Goal: Task Accomplishment & Management: Use online tool/utility

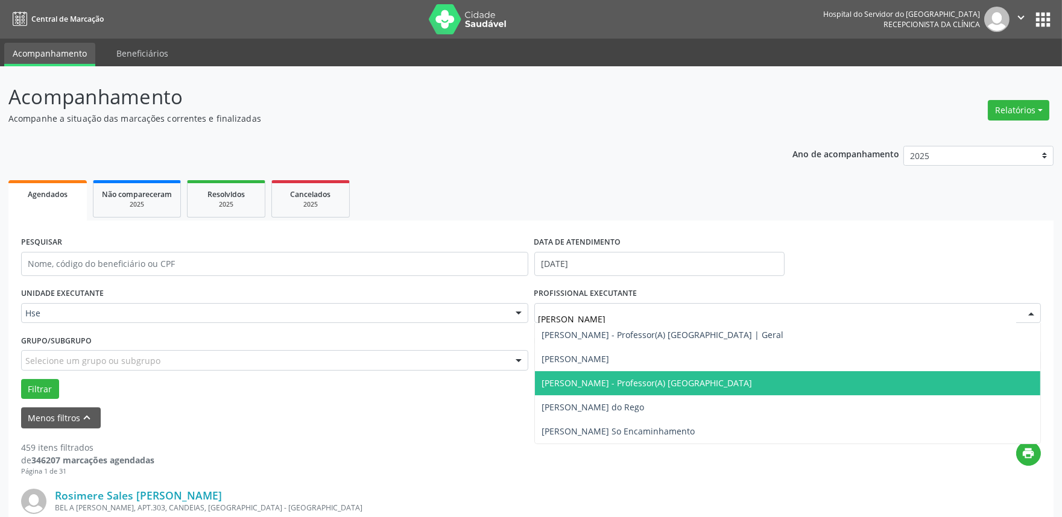
click at [604, 375] on span "[PERSON_NAME] - Professor(A) [GEOGRAPHIC_DATA]" at bounding box center [788, 383] width 506 height 24
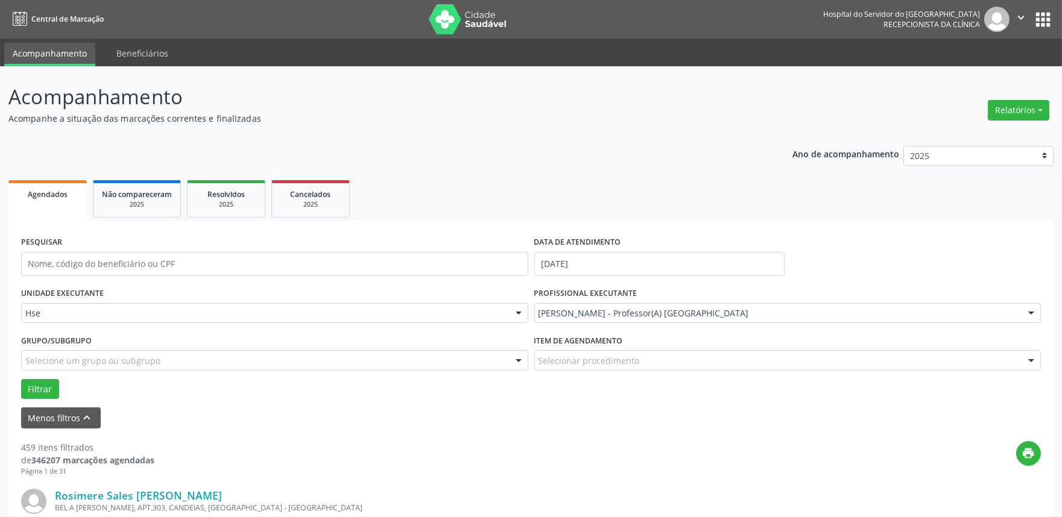
click at [20, 386] on div "Filtrar" at bounding box center [531, 389] width 1026 height 20
click at [40, 386] on button "Filtrar" at bounding box center [40, 389] width 38 height 20
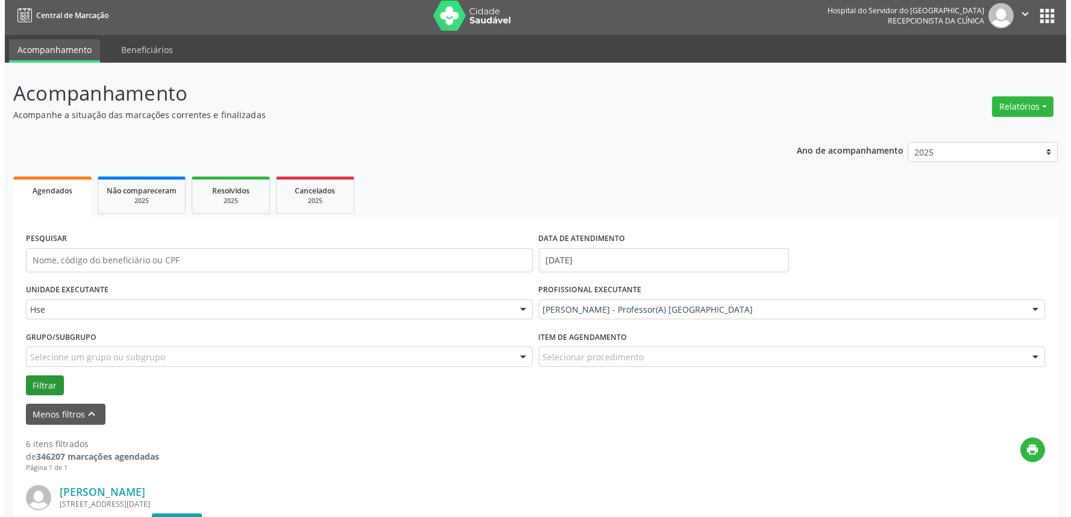
scroll to position [268, 0]
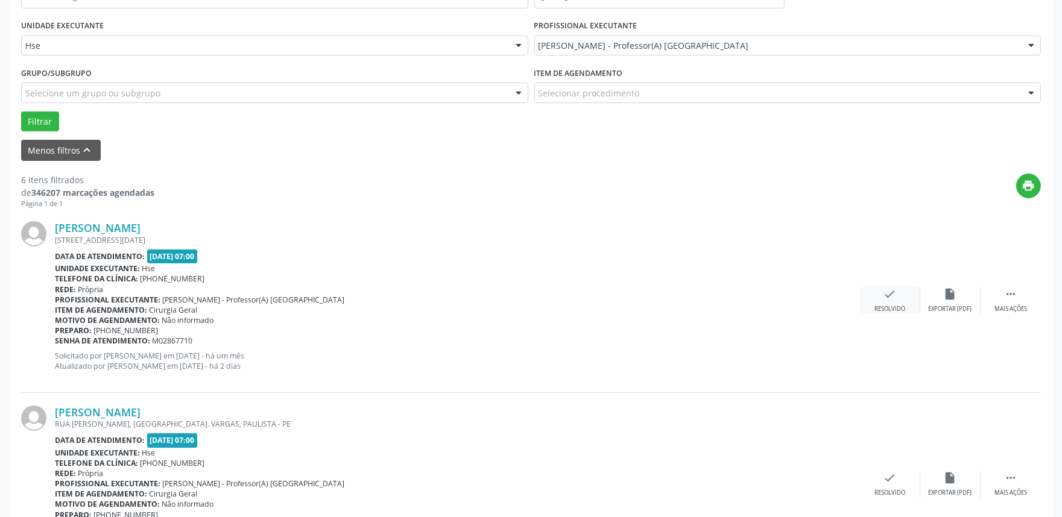
click at [877, 308] on div "Resolvido" at bounding box center [889, 309] width 31 height 8
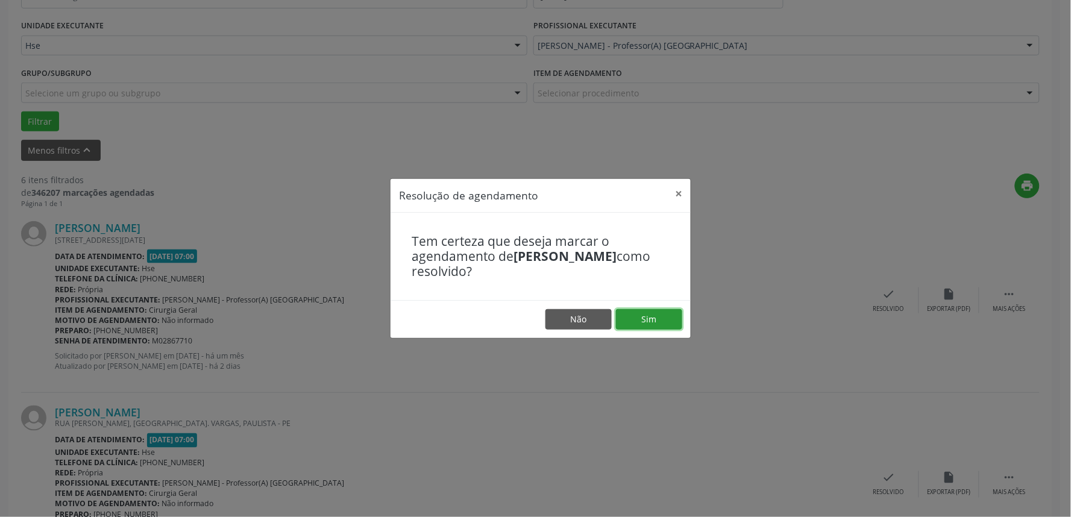
click at [645, 314] on button "Sim" at bounding box center [649, 319] width 66 height 20
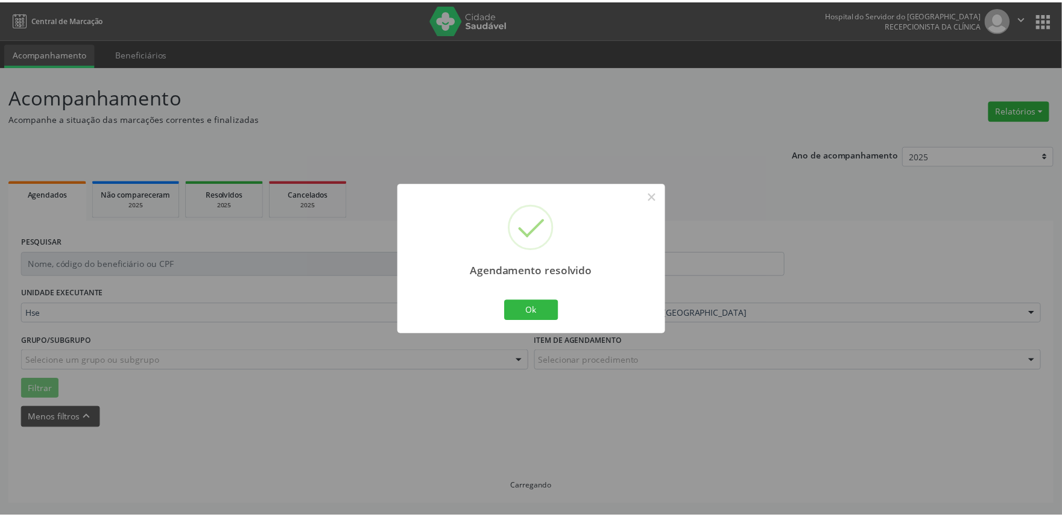
scroll to position [0, 0]
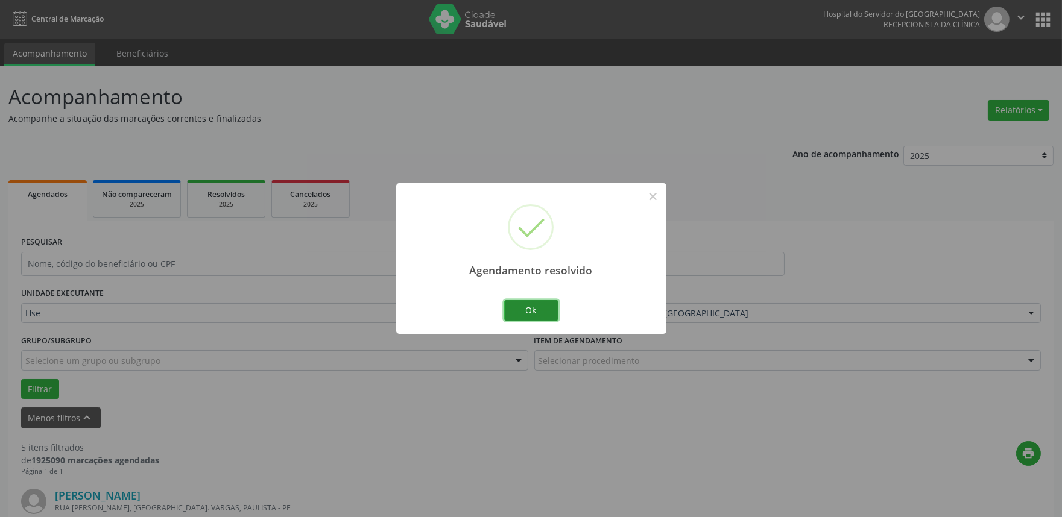
drag, startPoint x: 523, startPoint y: 314, endPoint x: 637, endPoint y: 306, distance: 114.8
click at [529, 310] on button "Ok" at bounding box center [531, 310] width 54 height 20
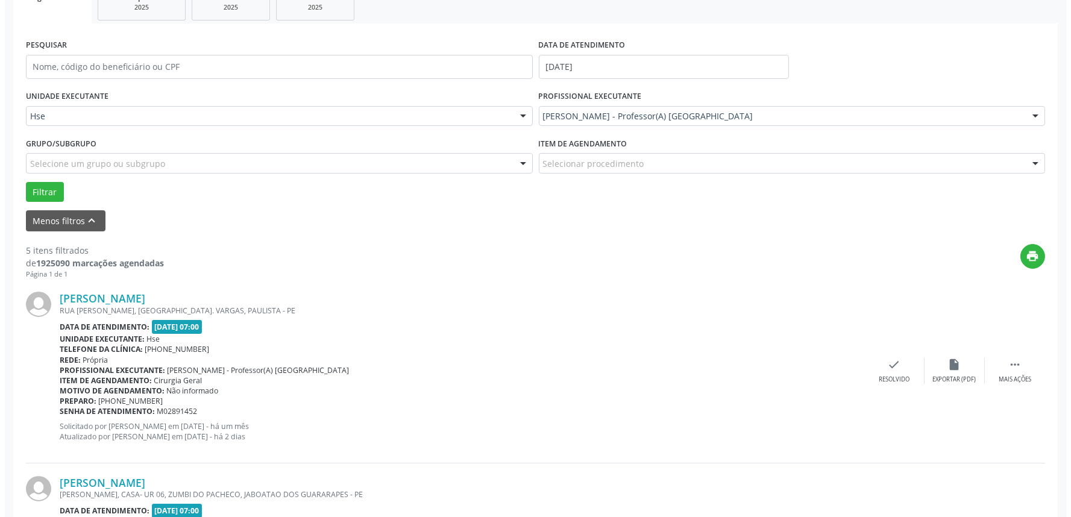
scroll to position [201, 0]
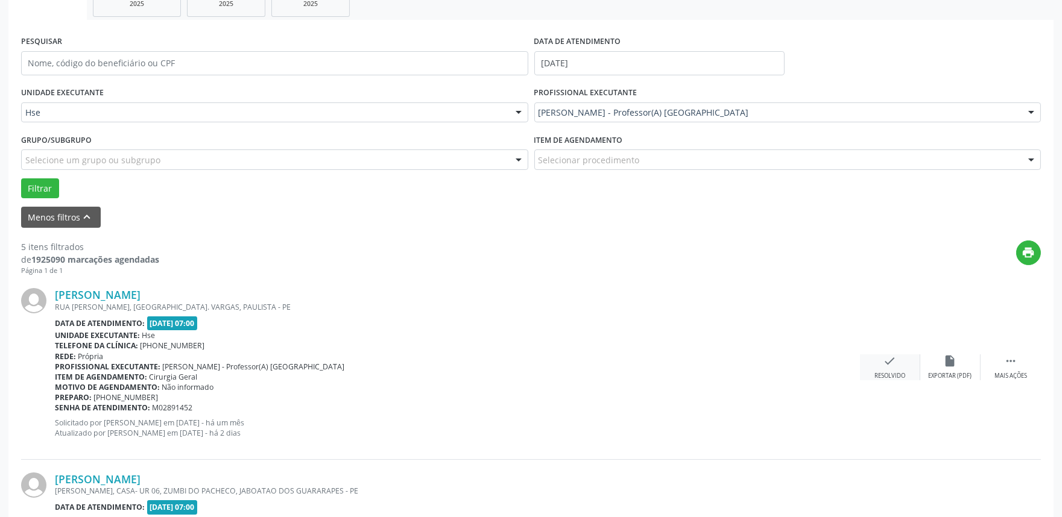
click at [877, 368] on div "check Resolvido" at bounding box center [890, 368] width 60 height 26
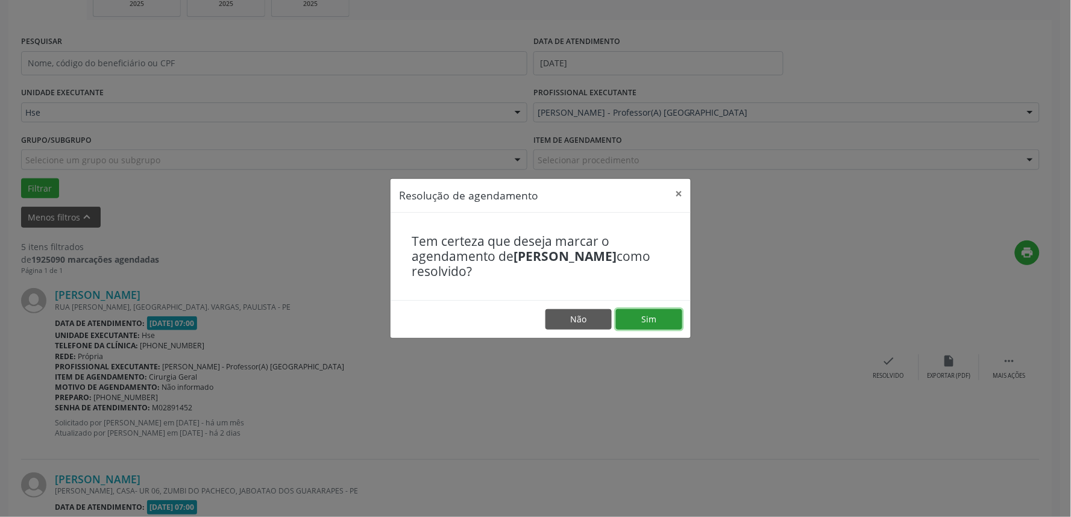
click at [618, 314] on button "Sim" at bounding box center [649, 319] width 66 height 20
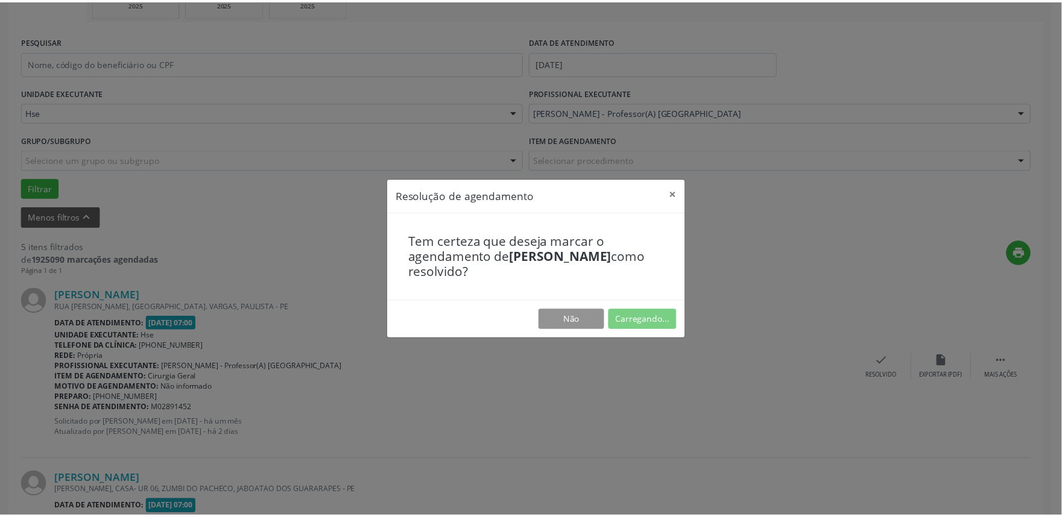
scroll to position [0, 0]
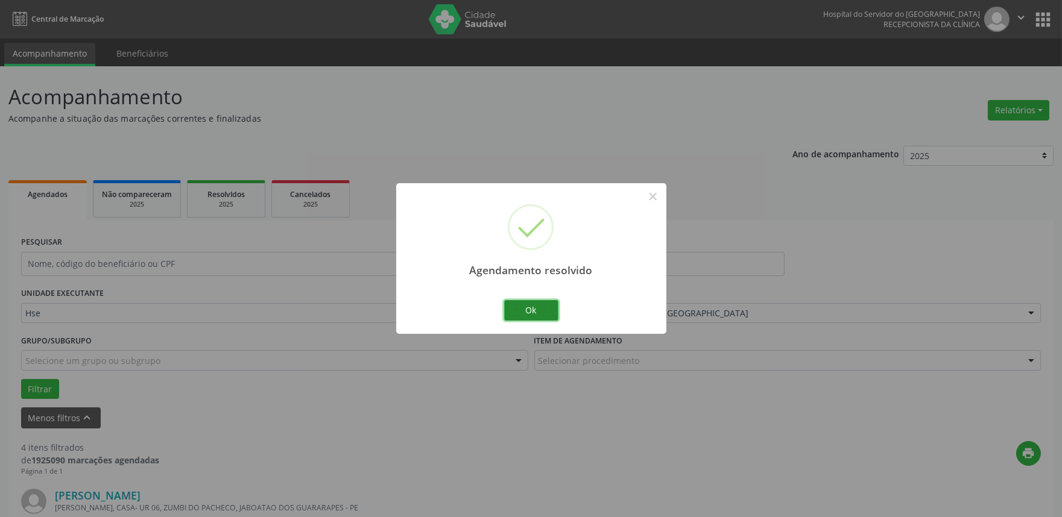
click at [518, 309] on button "Ok" at bounding box center [531, 310] width 54 height 20
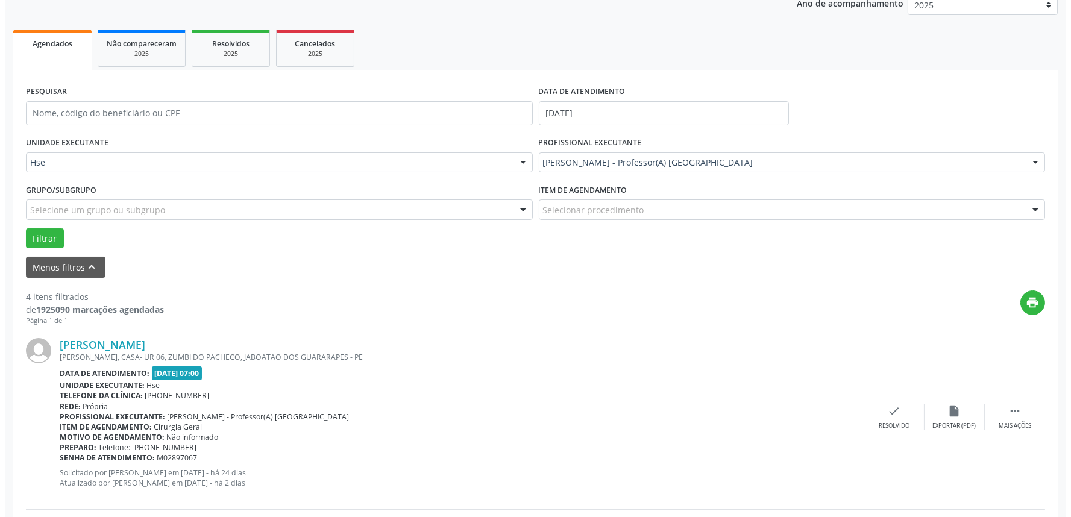
scroll to position [201, 0]
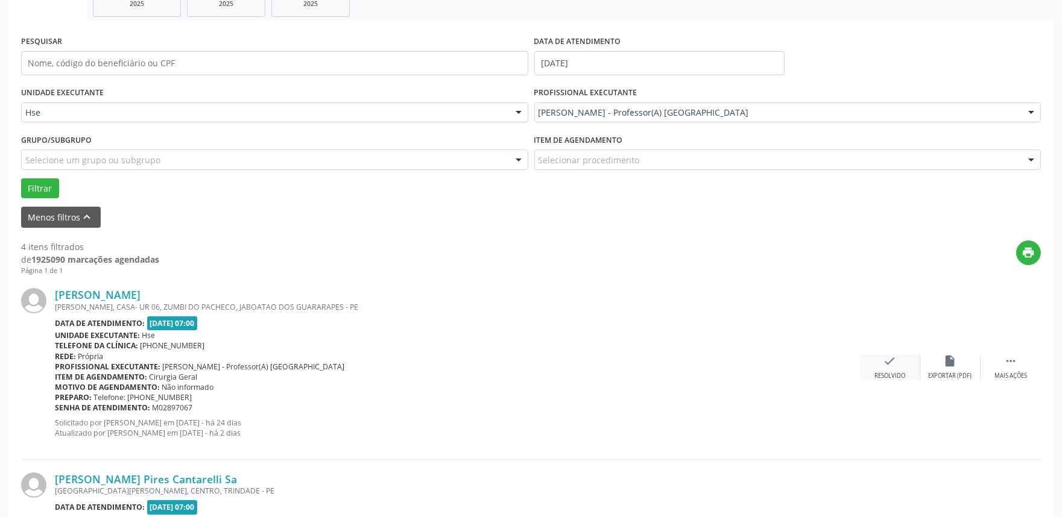
click at [885, 362] on icon "check" at bounding box center [889, 361] width 13 height 13
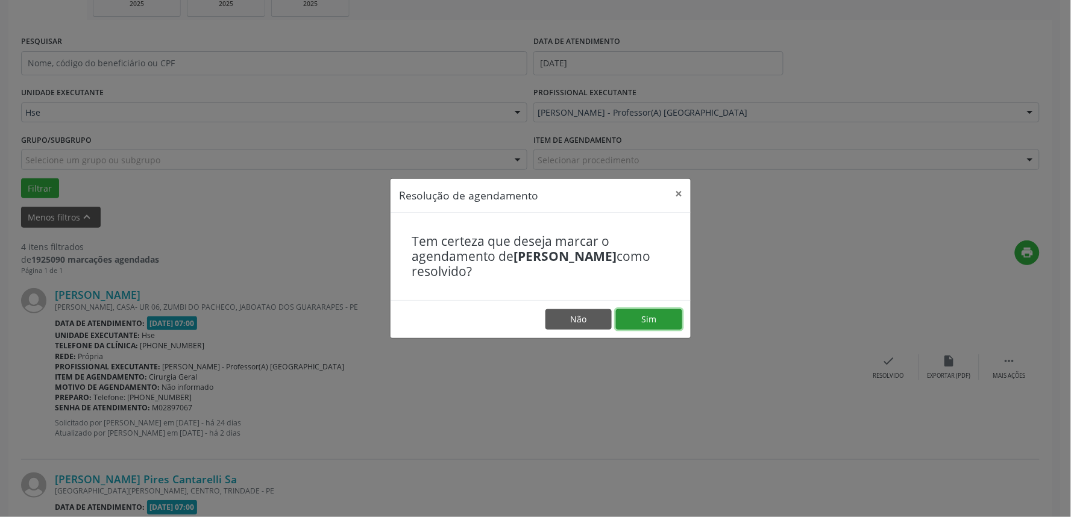
click at [635, 322] on button "Sim" at bounding box center [649, 319] width 66 height 20
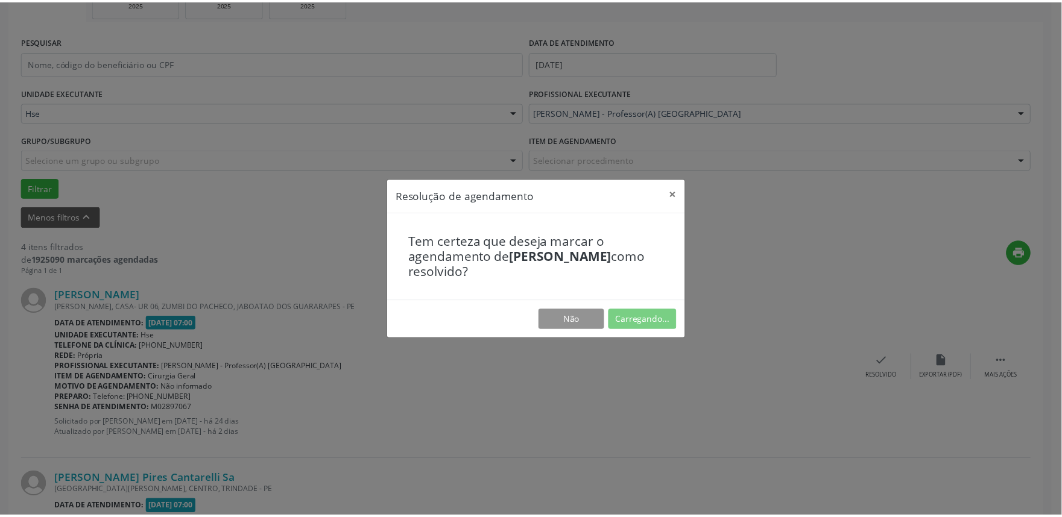
scroll to position [0, 0]
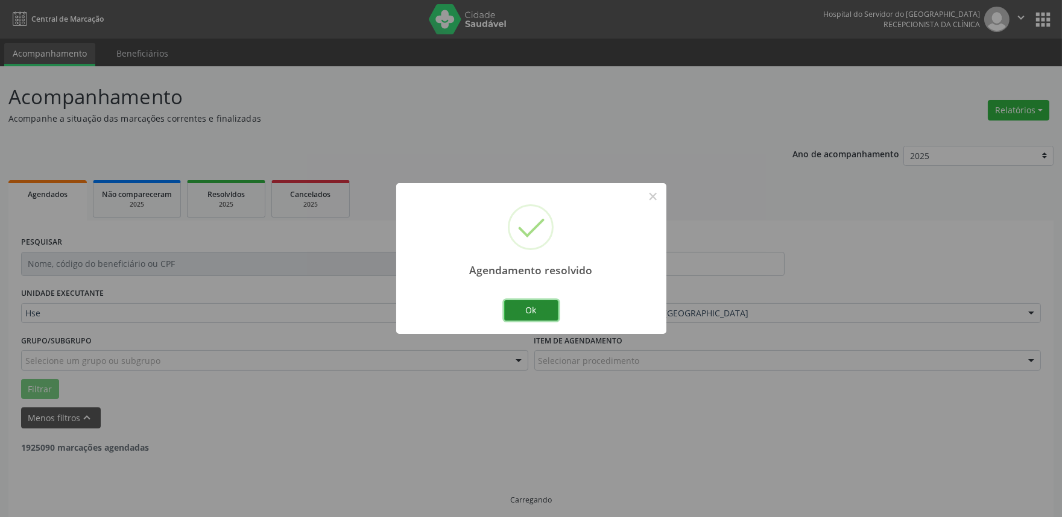
click at [528, 304] on button "Ok" at bounding box center [531, 310] width 54 height 20
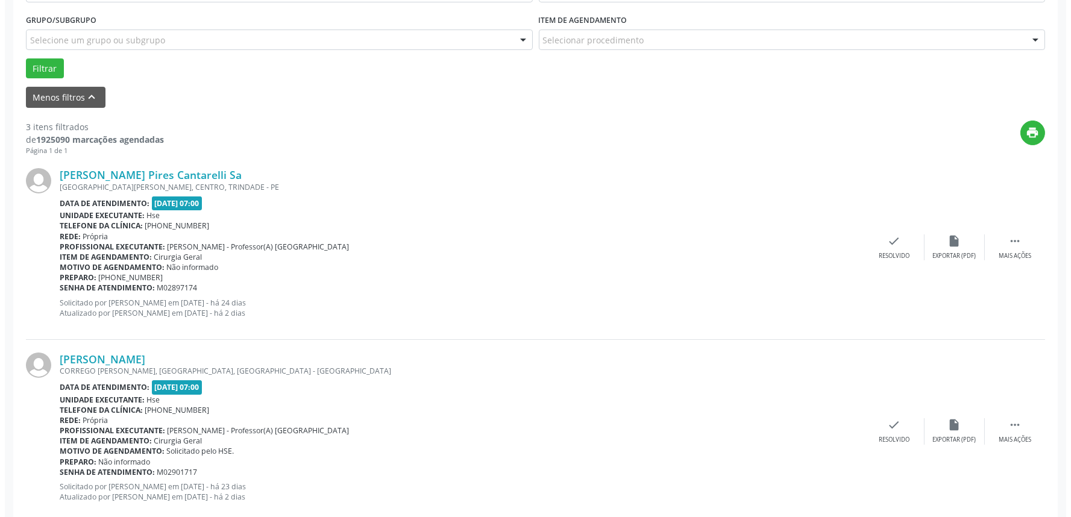
scroll to position [335, 0]
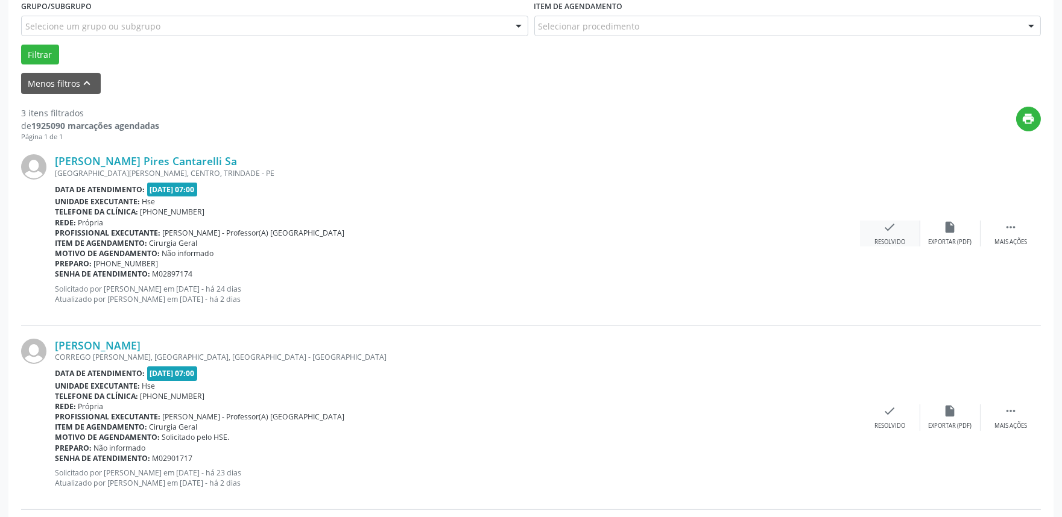
click at [889, 230] on icon "check" at bounding box center [889, 227] width 13 height 13
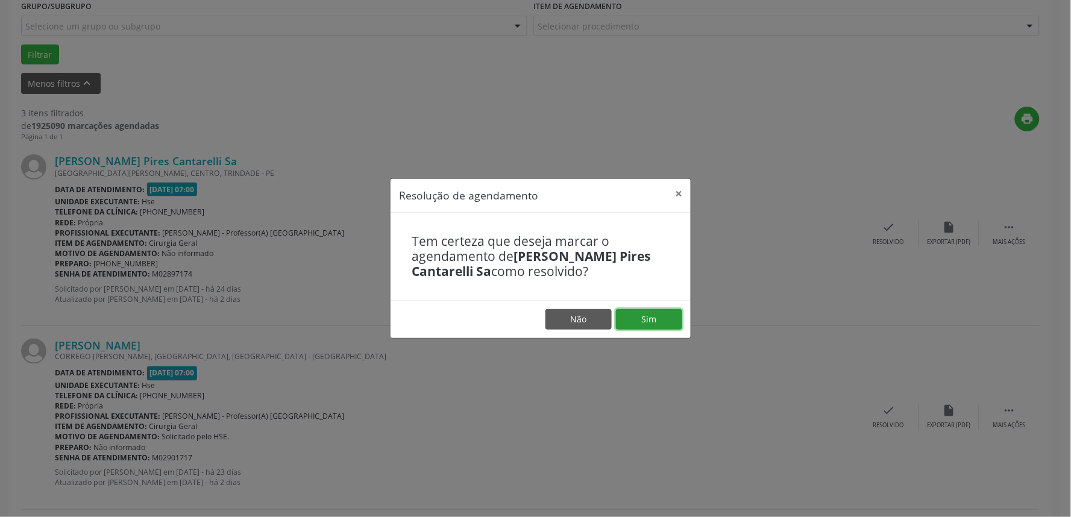
click at [655, 318] on button "Sim" at bounding box center [649, 319] width 66 height 20
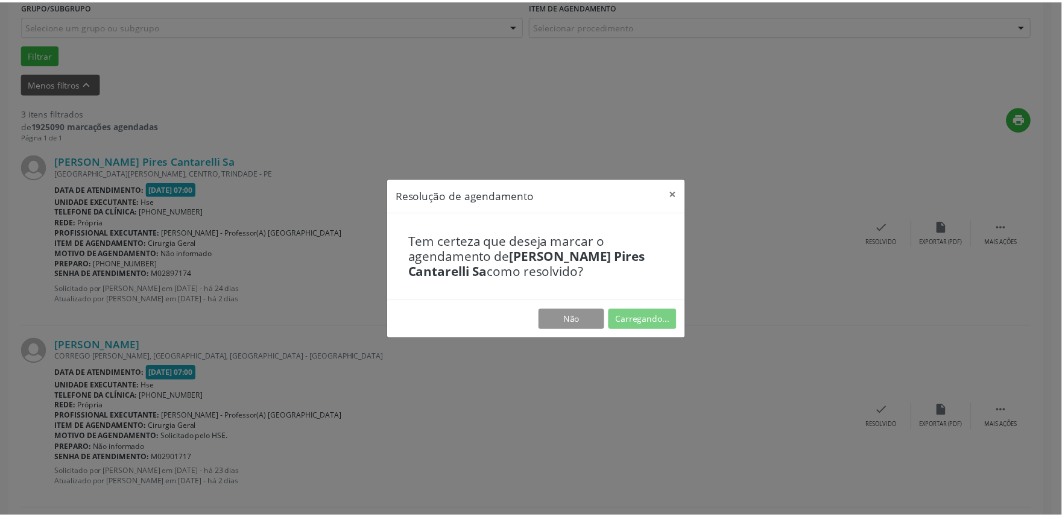
scroll to position [0, 0]
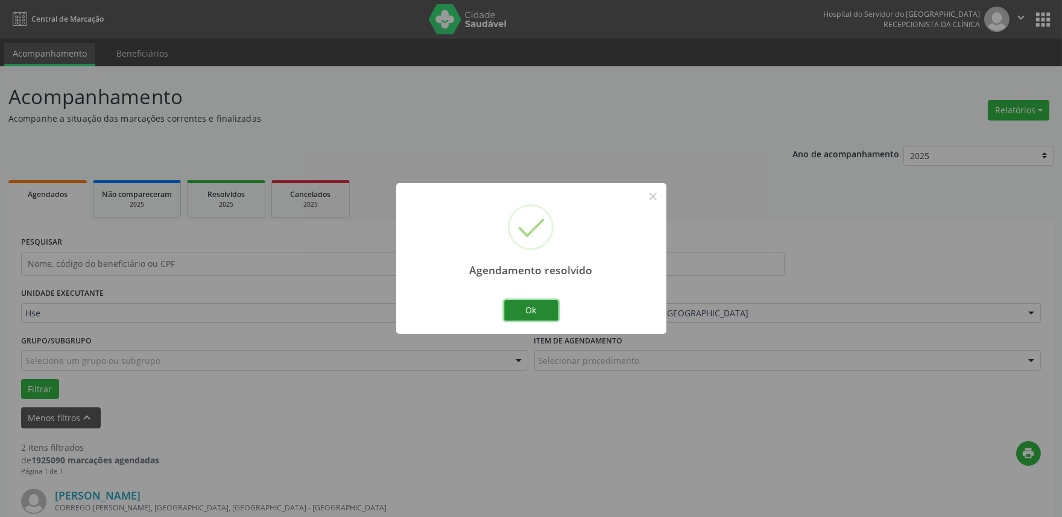
click at [543, 308] on button "Ok" at bounding box center [531, 310] width 54 height 20
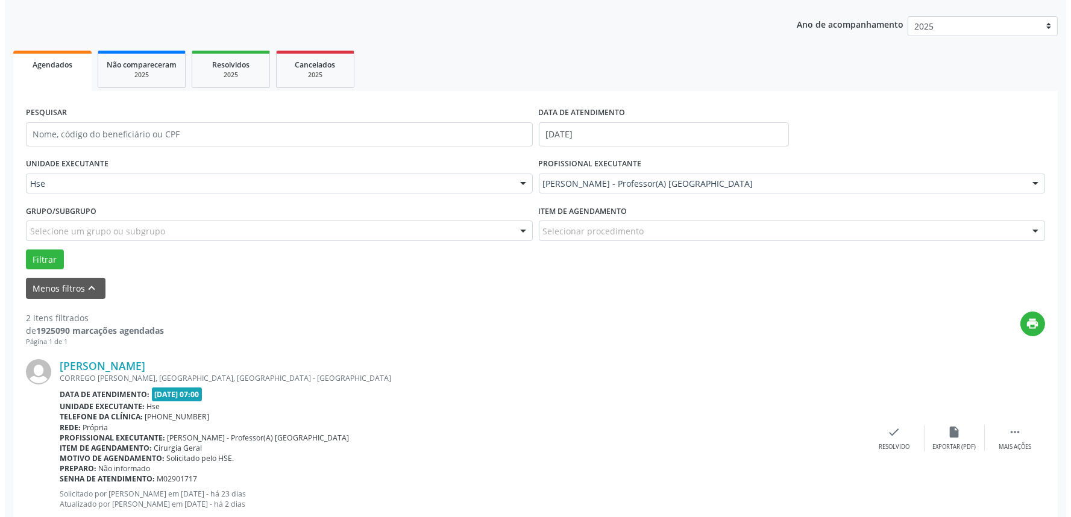
scroll to position [134, 0]
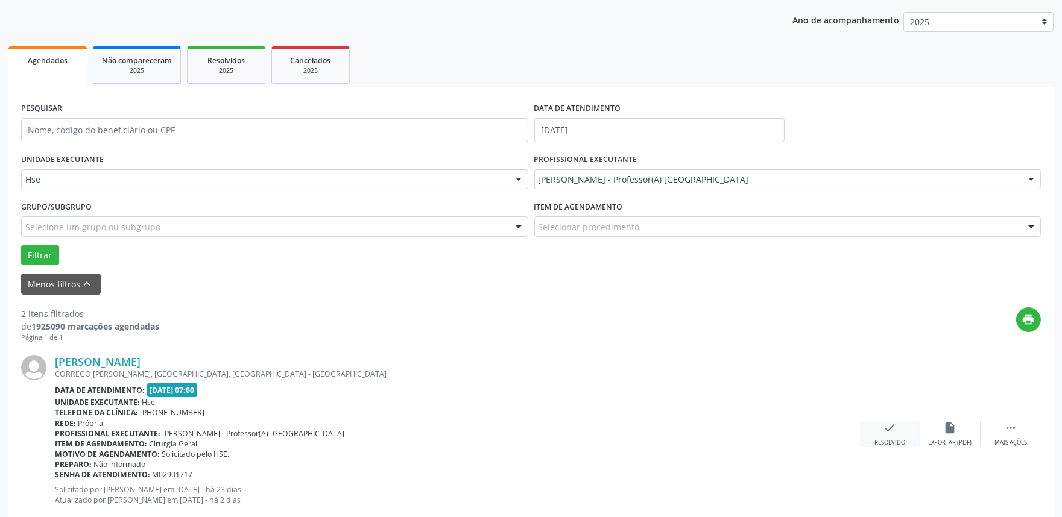
click at [887, 432] on icon "check" at bounding box center [889, 427] width 13 height 13
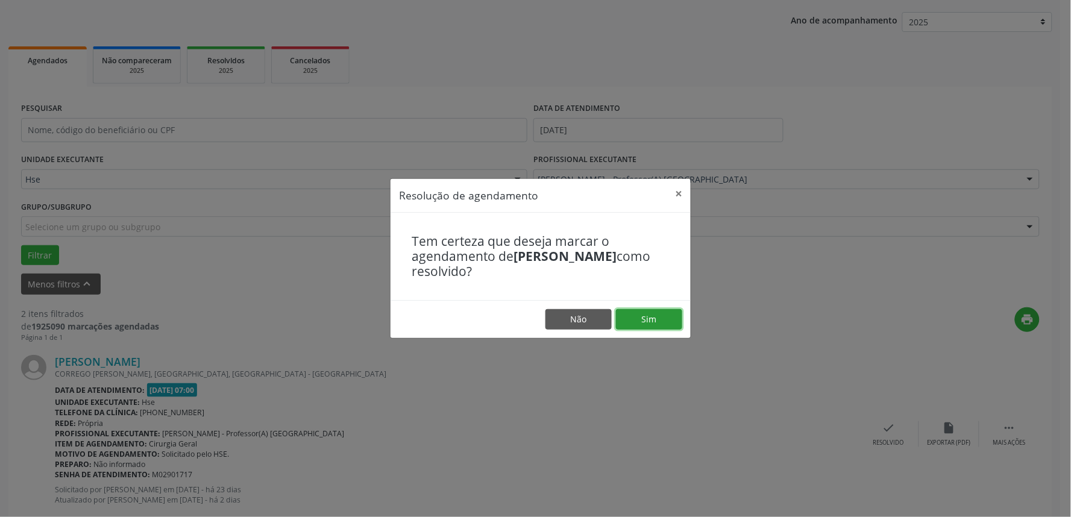
click at [628, 327] on button "Sim" at bounding box center [649, 319] width 66 height 20
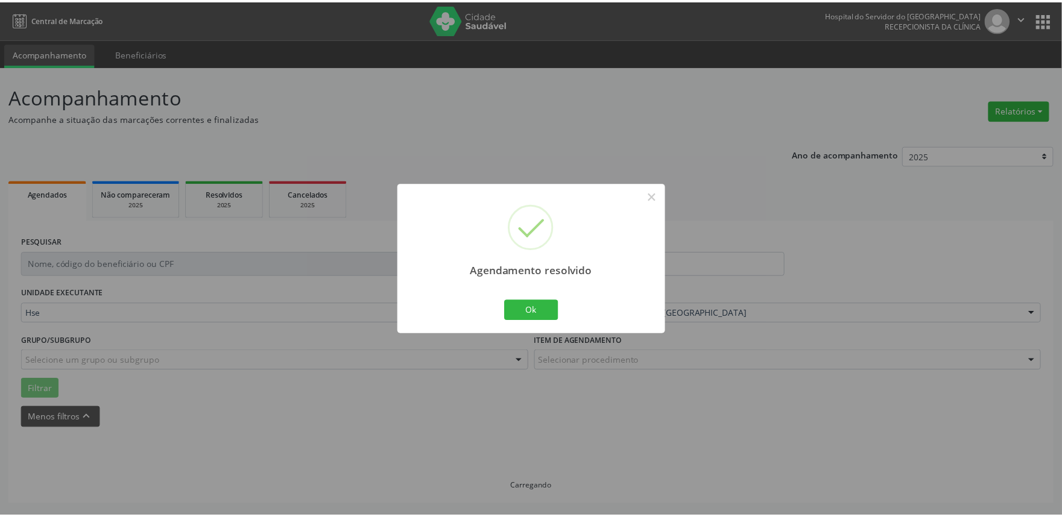
scroll to position [0, 0]
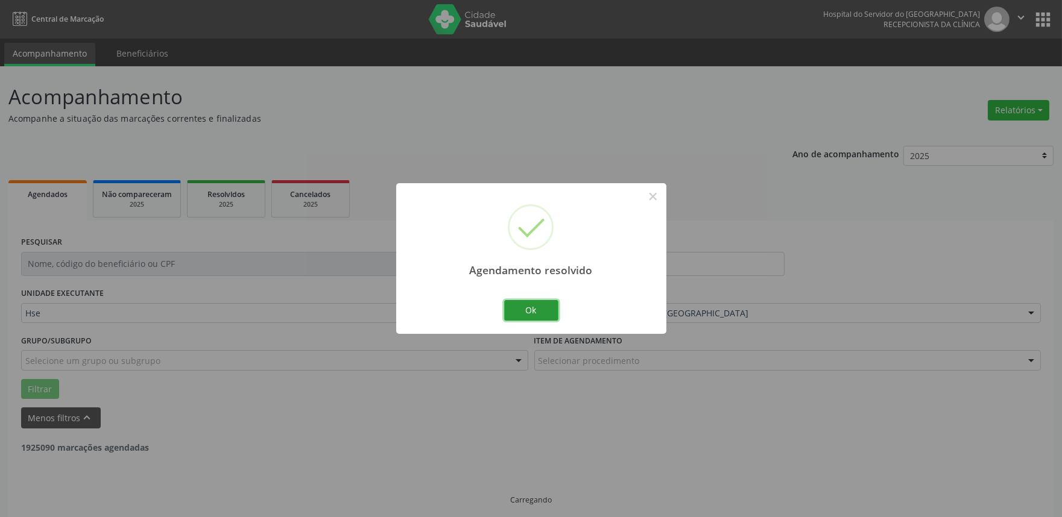
click at [537, 306] on button "Ok" at bounding box center [531, 310] width 54 height 20
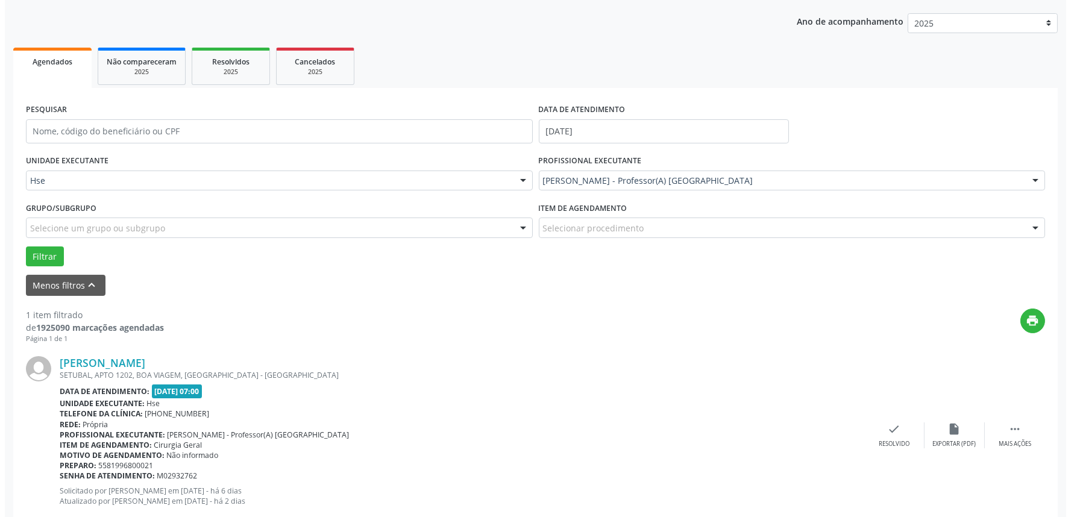
scroll to position [163, 0]
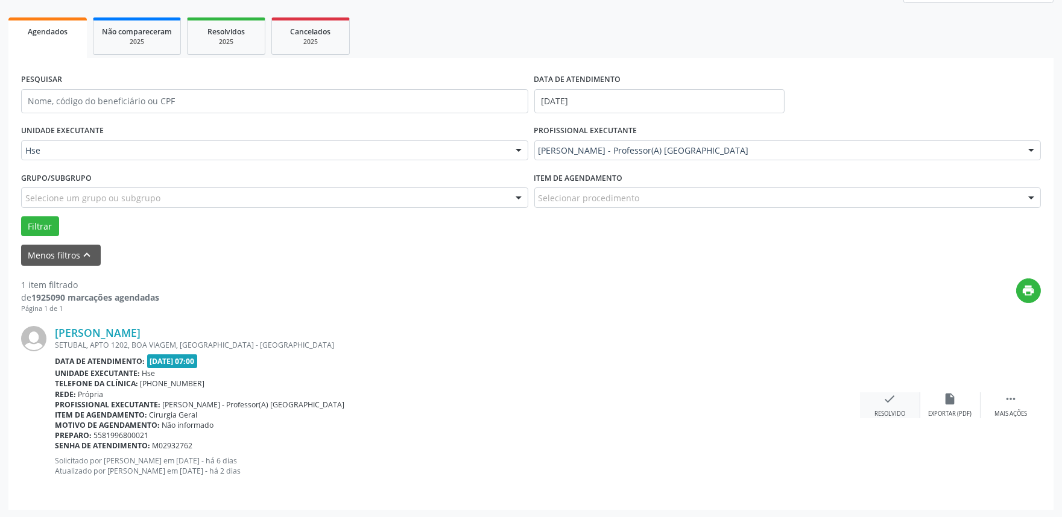
click at [898, 398] on div "check Resolvido" at bounding box center [890, 405] width 60 height 26
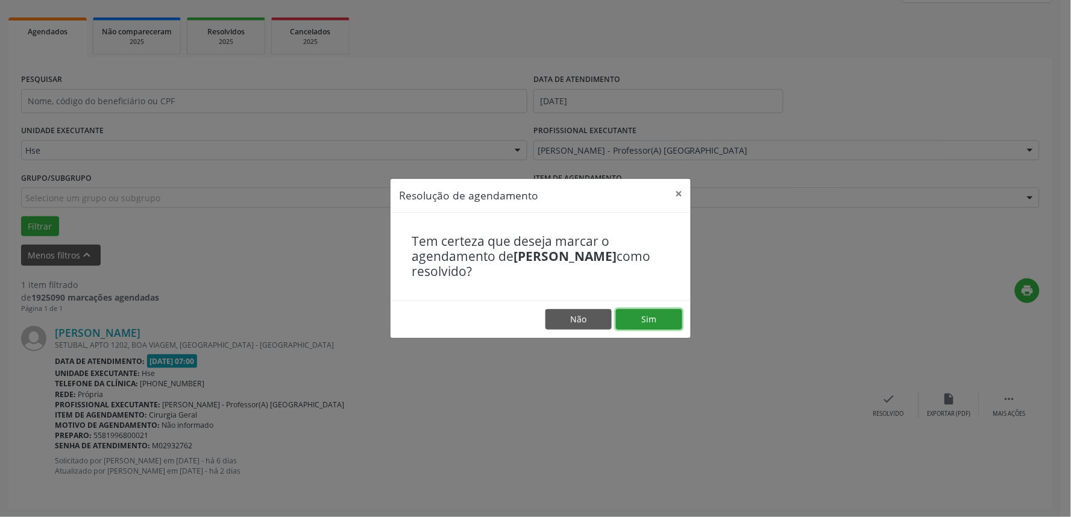
click at [637, 315] on button "Sim" at bounding box center [649, 319] width 66 height 20
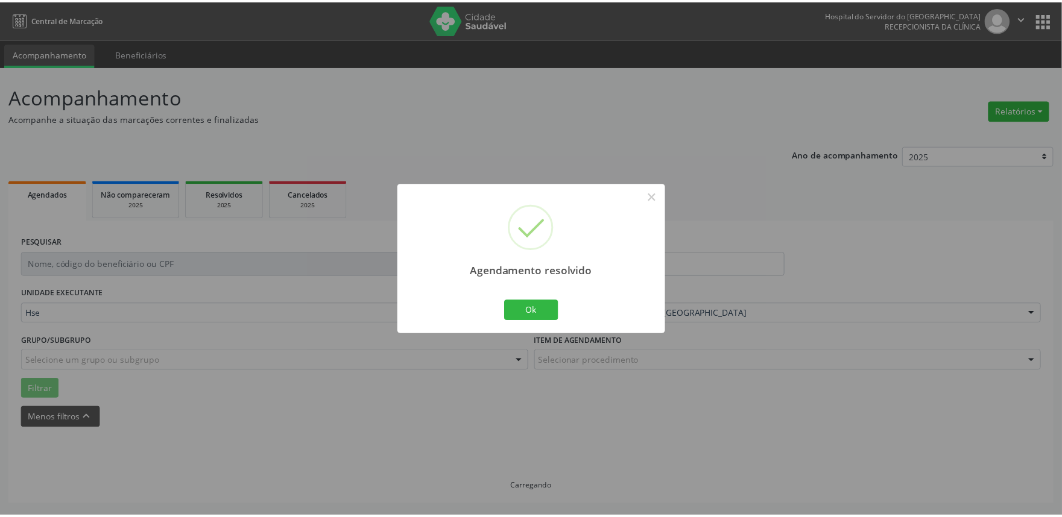
scroll to position [0, 0]
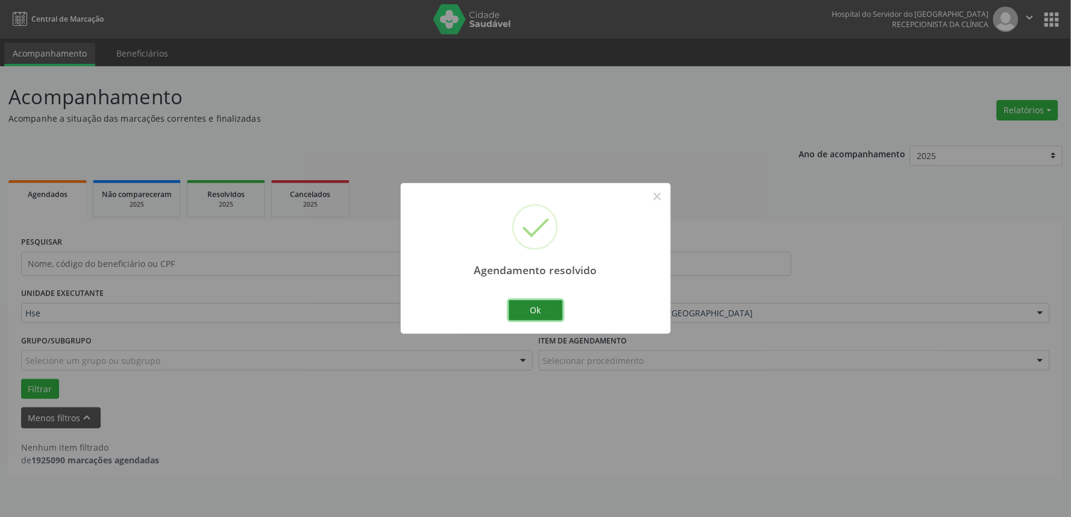
click at [520, 312] on button "Ok" at bounding box center [536, 310] width 54 height 20
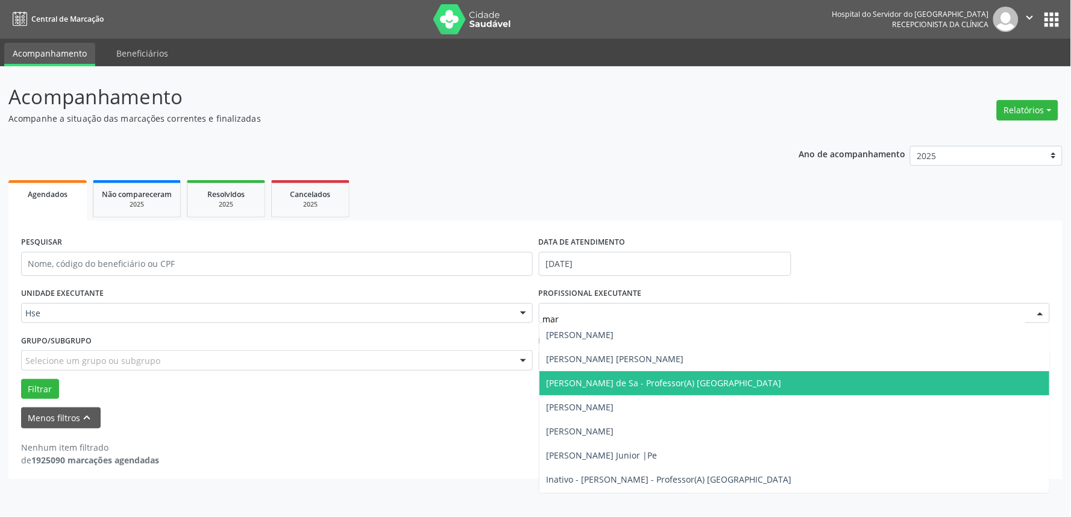
type input "marc"
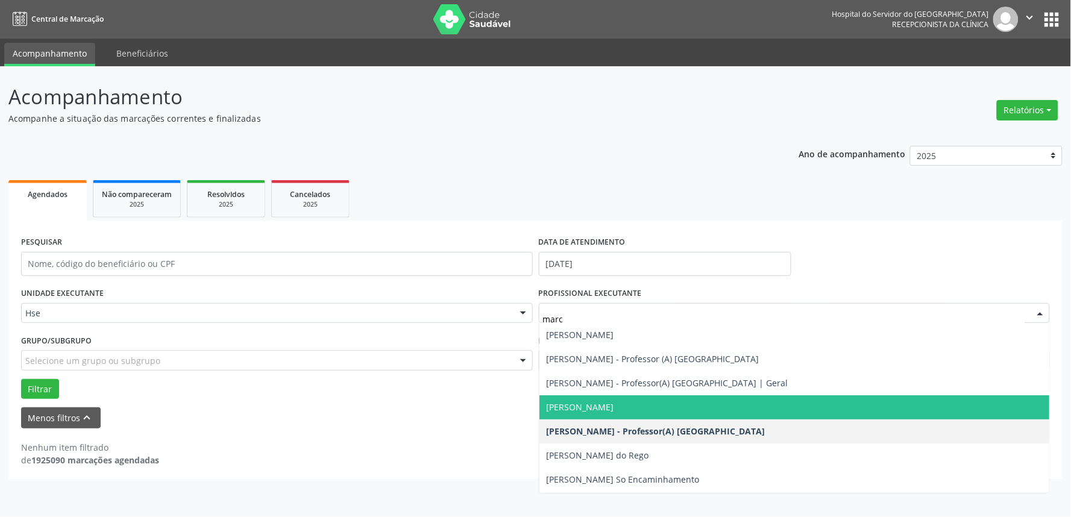
click at [614, 409] on span "[PERSON_NAME]" at bounding box center [581, 407] width 68 height 11
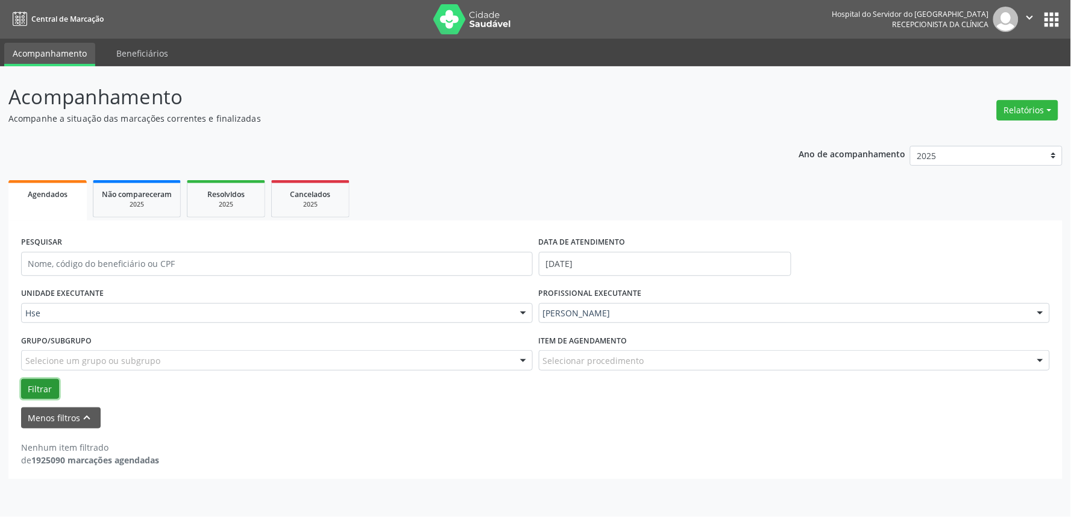
click at [35, 386] on button "Filtrar" at bounding box center [40, 389] width 38 height 20
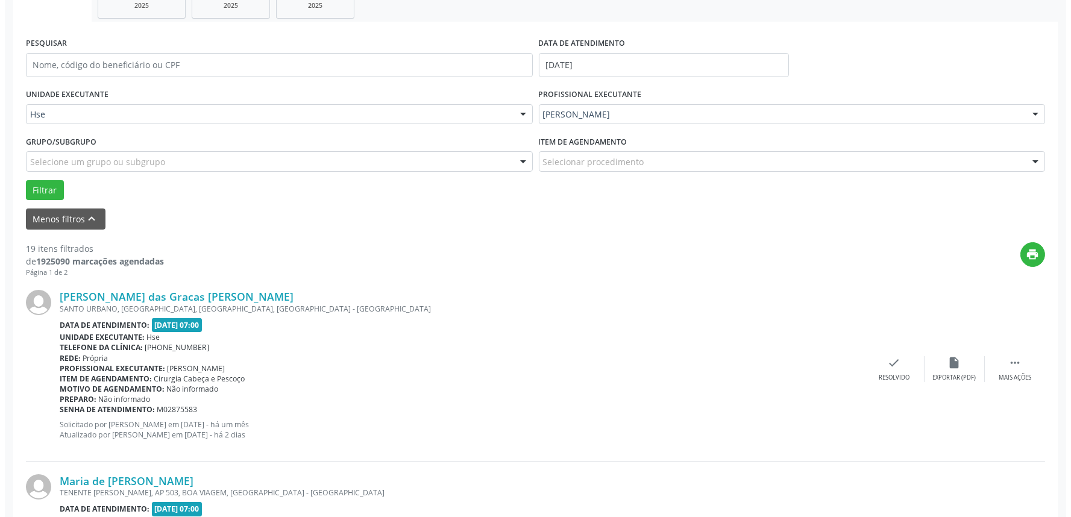
scroll to position [201, 0]
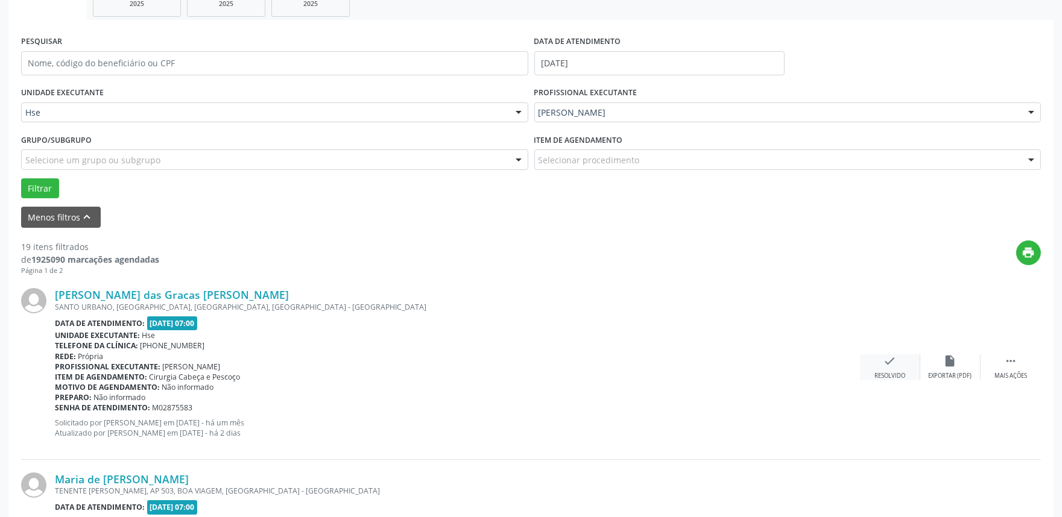
click at [883, 359] on icon "check" at bounding box center [889, 361] width 13 height 13
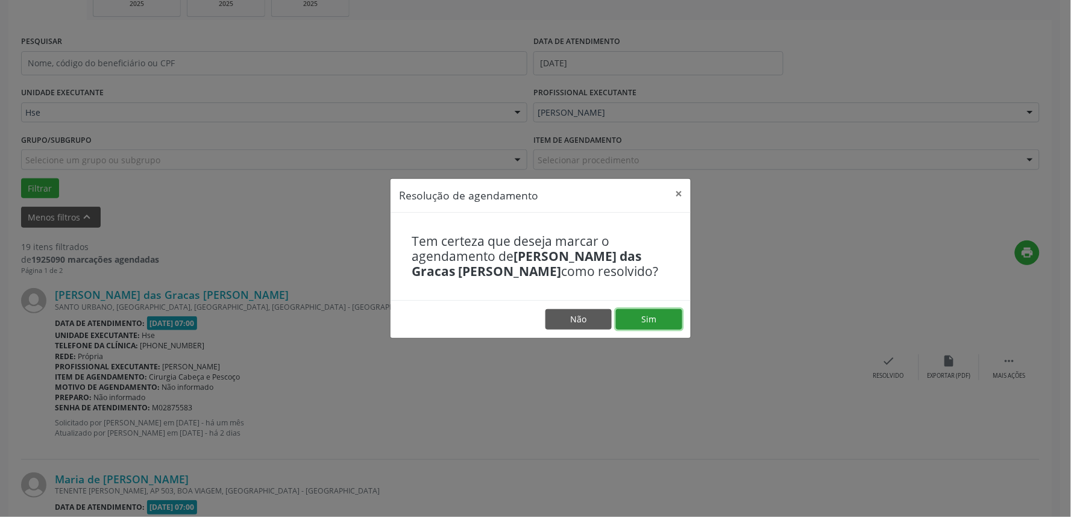
click at [641, 324] on button "Sim" at bounding box center [649, 319] width 66 height 20
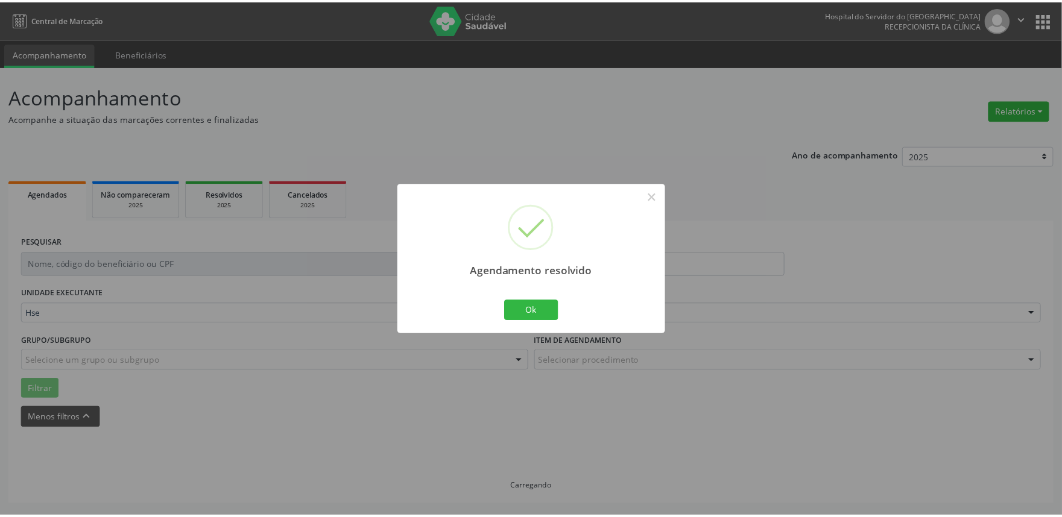
scroll to position [0, 0]
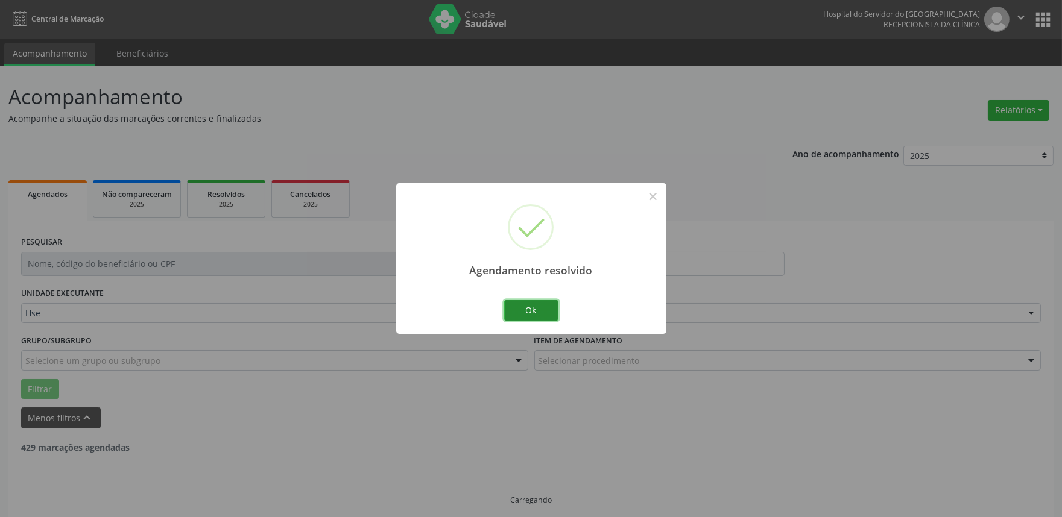
click at [532, 314] on button "Ok" at bounding box center [531, 310] width 54 height 20
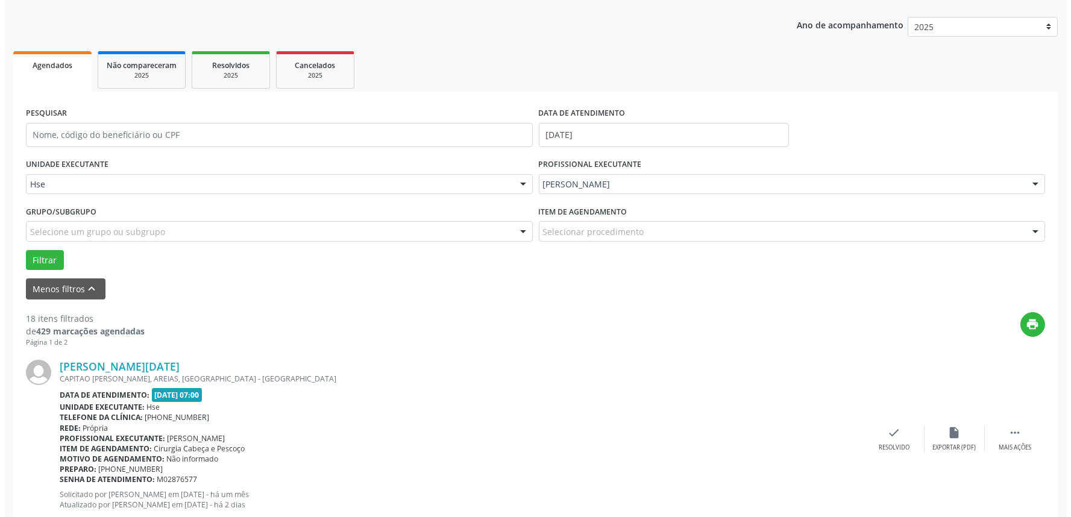
scroll to position [134, 0]
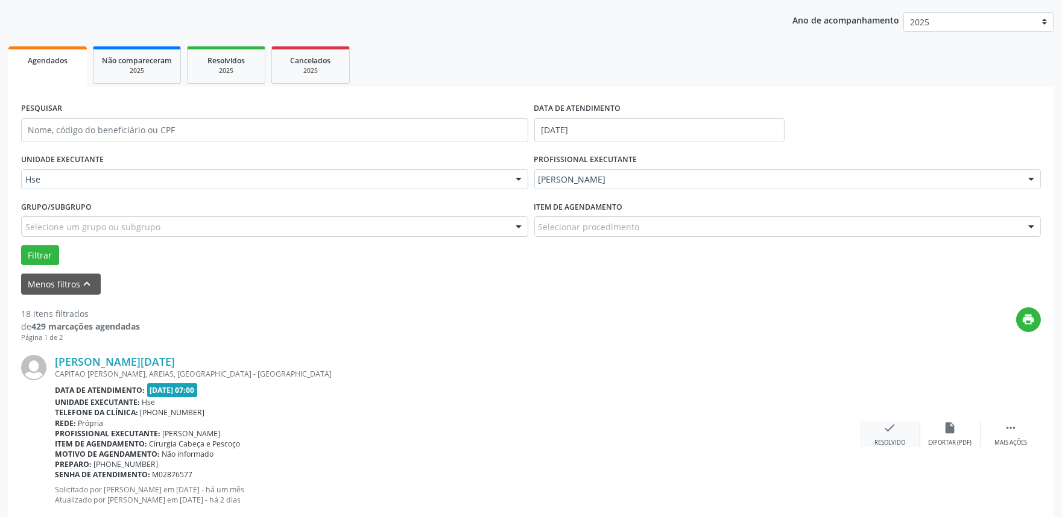
click at [890, 426] on icon "check" at bounding box center [889, 427] width 13 height 13
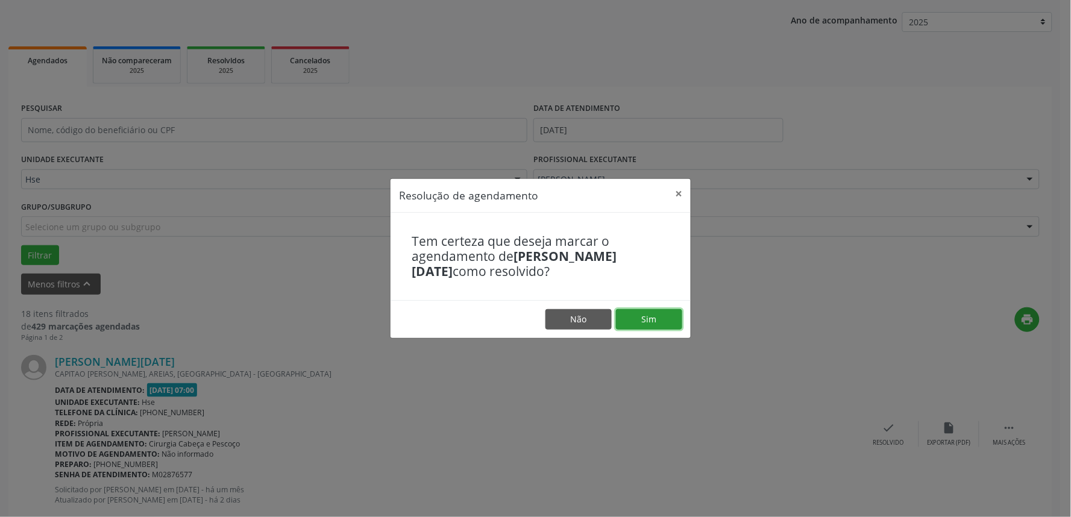
click at [655, 329] on button "Sim" at bounding box center [649, 319] width 66 height 20
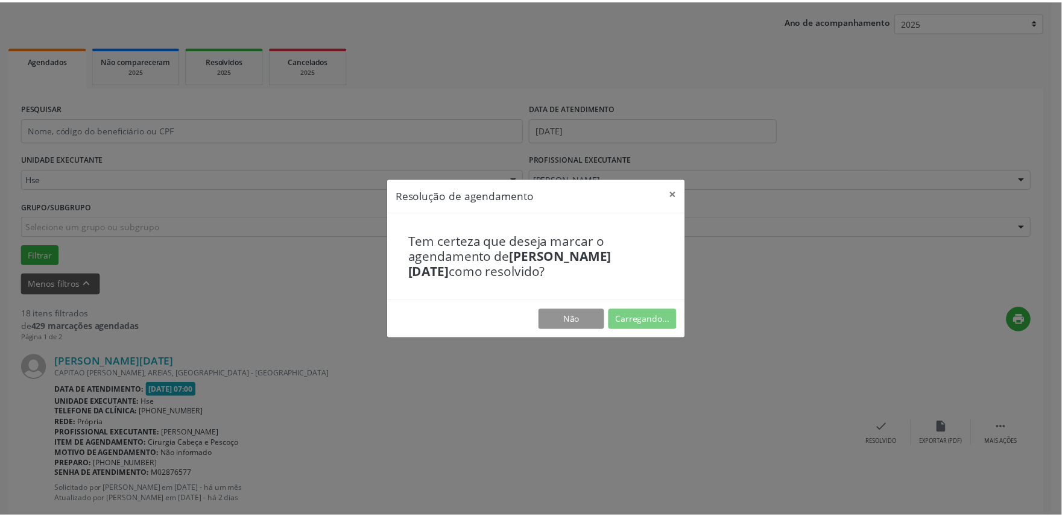
scroll to position [0, 0]
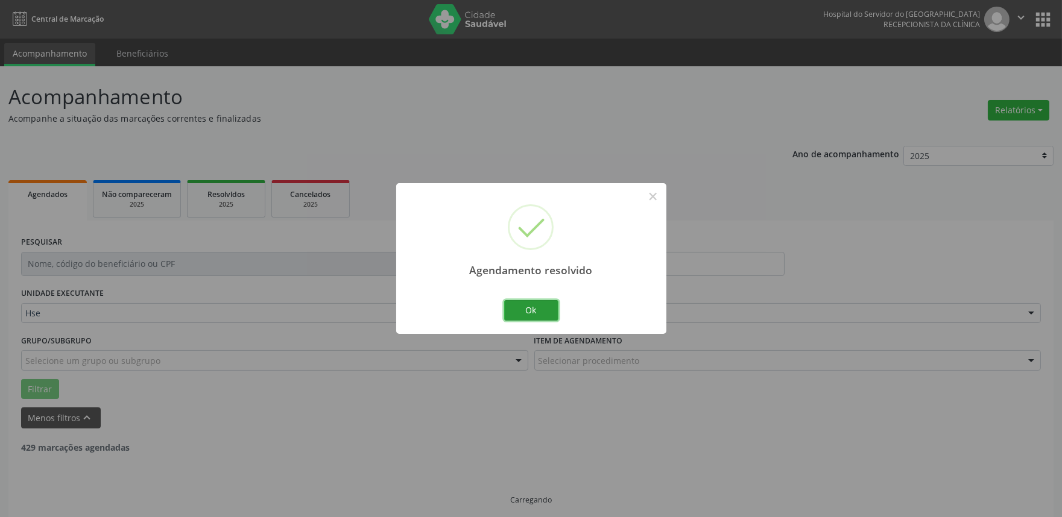
click at [525, 310] on button "Ok" at bounding box center [531, 310] width 54 height 20
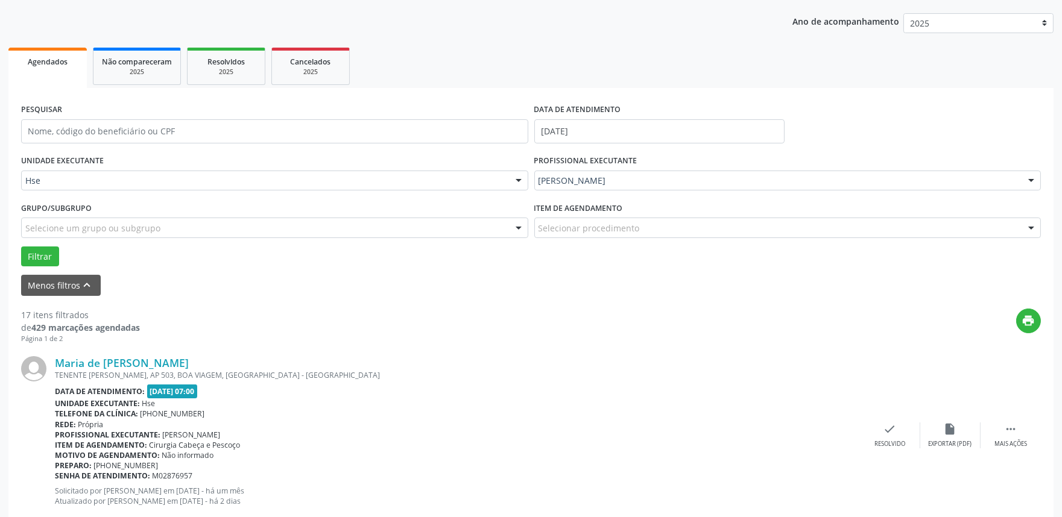
scroll to position [134, 0]
click at [995, 421] on div " Mais ações" at bounding box center [1010, 434] width 60 height 26
click at [961, 421] on div "alarm_off Não compareceu" at bounding box center [950, 434] width 60 height 26
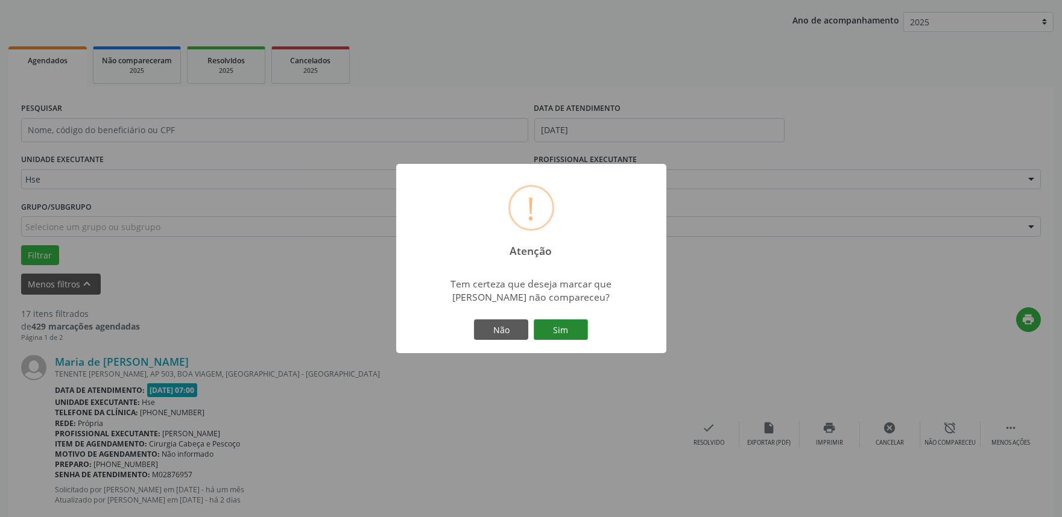
click at [552, 339] on button "Sim" at bounding box center [561, 330] width 54 height 20
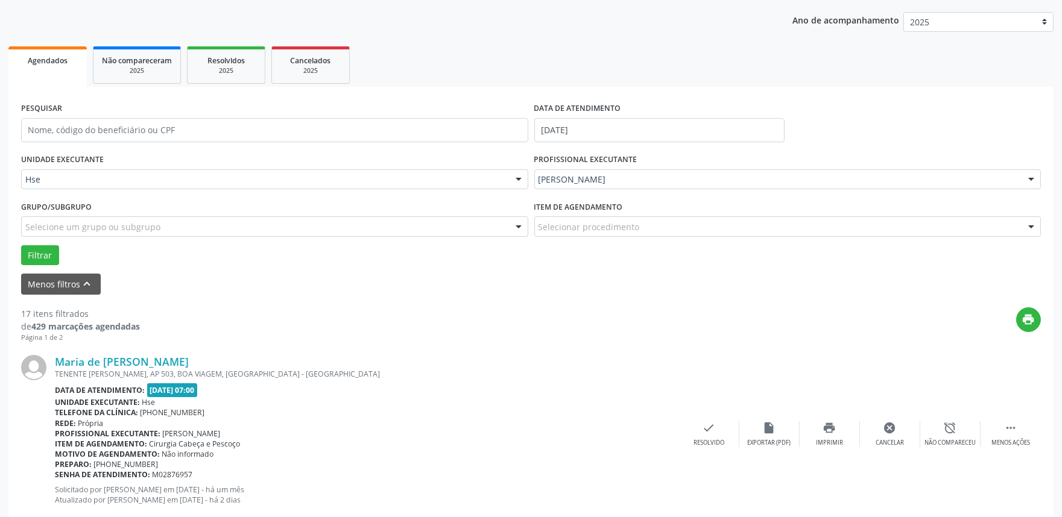
scroll to position [8, 0]
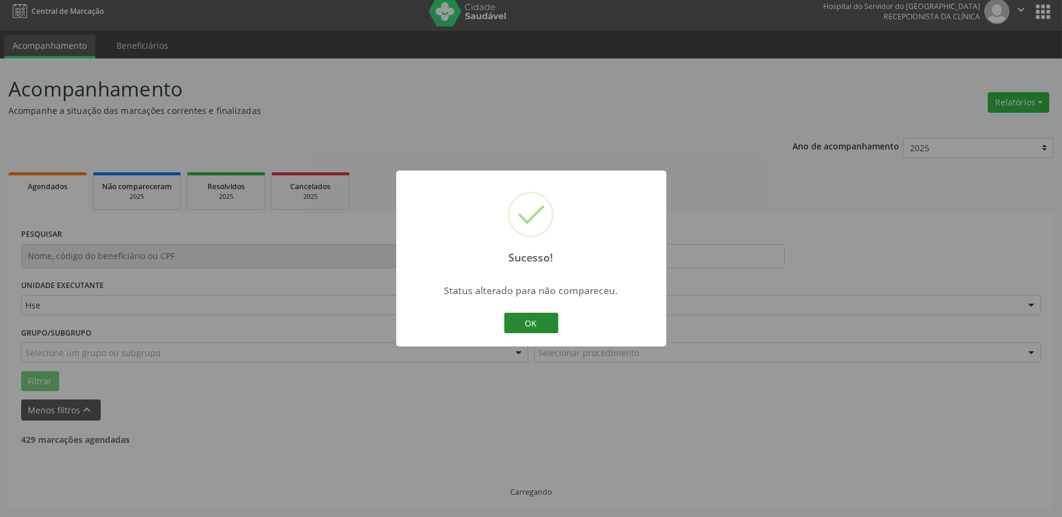
click at [539, 320] on button "OK" at bounding box center [531, 323] width 54 height 20
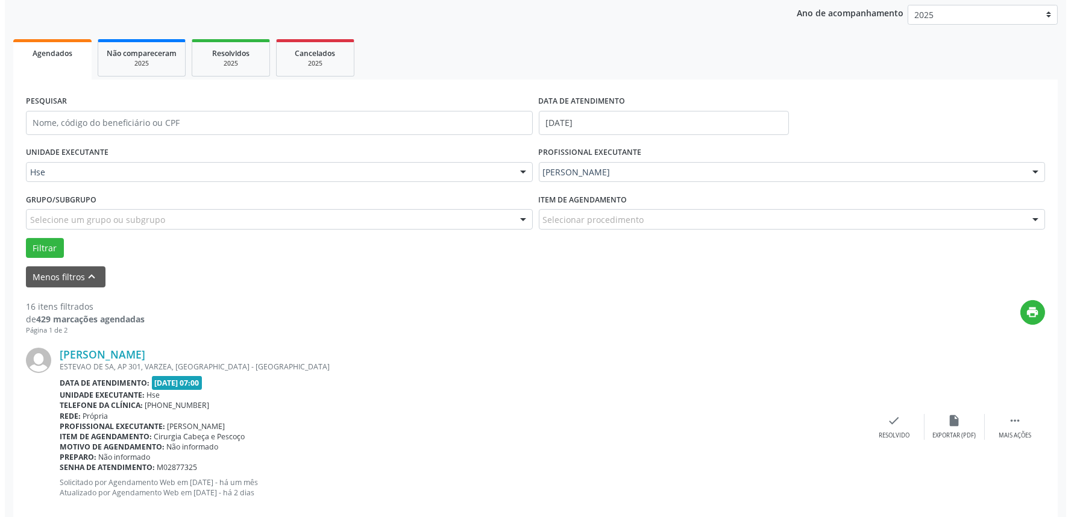
scroll to position [142, 0]
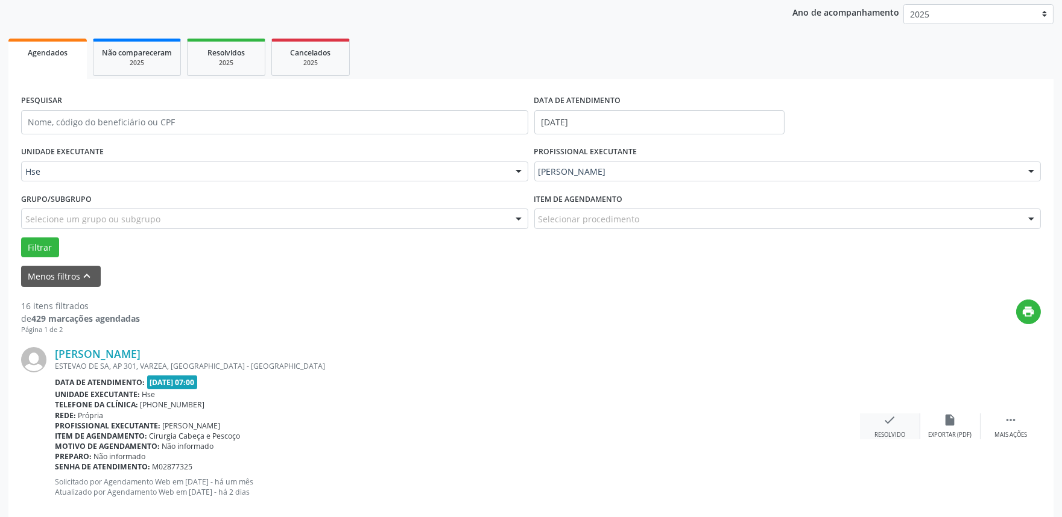
click at [893, 435] on div "Resolvido" at bounding box center [889, 435] width 31 height 8
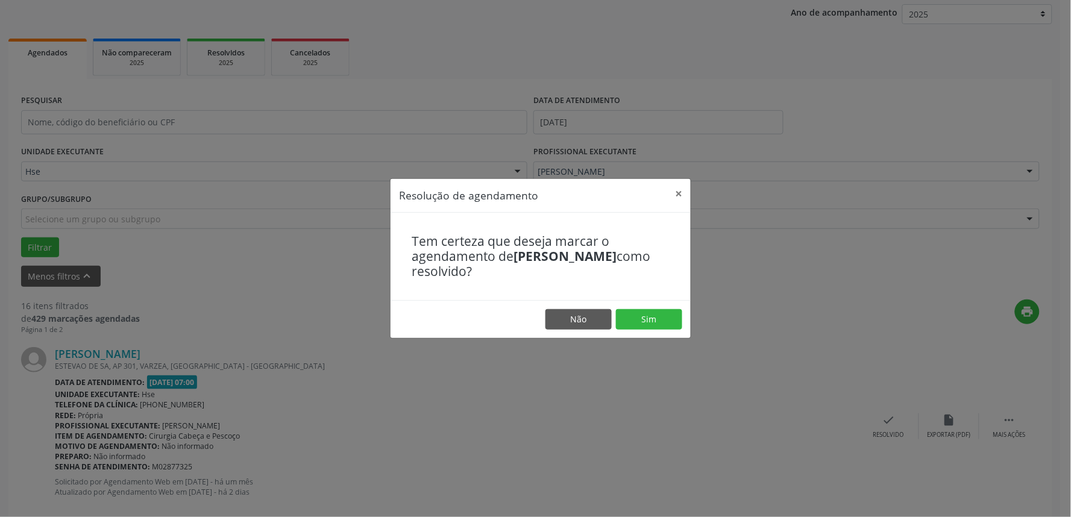
click at [660, 332] on footer "Não Sim" at bounding box center [541, 319] width 300 height 38
click at [649, 310] on button "Sim" at bounding box center [649, 319] width 66 height 20
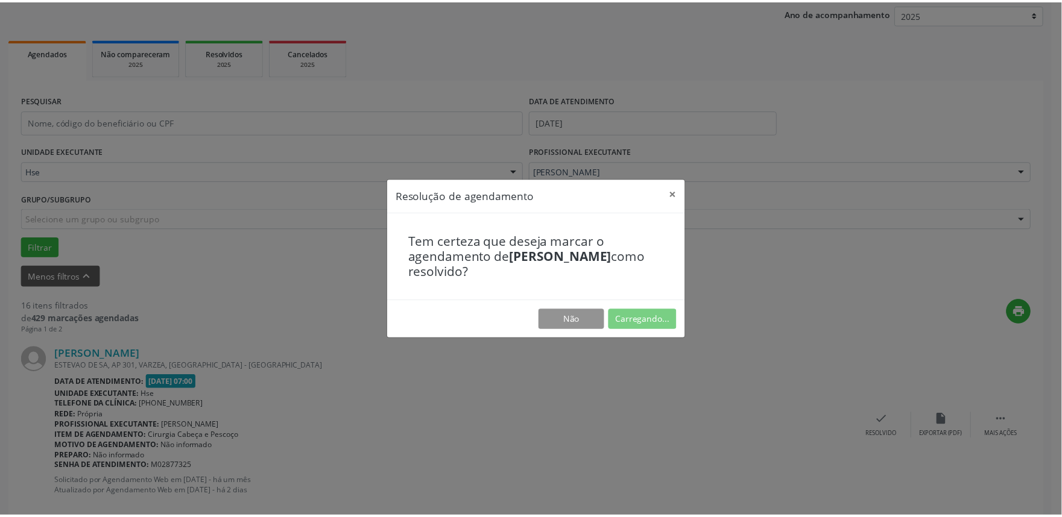
scroll to position [0, 0]
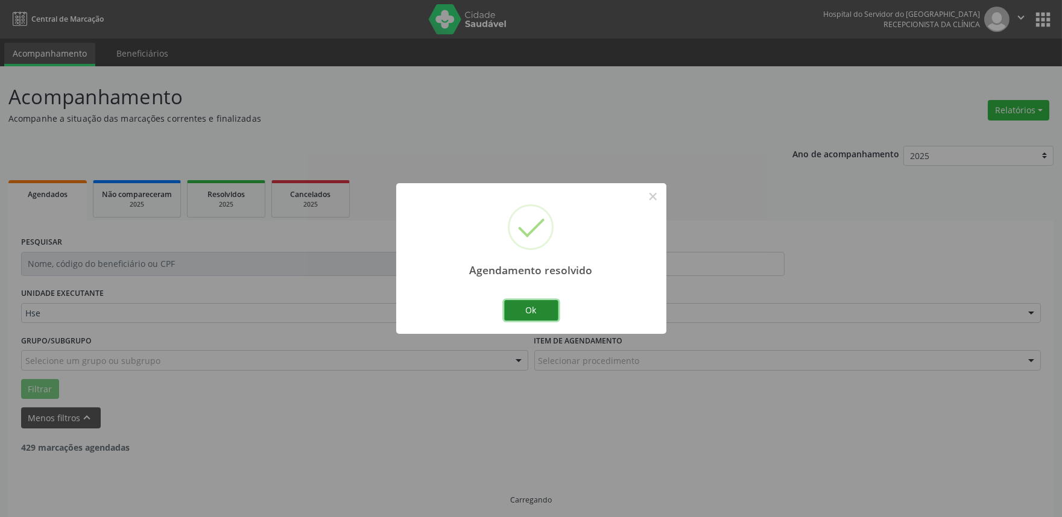
click at [532, 311] on button "Ok" at bounding box center [531, 310] width 54 height 20
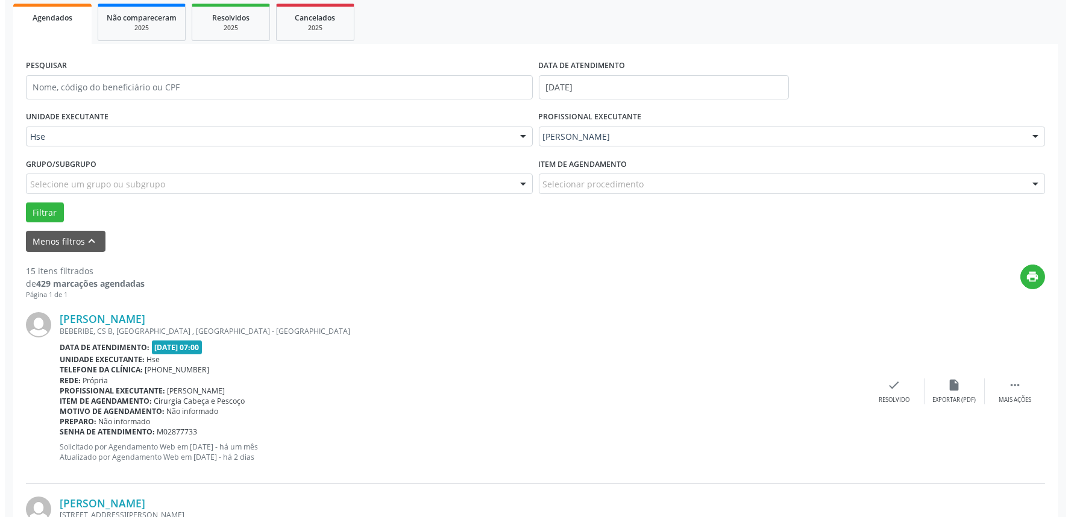
scroll to position [201, 0]
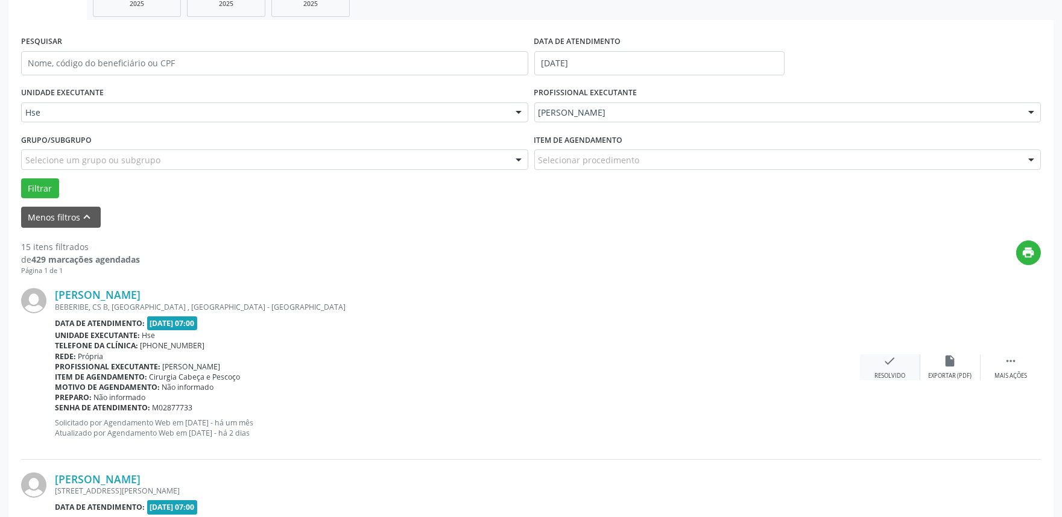
click at [881, 370] on div "check Resolvido" at bounding box center [890, 368] width 60 height 26
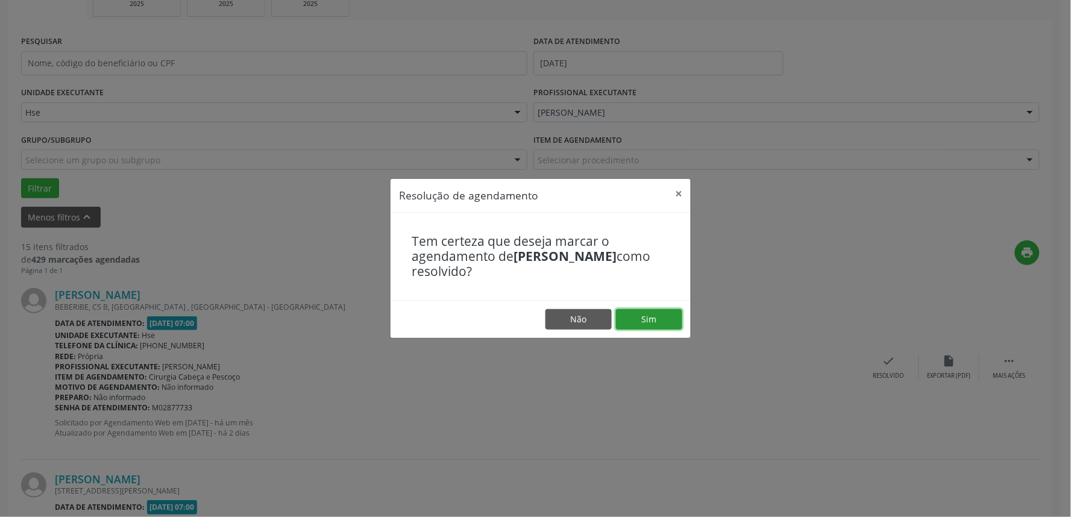
click at [648, 318] on button "Sim" at bounding box center [649, 319] width 66 height 20
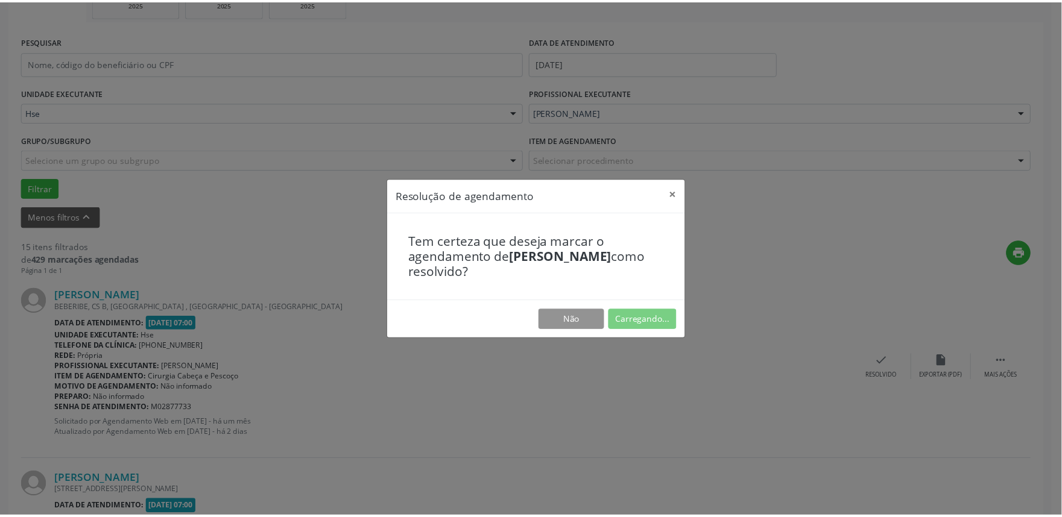
scroll to position [0, 0]
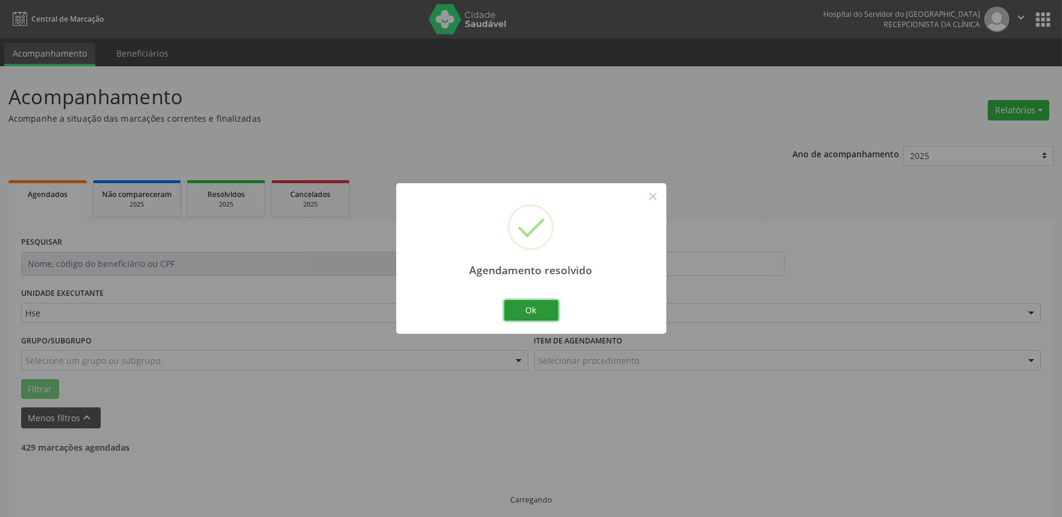
click at [531, 305] on button "Ok" at bounding box center [531, 310] width 54 height 20
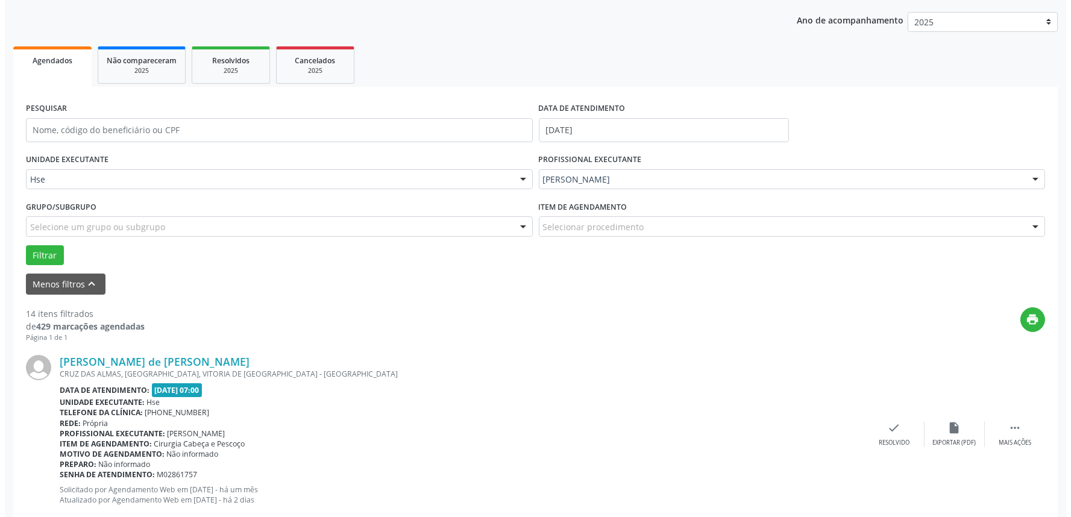
scroll to position [268, 0]
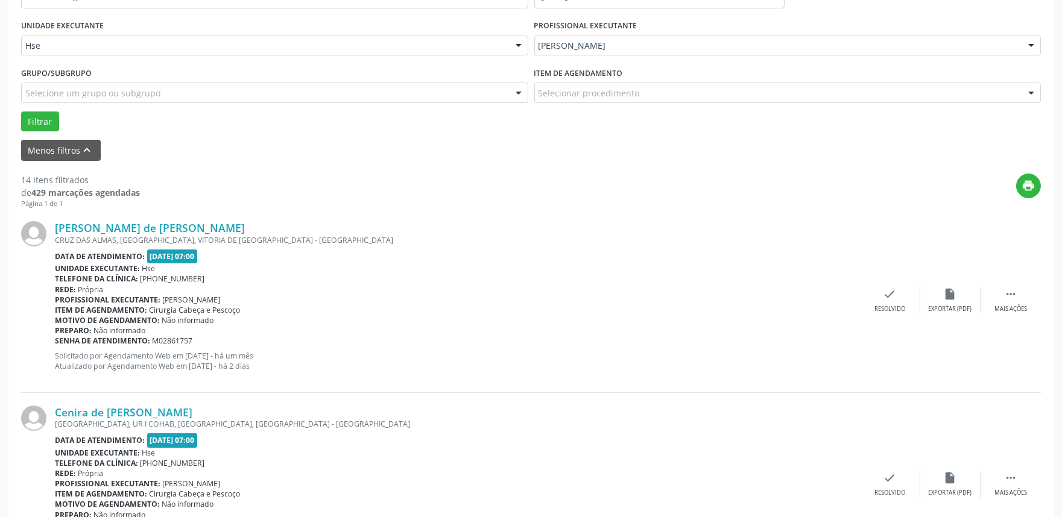
click at [889, 316] on div "[PERSON_NAME] de [PERSON_NAME] [GEOGRAPHIC_DATA], [GEOGRAPHIC_DATA], [GEOGRAPHI…" at bounding box center [530, 301] width 1019 height 184
click at [887, 298] on icon "check" at bounding box center [889, 294] width 13 height 13
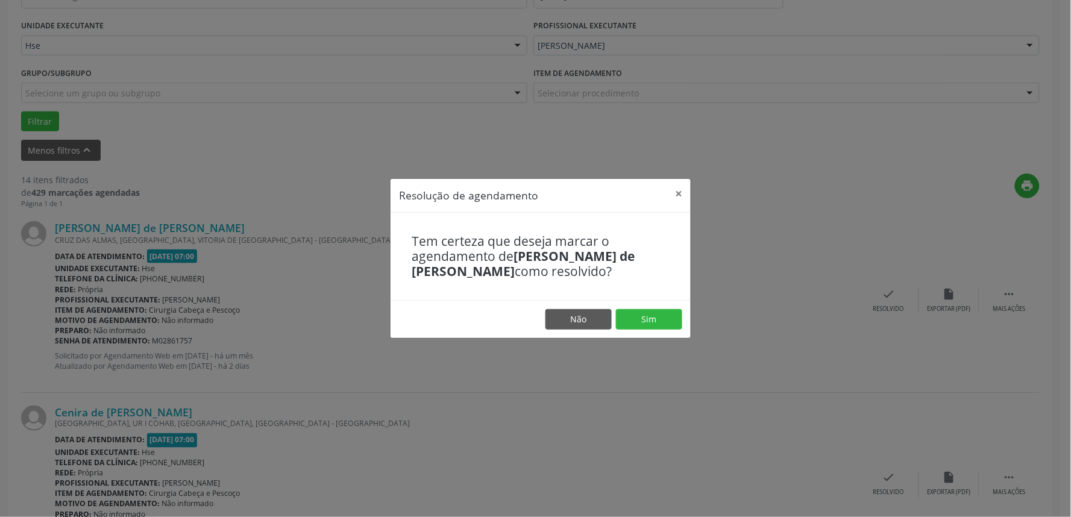
click at [662, 332] on footer "Não Sim" at bounding box center [541, 319] width 300 height 38
click at [660, 314] on button "Sim" at bounding box center [649, 319] width 66 height 20
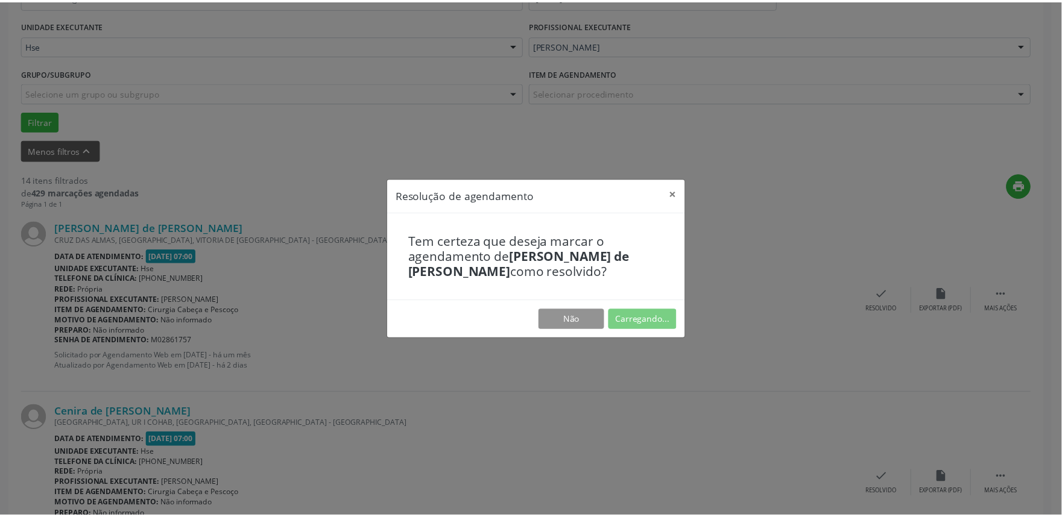
scroll to position [0, 0]
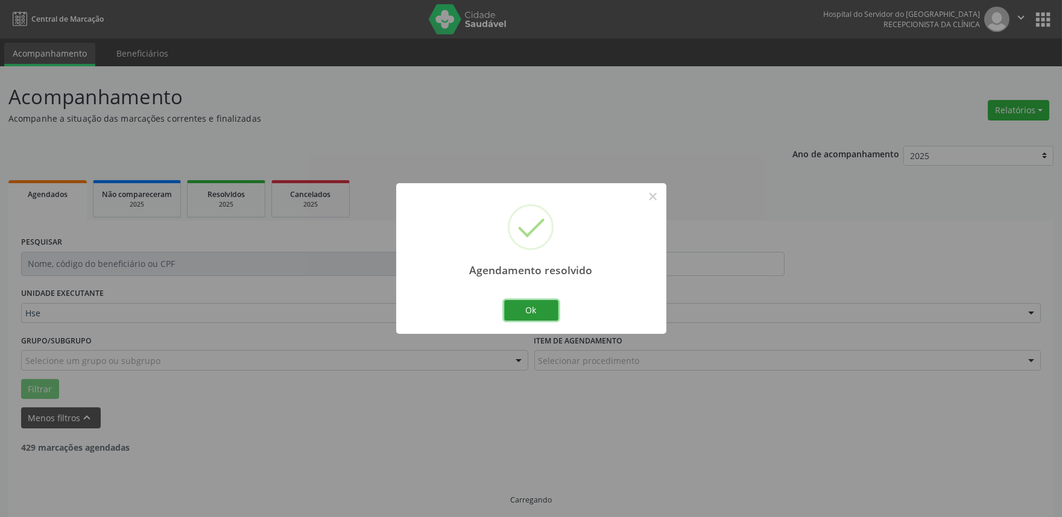
click at [550, 310] on button "Ok" at bounding box center [531, 310] width 54 height 20
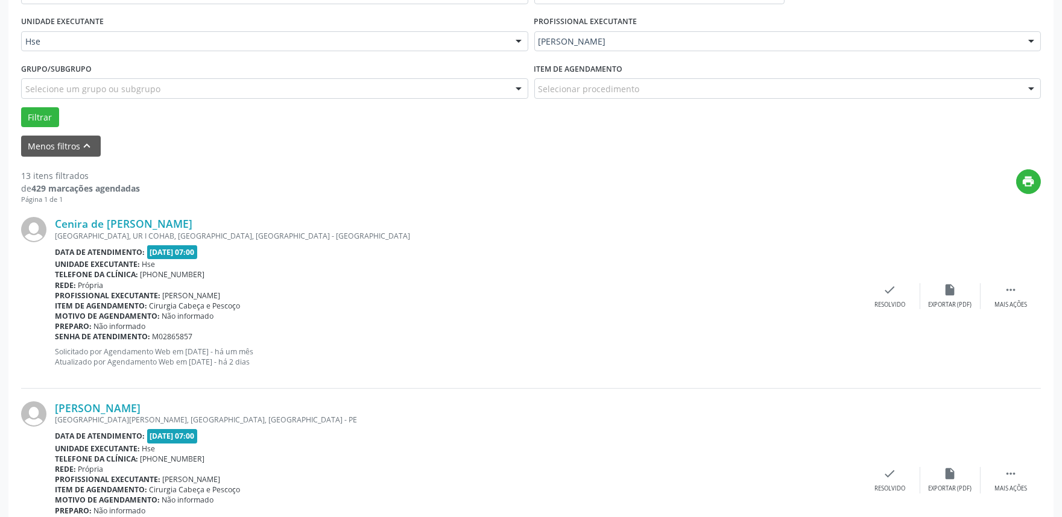
scroll to position [276, 0]
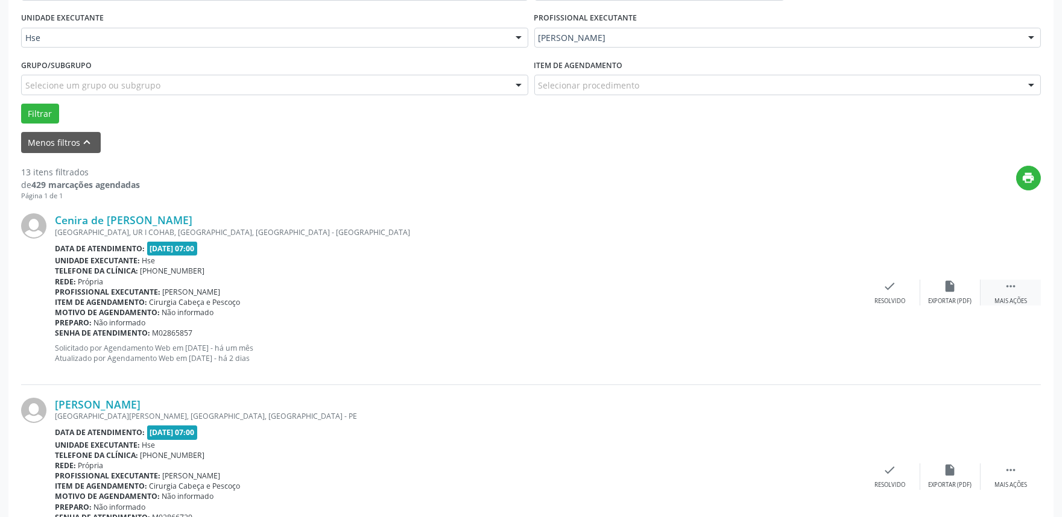
click at [993, 294] on div " Mais ações" at bounding box center [1010, 293] width 60 height 26
click at [959, 286] on div "alarm_off Não compareceu" at bounding box center [950, 293] width 60 height 26
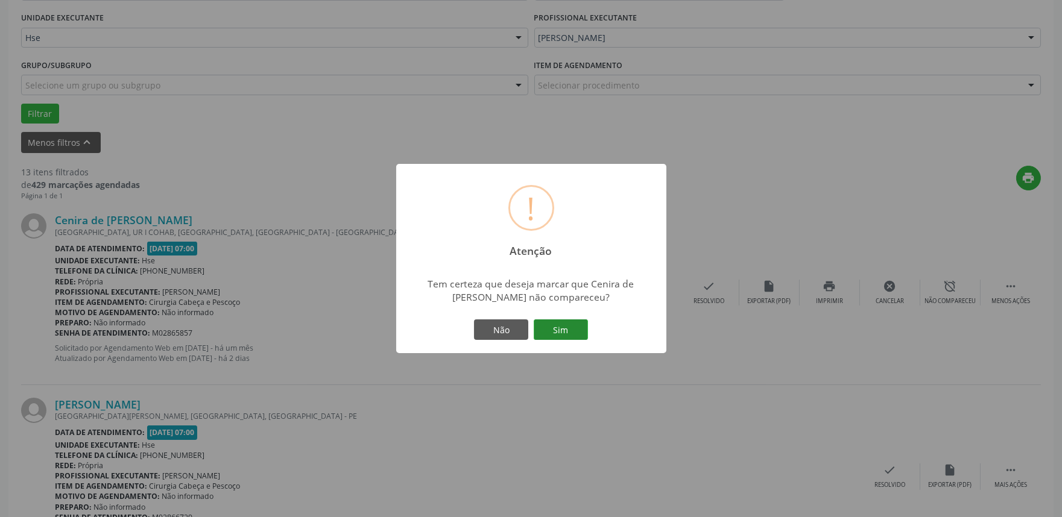
click at [574, 320] on button "Sim" at bounding box center [561, 330] width 54 height 20
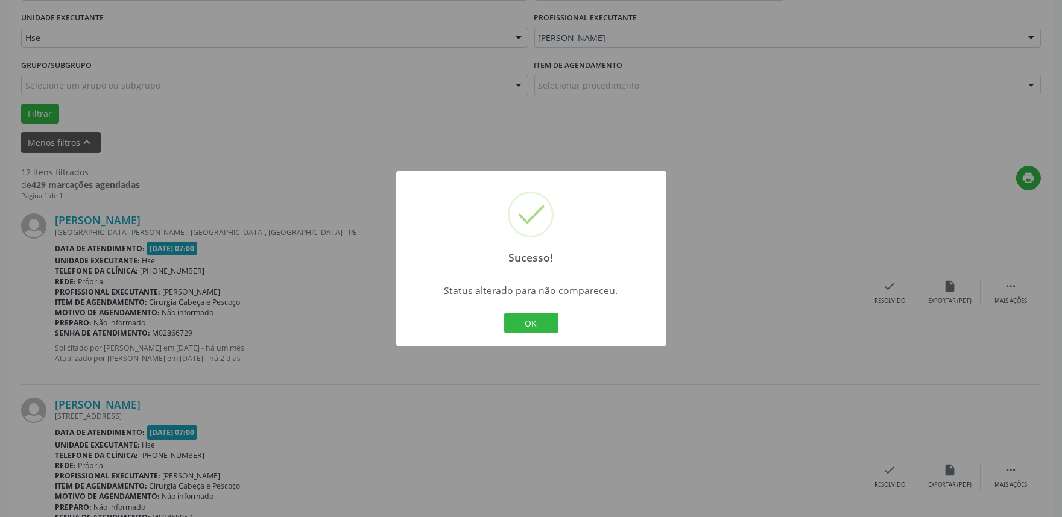
click at [516, 335] on div "OK Cancel" at bounding box center [531, 322] width 60 height 25
click at [520, 328] on button "OK" at bounding box center [531, 323] width 54 height 20
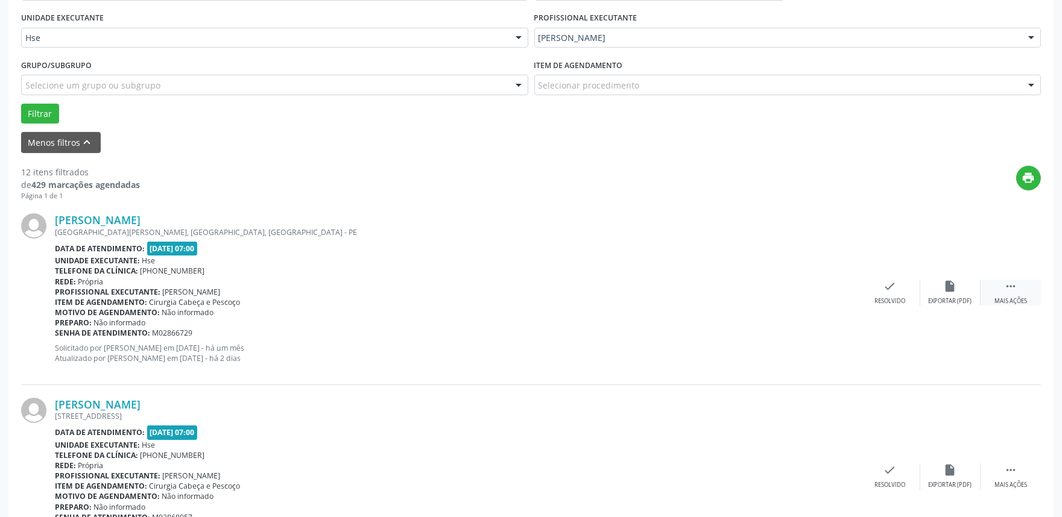
click at [1005, 299] on div "Mais ações" at bounding box center [1010, 301] width 33 height 8
click at [947, 290] on icon "alarm_off" at bounding box center [950, 286] width 13 height 13
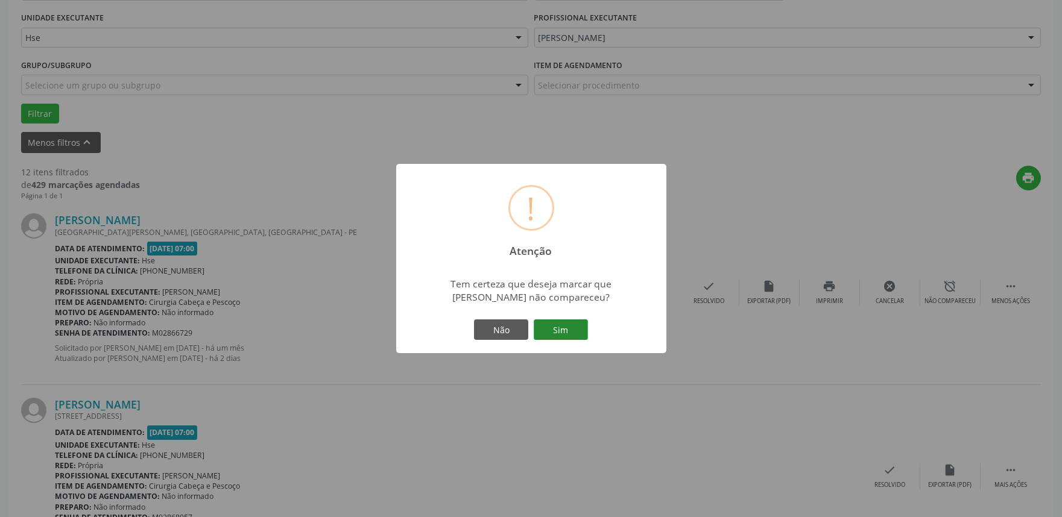
click at [556, 338] on button "Sim" at bounding box center [561, 330] width 54 height 20
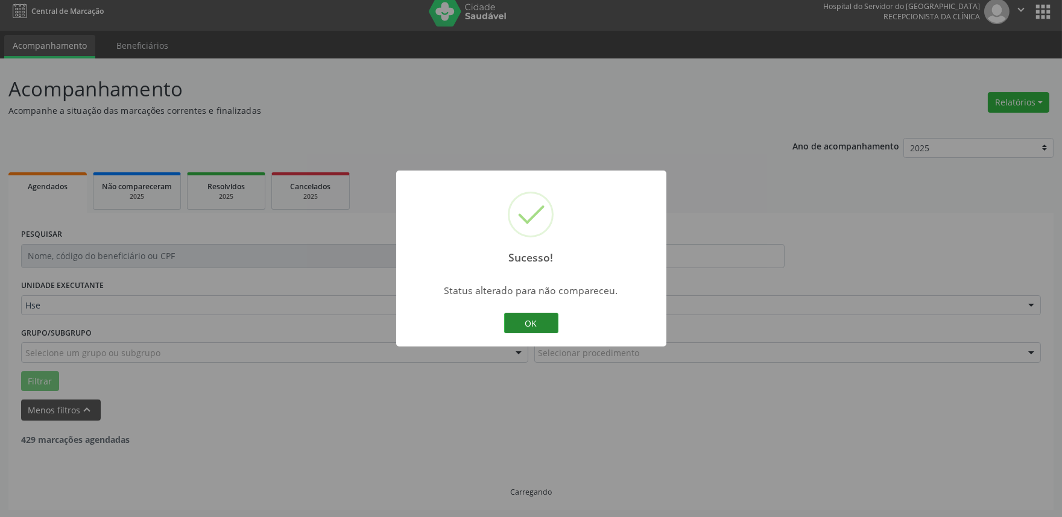
click at [526, 318] on button "OK" at bounding box center [531, 323] width 54 height 20
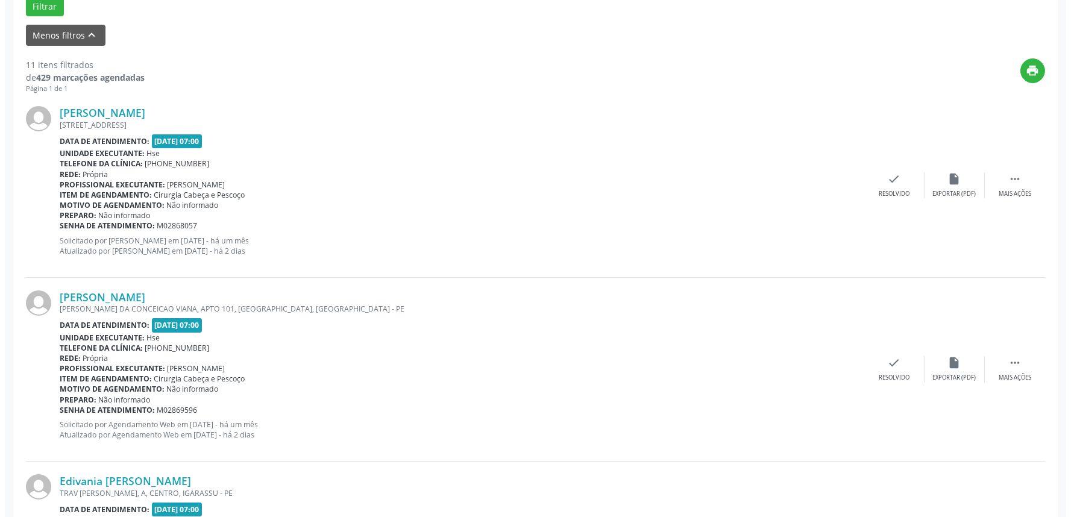
scroll to position [410, 0]
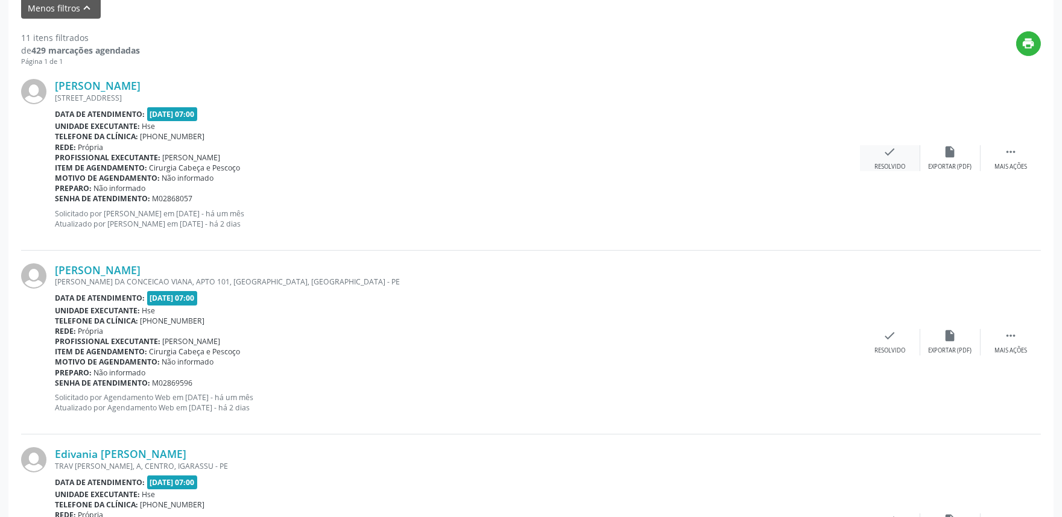
click at [872, 158] on div "check Resolvido" at bounding box center [890, 158] width 60 height 26
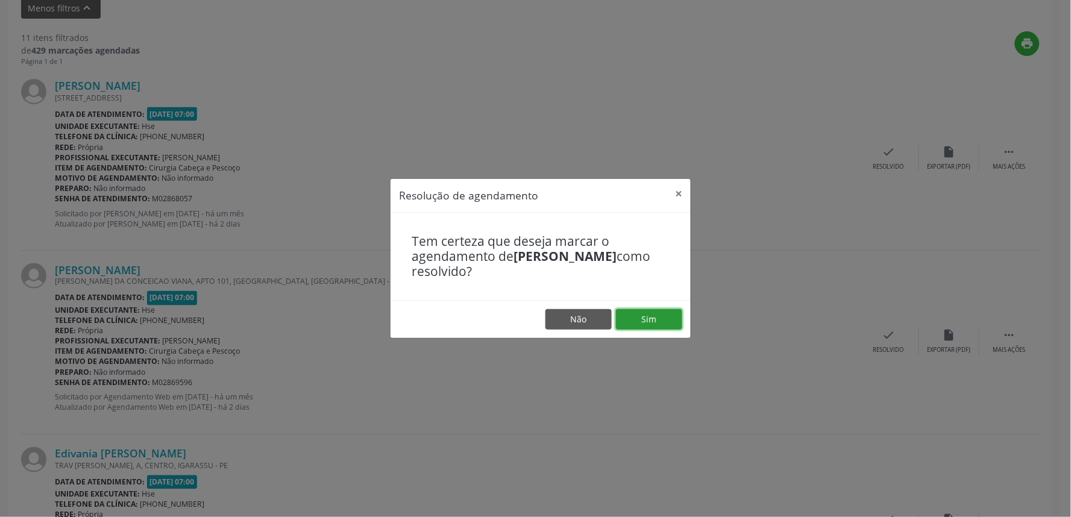
click at [642, 310] on button "Sim" at bounding box center [649, 319] width 66 height 20
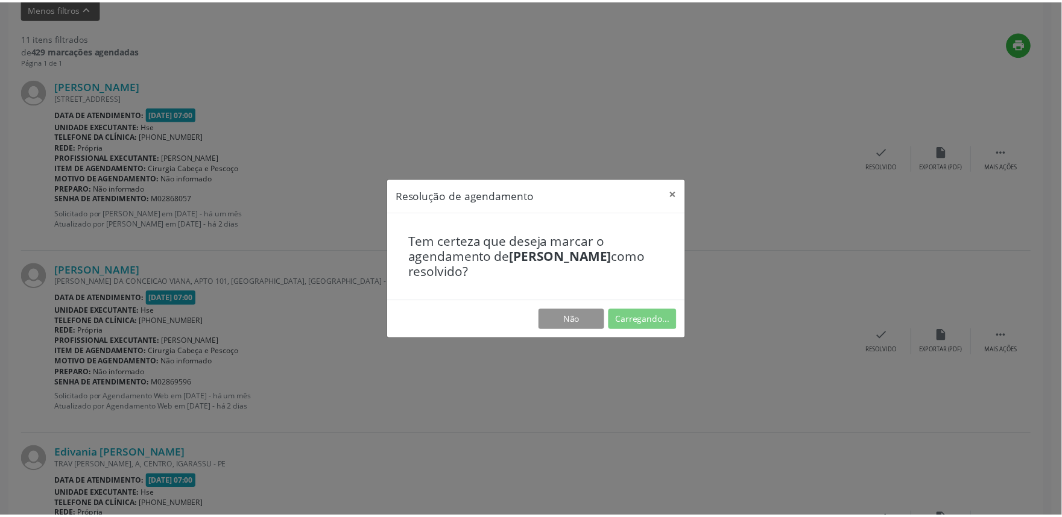
scroll to position [0, 0]
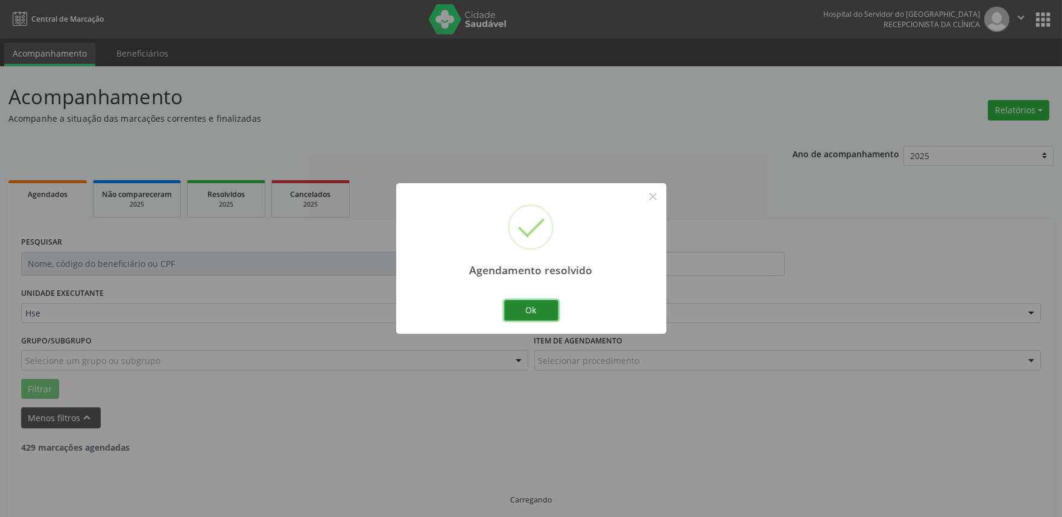
click at [528, 305] on button "Ok" at bounding box center [531, 310] width 54 height 20
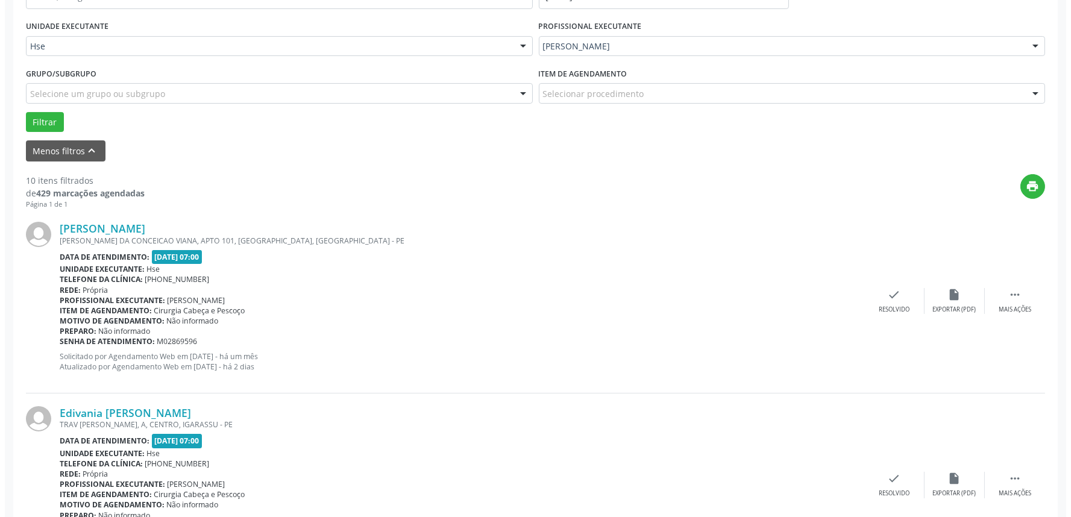
scroll to position [268, 0]
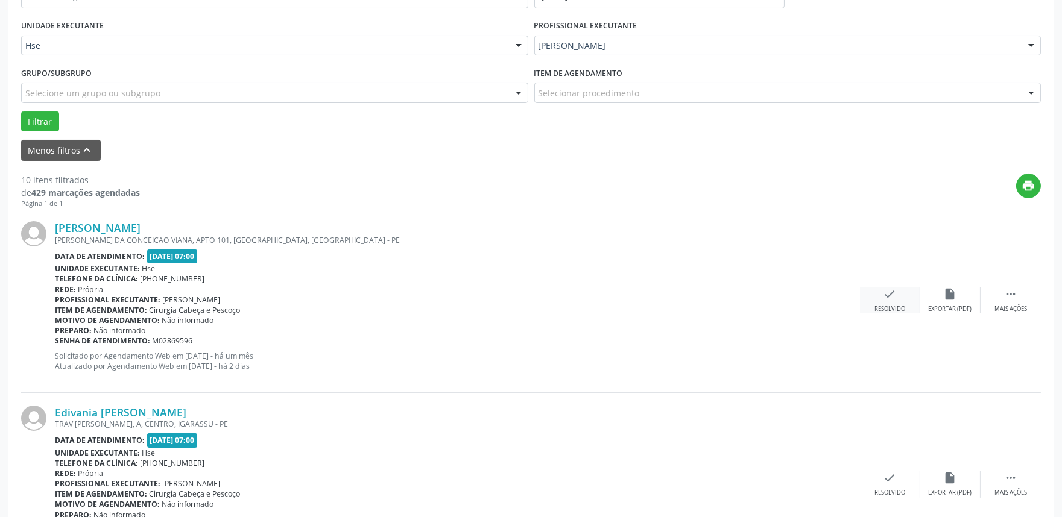
click at [881, 296] on div "check Resolvido" at bounding box center [890, 301] width 60 height 26
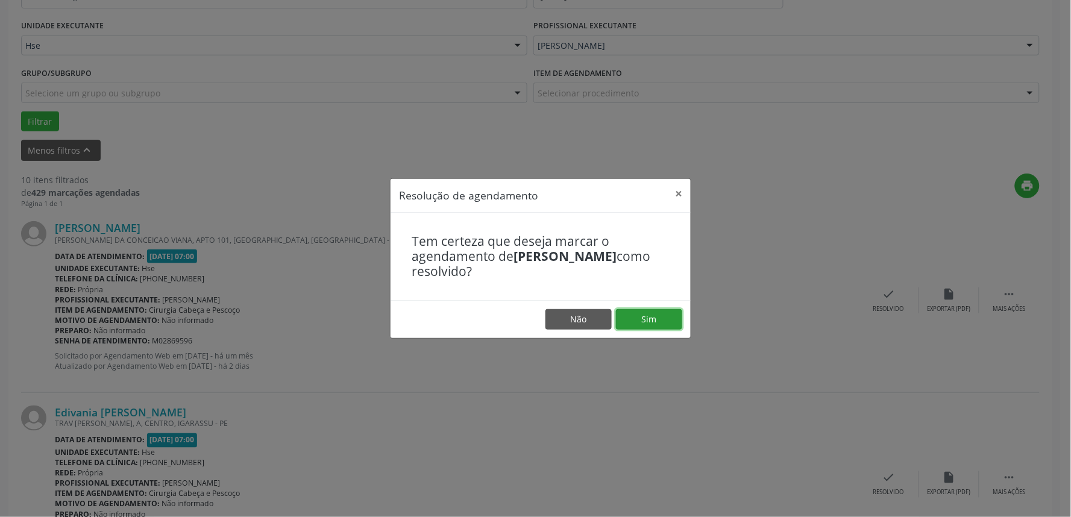
click at [637, 317] on button "Sim" at bounding box center [649, 319] width 66 height 20
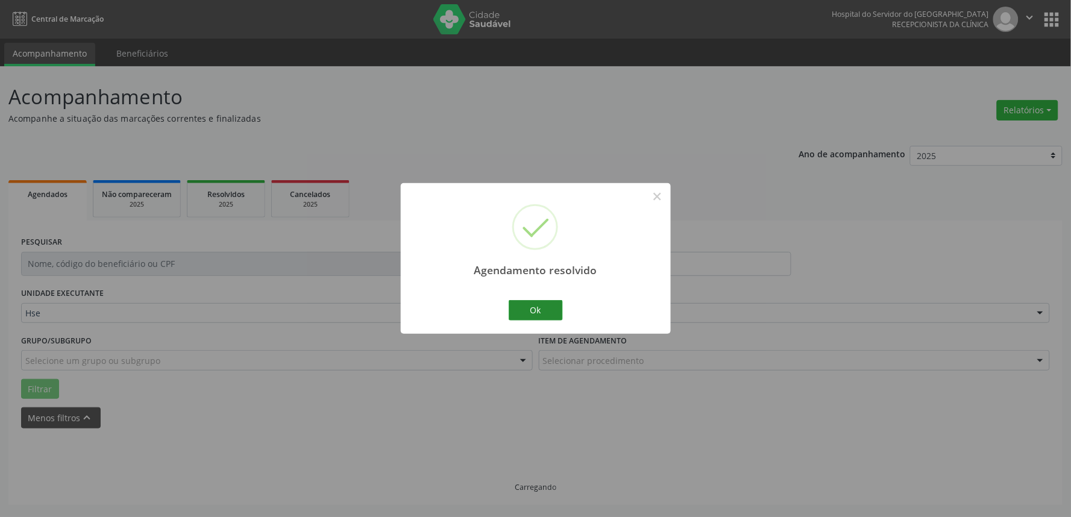
scroll to position [0, 0]
click at [555, 311] on button "Ok" at bounding box center [536, 310] width 54 height 20
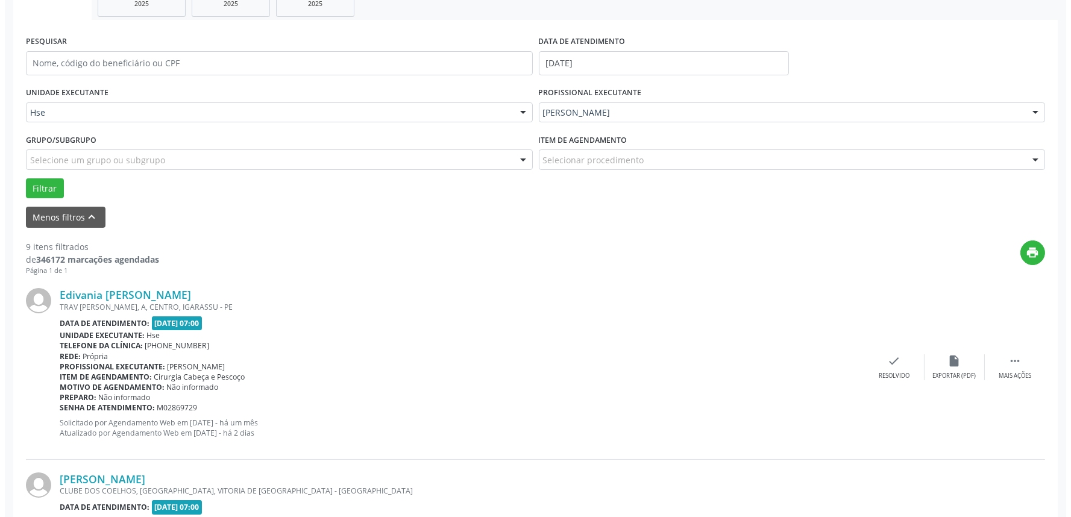
scroll to position [268, 0]
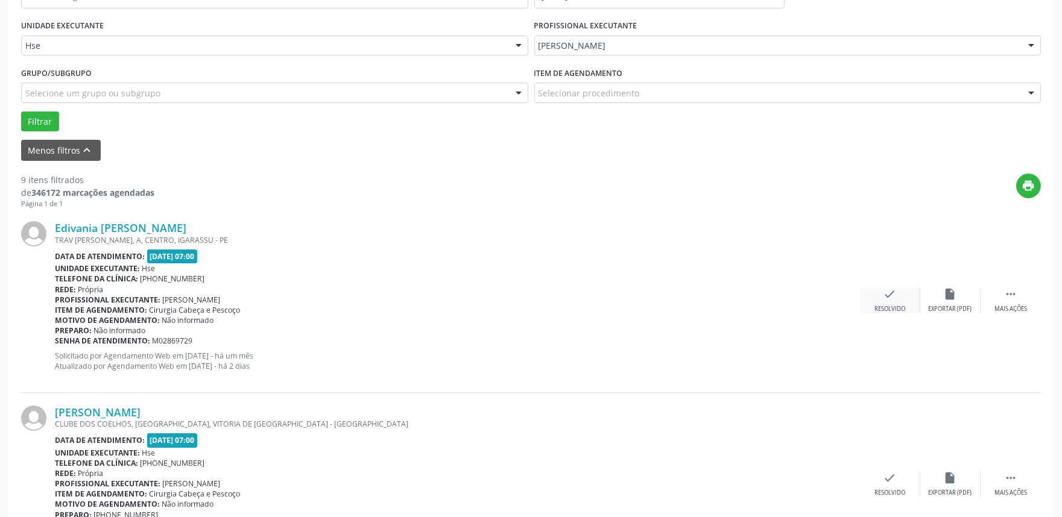
click at [893, 306] on div "Resolvido" at bounding box center [889, 309] width 31 height 8
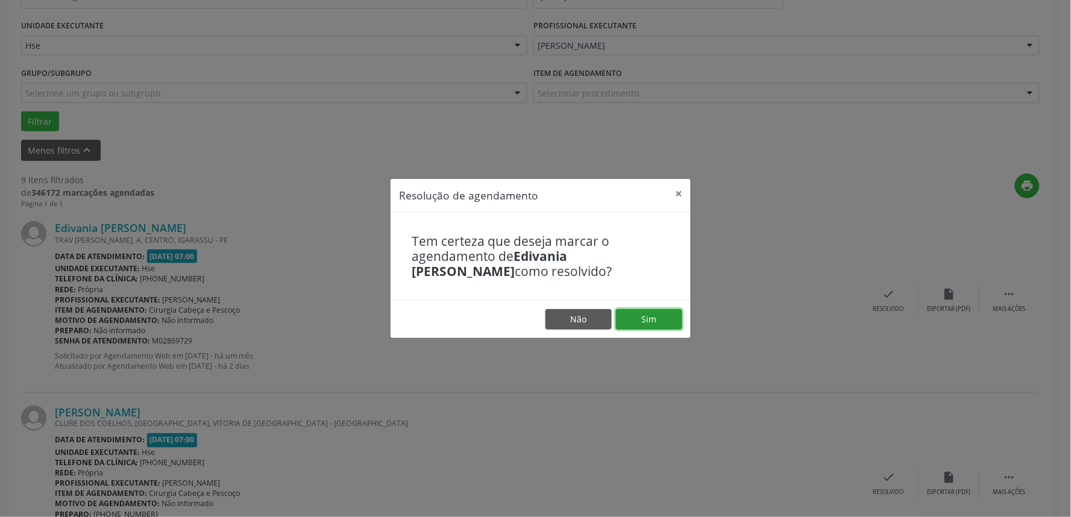
click at [670, 315] on button "Sim" at bounding box center [649, 319] width 66 height 20
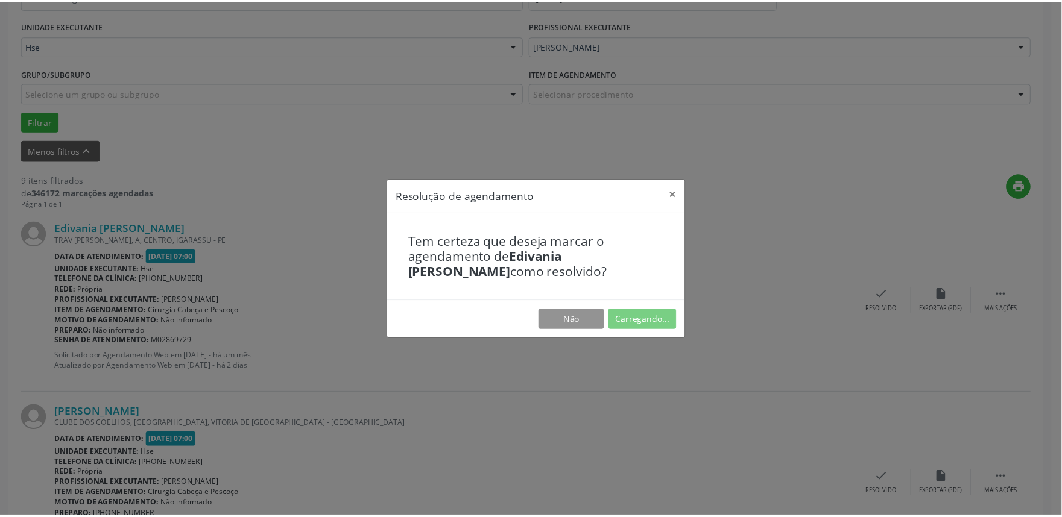
scroll to position [0, 0]
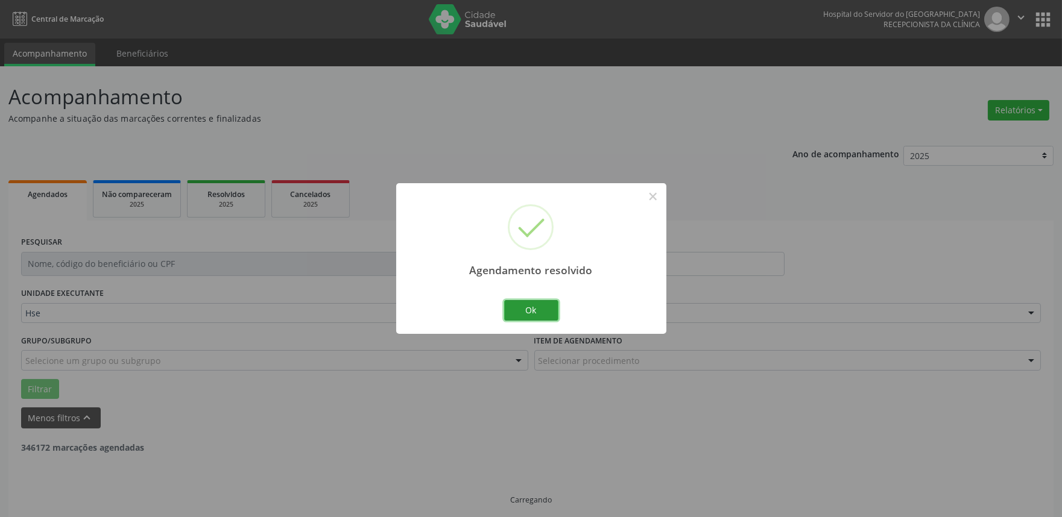
click at [510, 317] on button "Ok" at bounding box center [531, 310] width 54 height 20
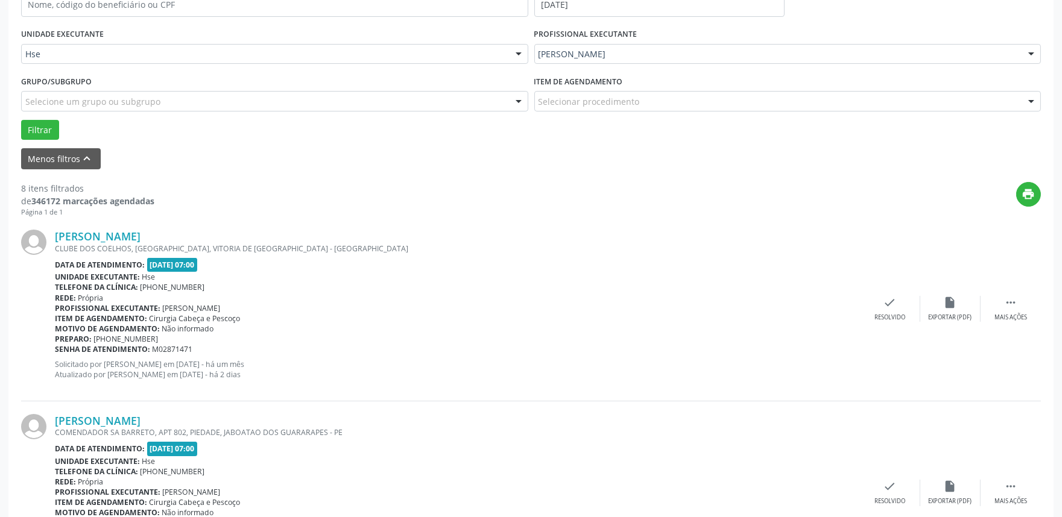
scroll to position [268, 0]
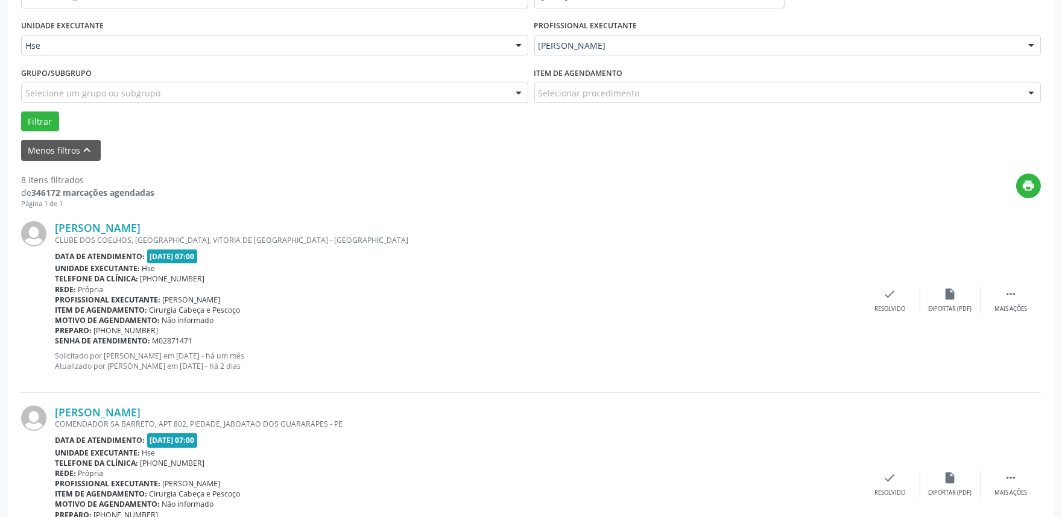
click at [1000, 286] on div "[PERSON_NAME] CLUBE DOS COELHOS, [GEOGRAPHIC_DATA], VITORIA DE [GEOGRAPHIC_DATA…" at bounding box center [530, 301] width 1019 height 184
click at [998, 293] on div " Mais ações" at bounding box center [1010, 301] width 60 height 26
click at [950, 303] on div "alarm_off Não compareceu" at bounding box center [950, 301] width 60 height 26
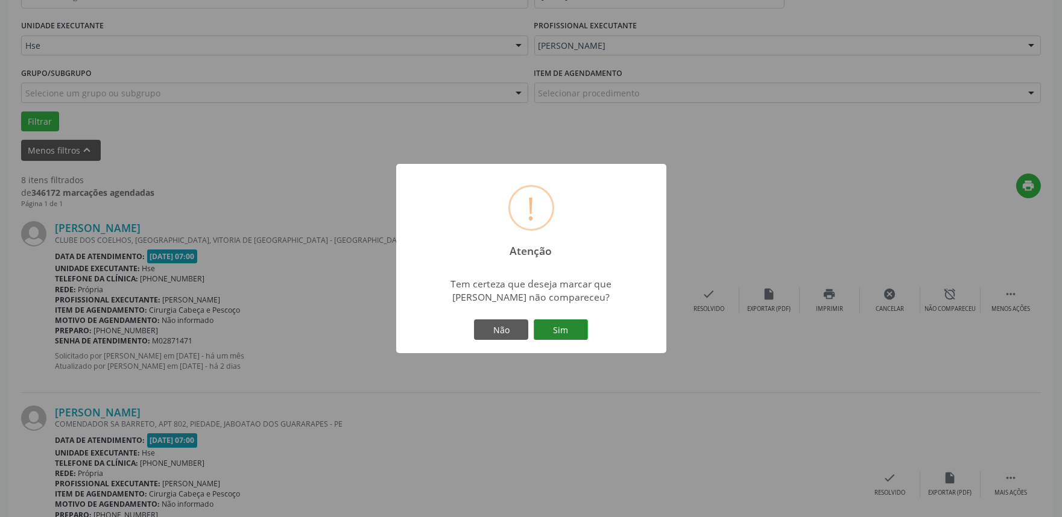
click at [575, 327] on button "Sim" at bounding box center [561, 330] width 54 height 20
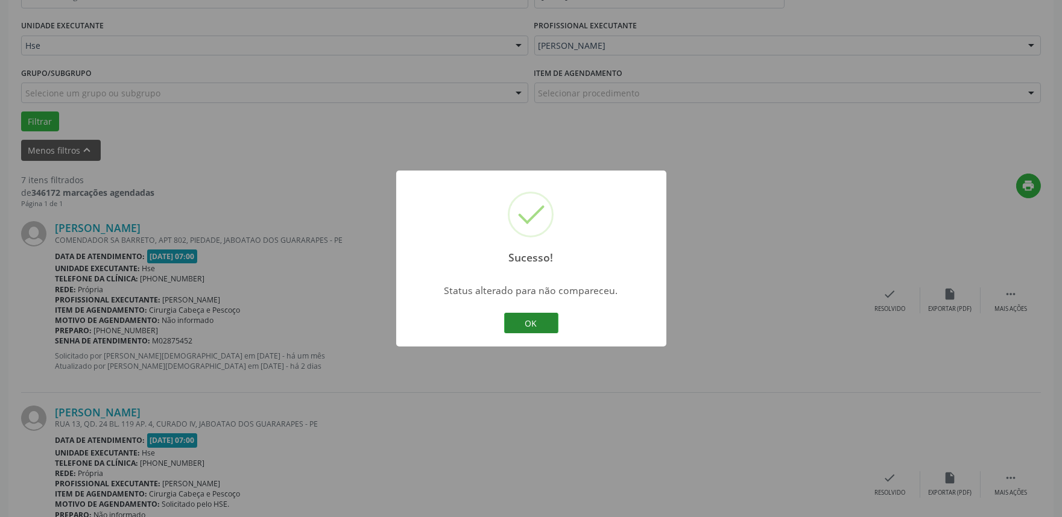
click at [547, 326] on button "OK" at bounding box center [531, 323] width 54 height 20
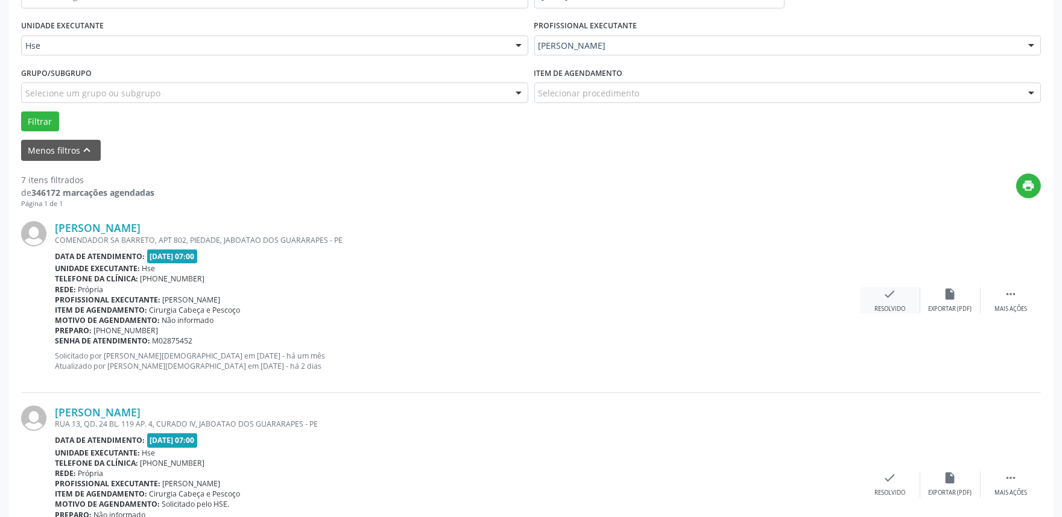
click at [901, 303] on div "check Resolvido" at bounding box center [890, 301] width 60 height 26
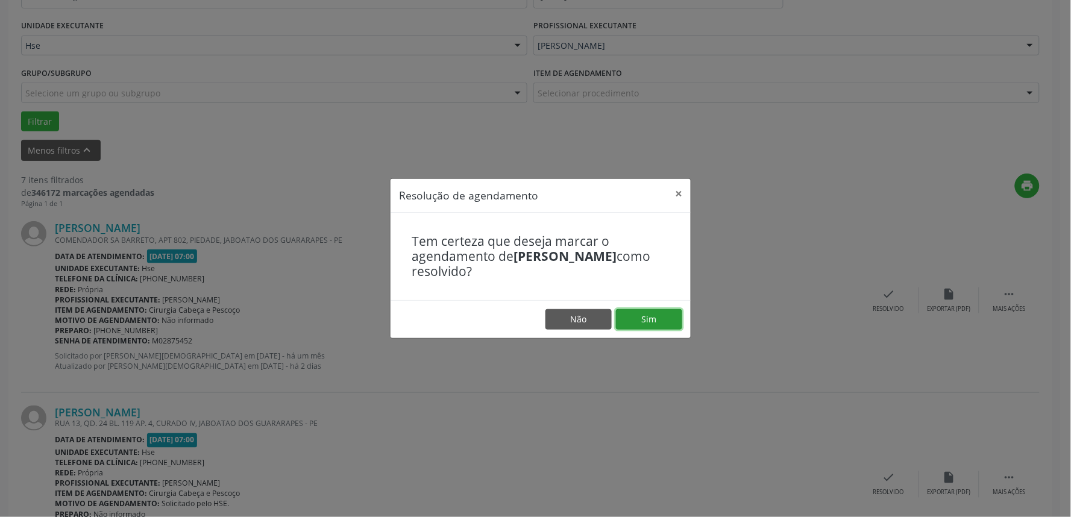
click at [672, 315] on button "Sim" at bounding box center [649, 319] width 66 height 20
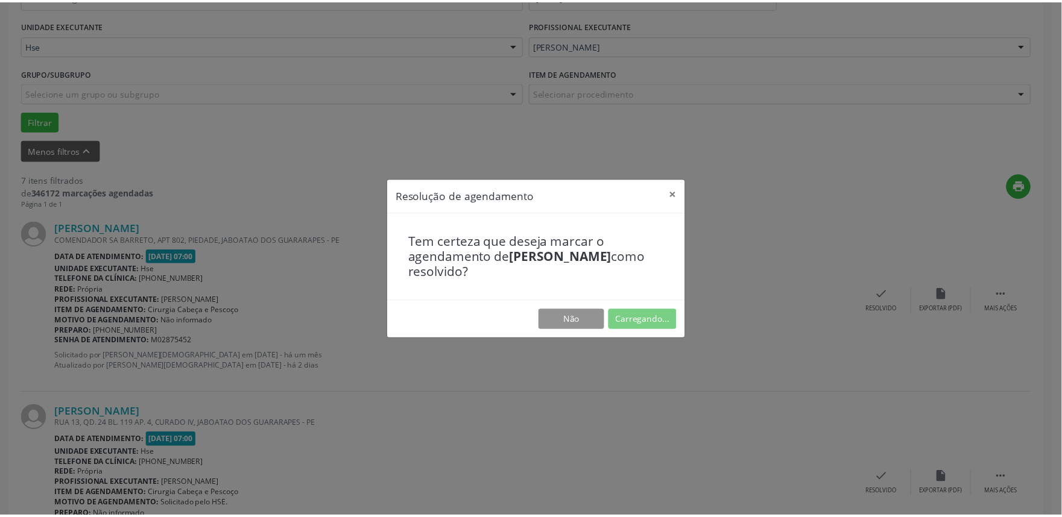
scroll to position [0, 0]
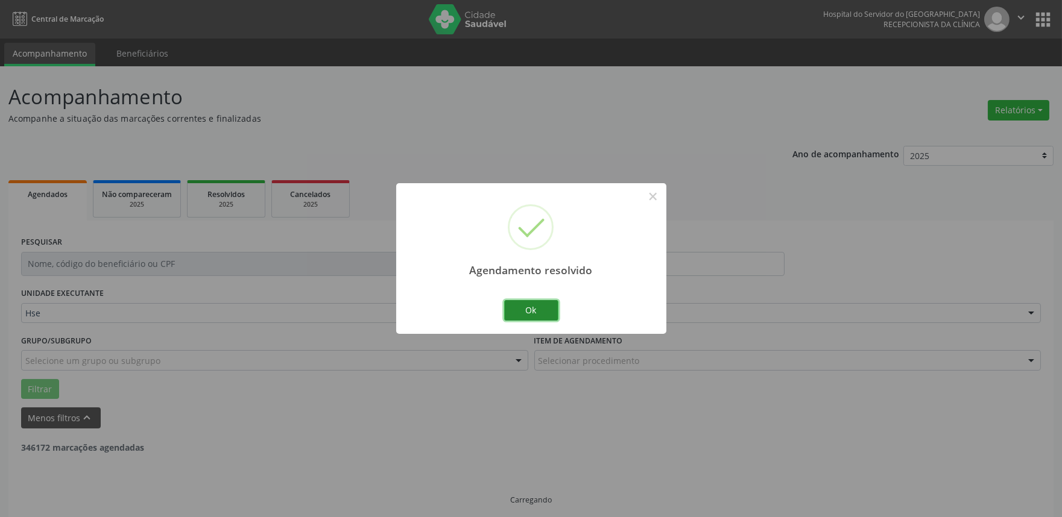
click at [547, 312] on button "Ok" at bounding box center [531, 310] width 54 height 20
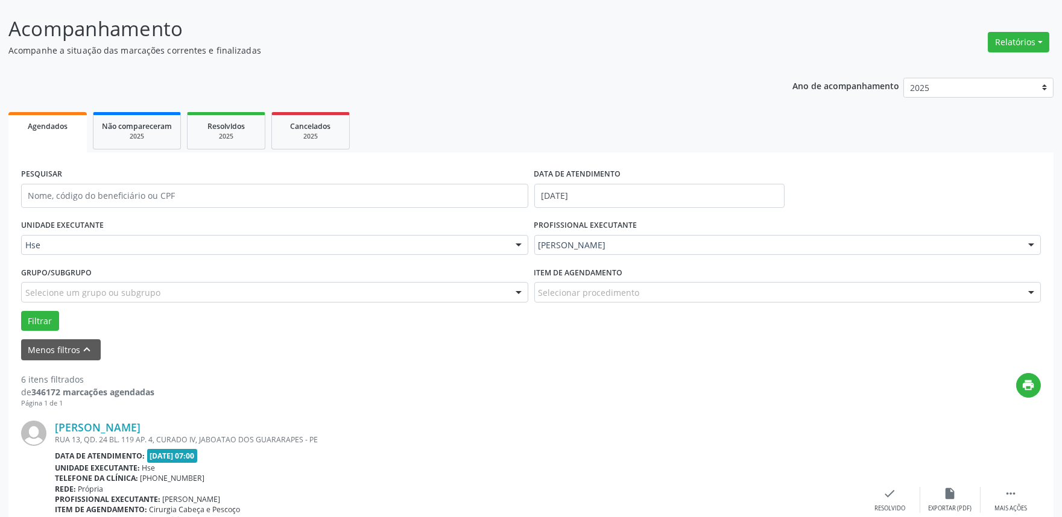
scroll to position [134, 0]
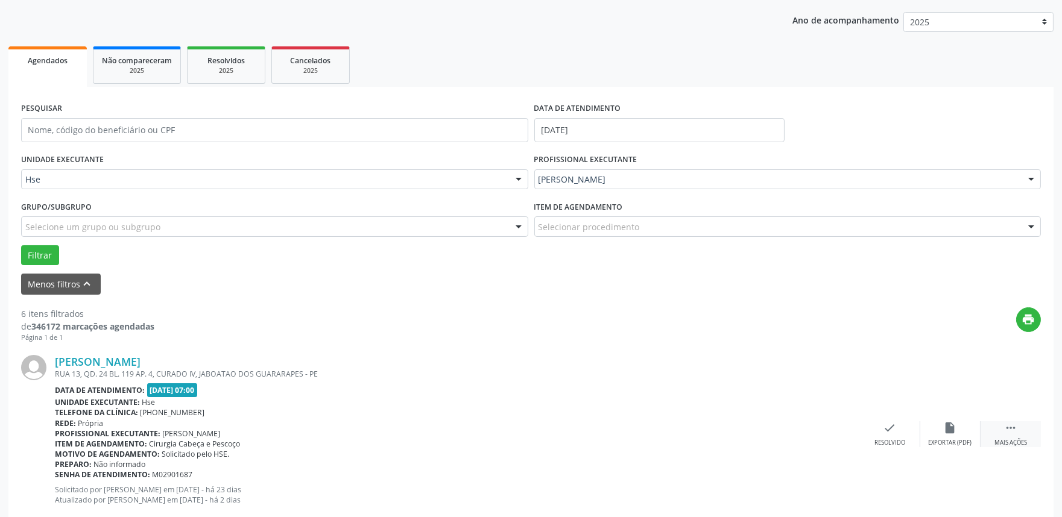
click at [1011, 437] on div " Mais ações" at bounding box center [1010, 434] width 60 height 26
click at [954, 433] on icon "alarm_off" at bounding box center [950, 427] width 13 height 13
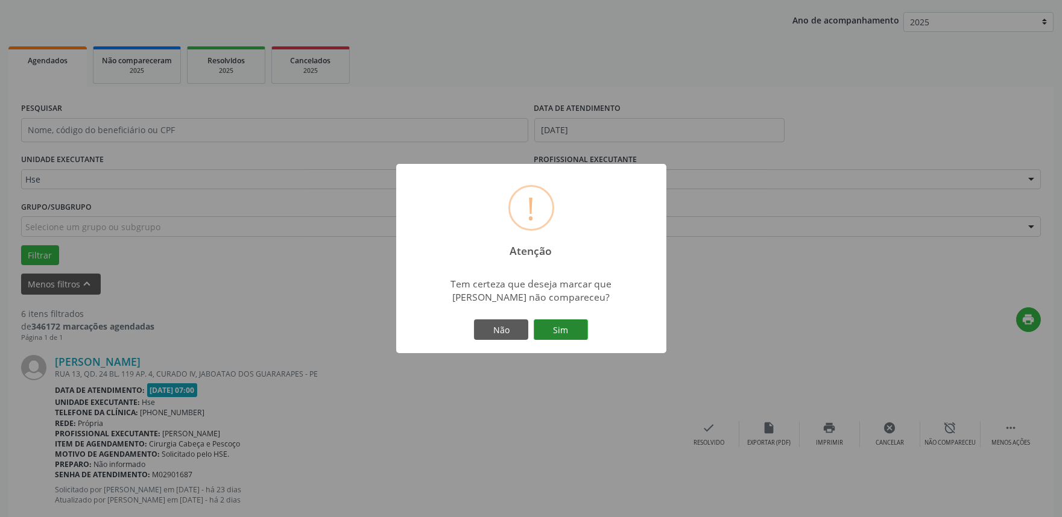
click at [573, 335] on button "Sim" at bounding box center [561, 330] width 54 height 20
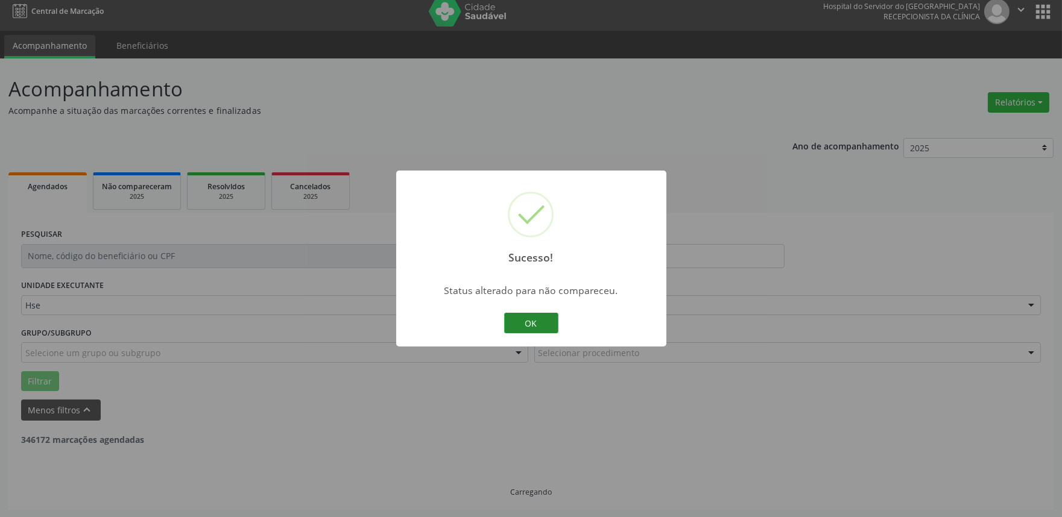
click at [550, 330] on button "OK" at bounding box center [531, 323] width 54 height 20
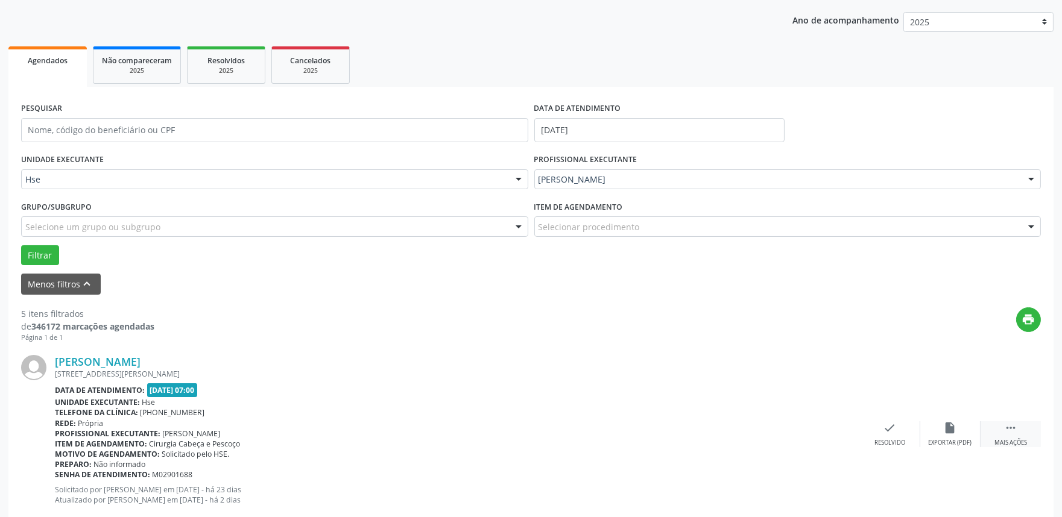
click at [1008, 427] on icon "" at bounding box center [1010, 427] width 13 height 13
click at [968, 428] on div "alarm_off Não compareceu" at bounding box center [950, 434] width 60 height 26
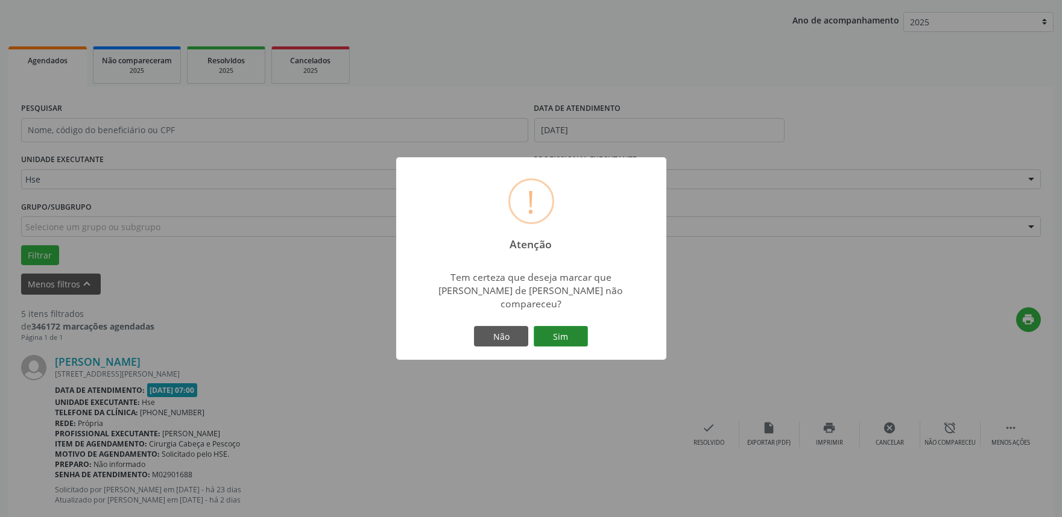
click at [573, 329] on button "Sim" at bounding box center [561, 336] width 54 height 20
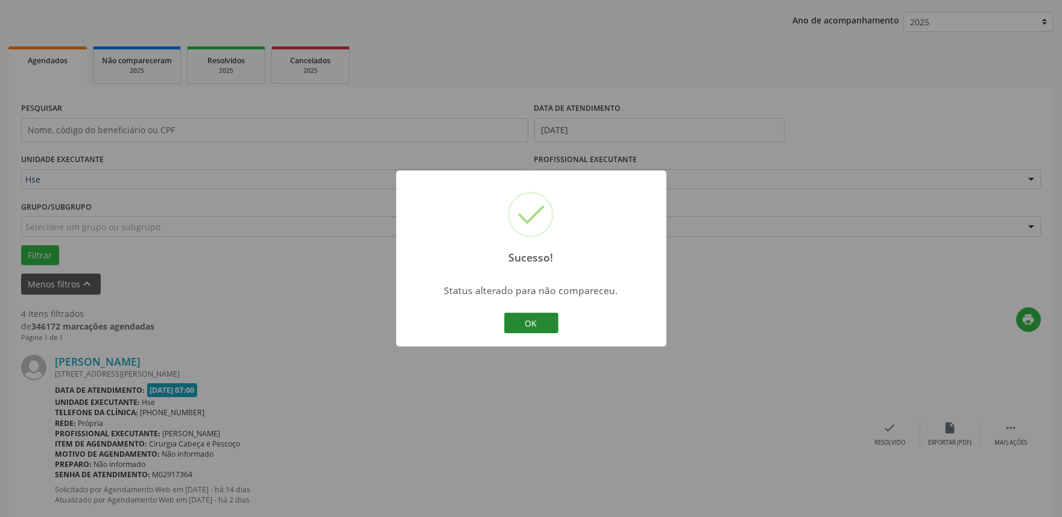
click at [531, 328] on button "OK" at bounding box center [531, 323] width 54 height 20
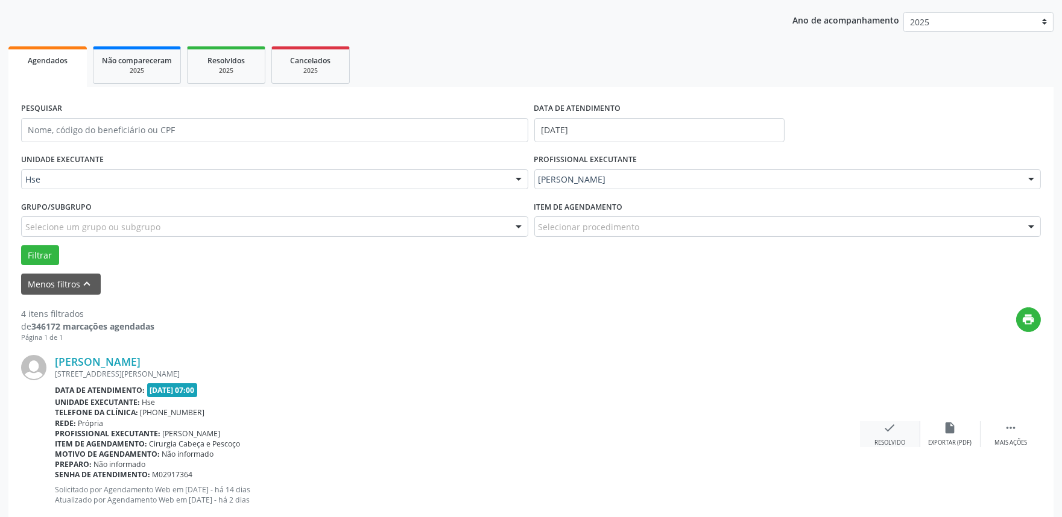
click at [878, 440] on div "Resolvido" at bounding box center [889, 443] width 31 height 8
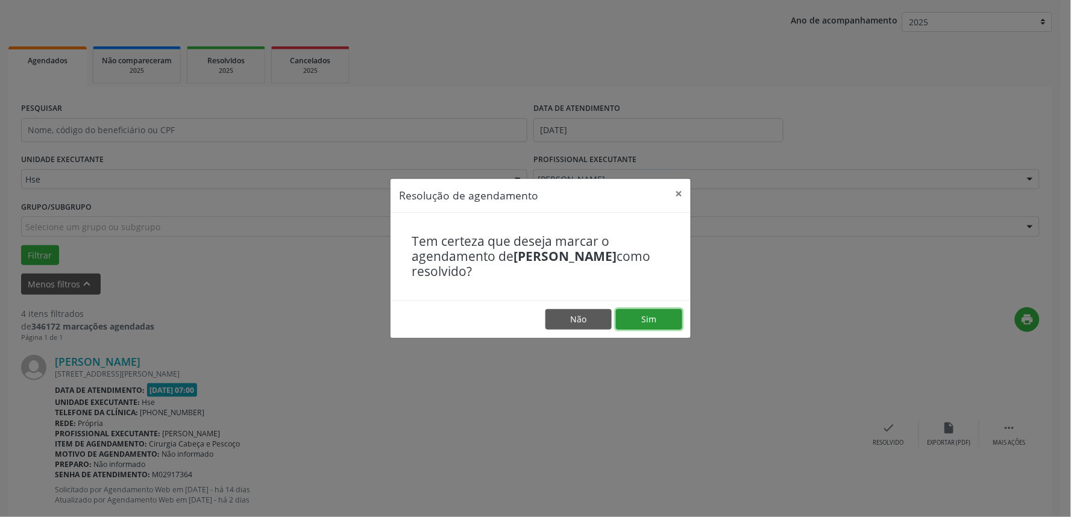
click at [653, 321] on button "Sim" at bounding box center [649, 319] width 66 height 20
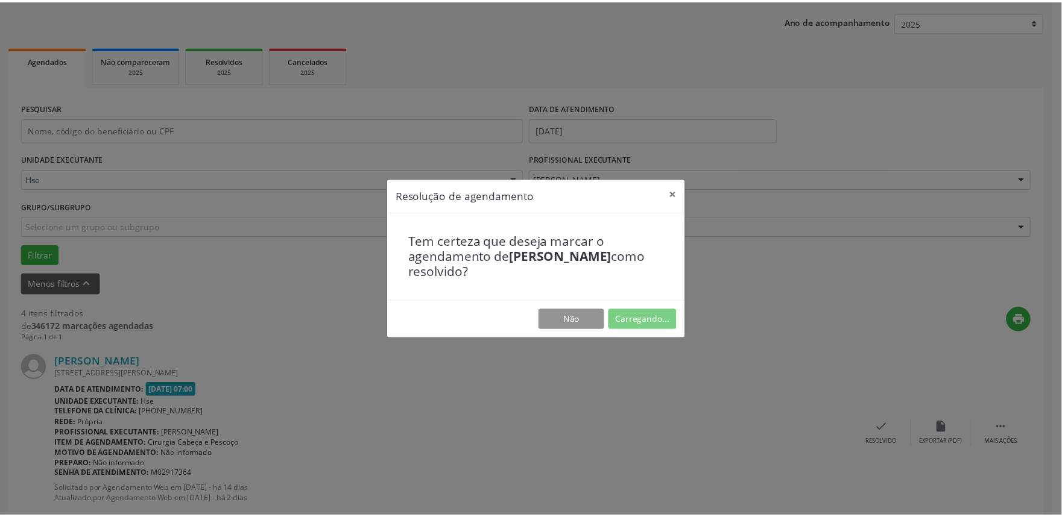
scroll to position [0, 0]
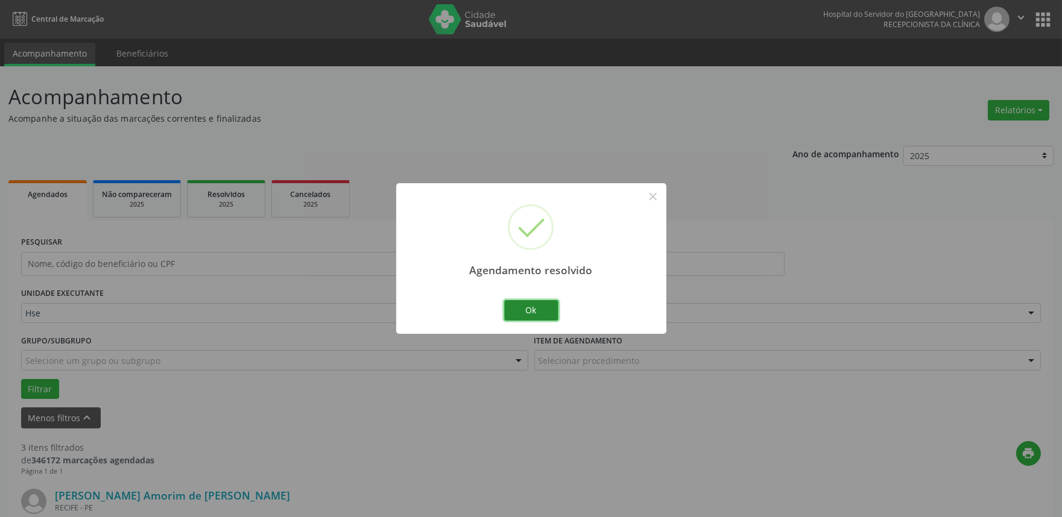
click at [549, 310] on button "Ok" at bounding box center [531, 310] width 54 height 20
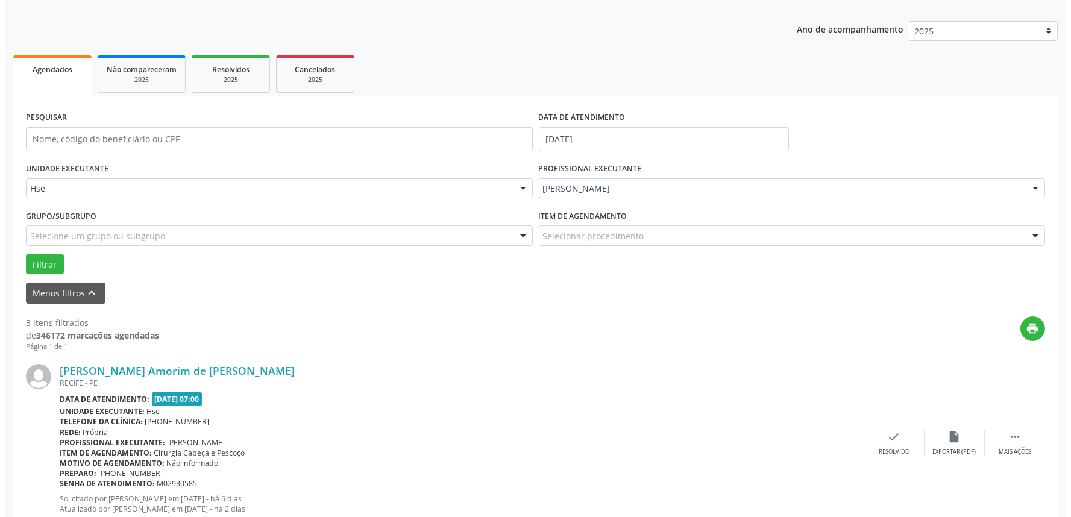
scroll to position [134, 0]
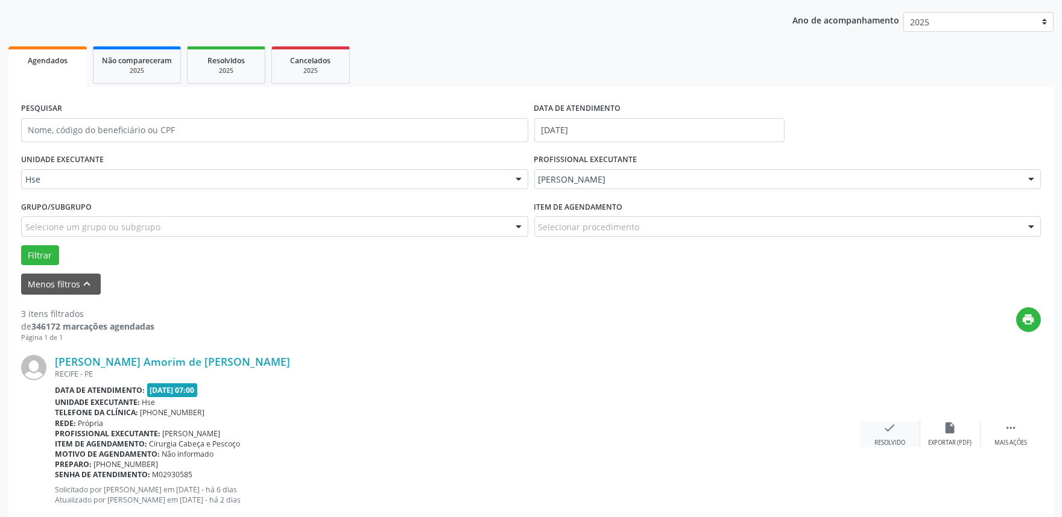
click at [897, 430] on div "check Resolvido" at bounding box center [890, 434] width 60 height 26
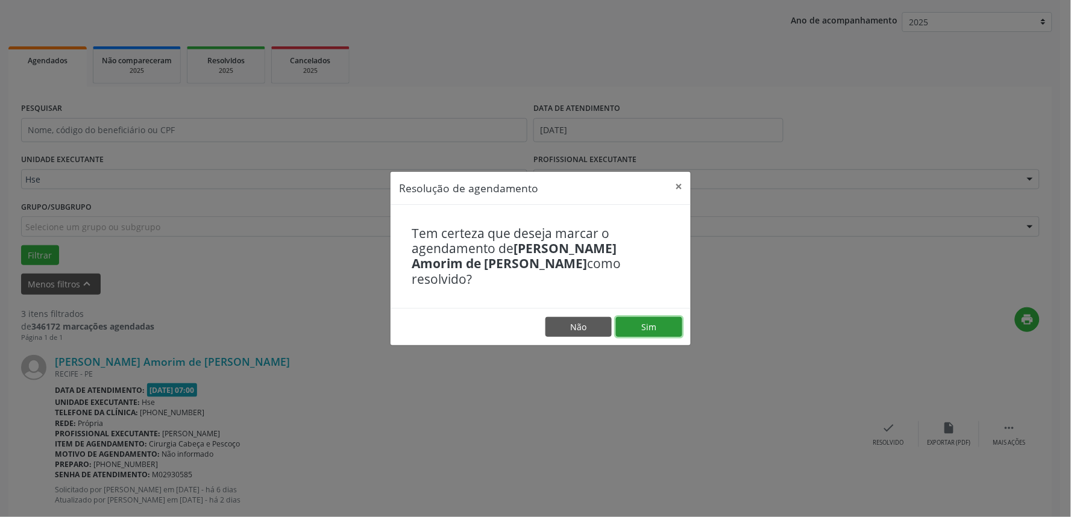
click at [646, 326] on button "Sim" at bounding box center [649, 327] width 66 height 20
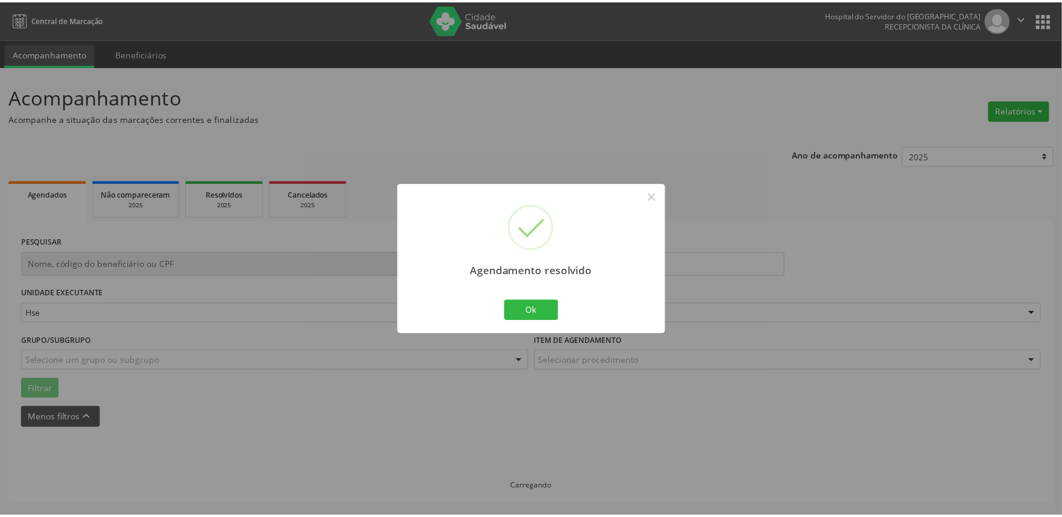
scroll to position [0, 0]
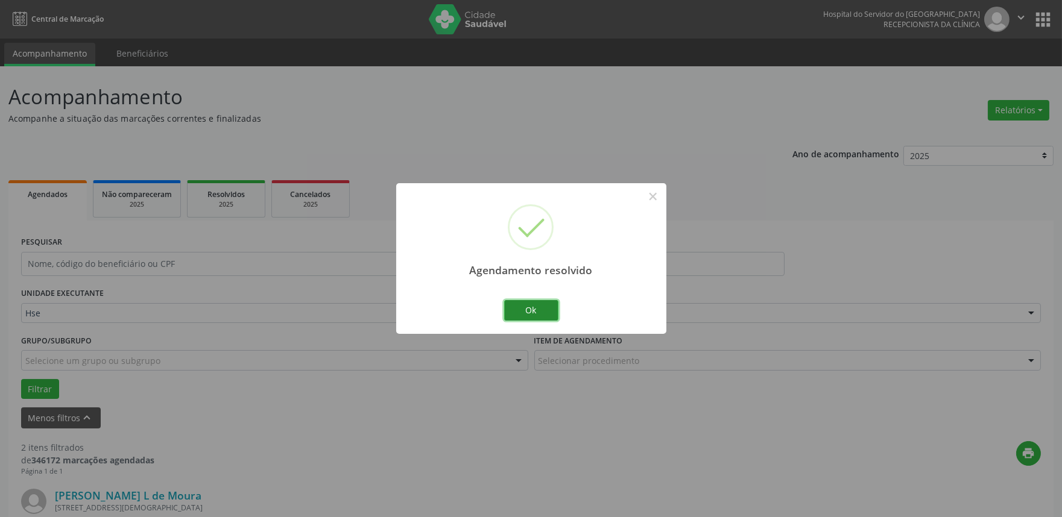
click at [540, 307] on button "Ok" at bounding box center [531, 310] width 54 height 20
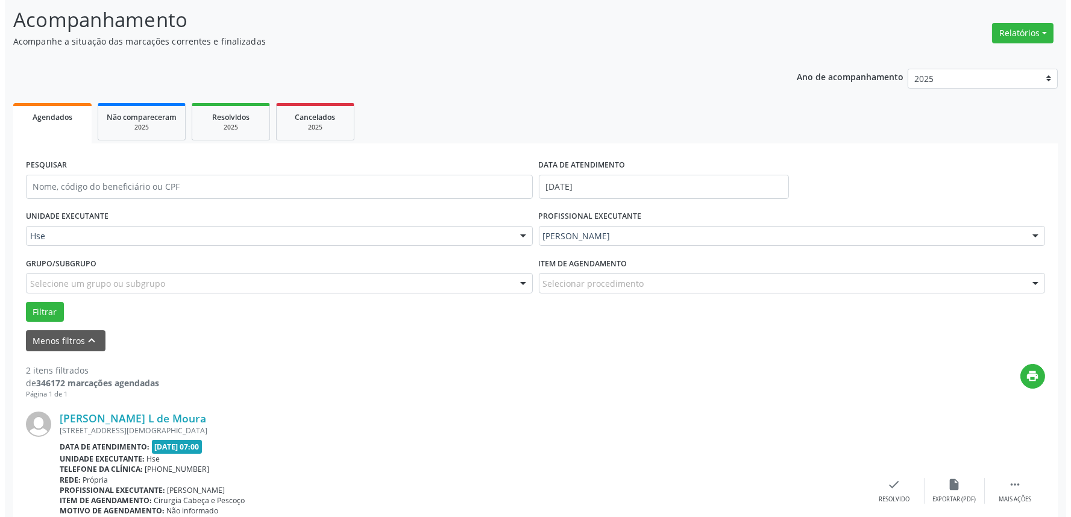
scroll to position [201, 0]
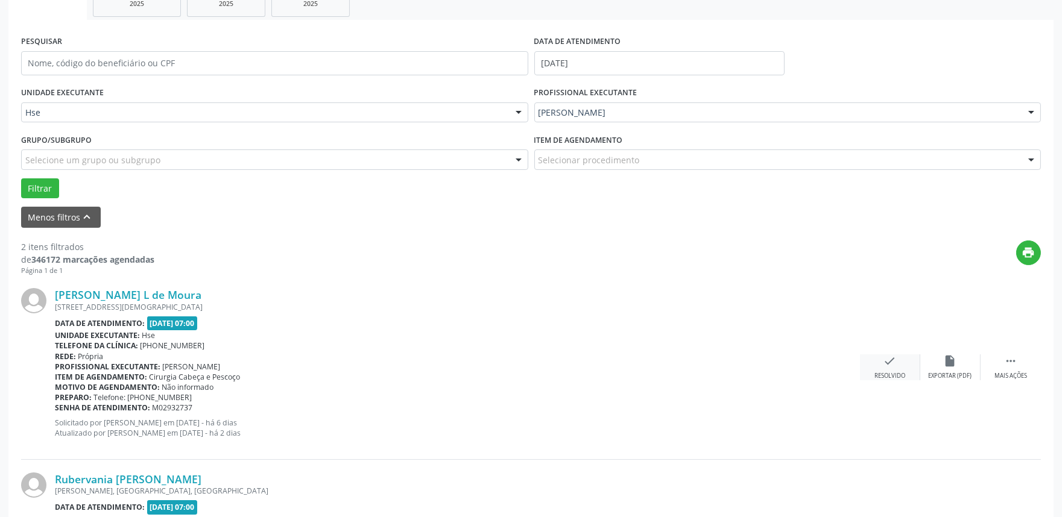
click at [890, 369] on div "check Resolvido" at bounding box center [890, 368] width 60 height 26
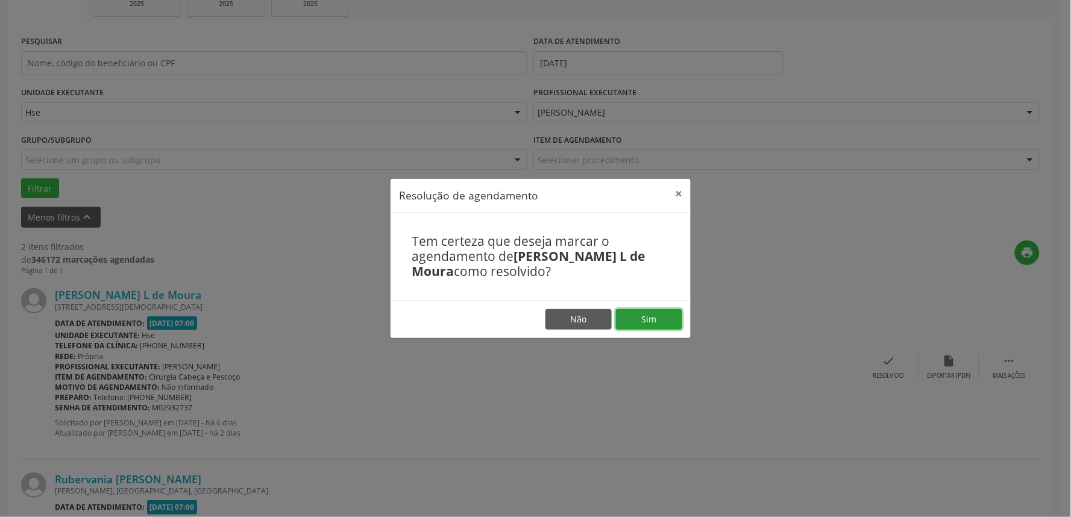
click at [656, 324] on button "Sim" at bounding box center [649, 319] width 66 height 20
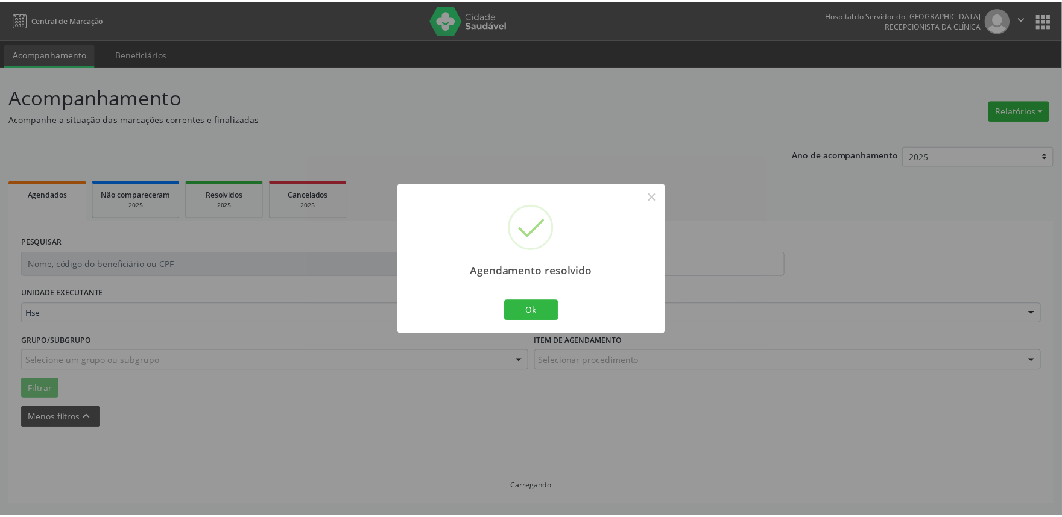
scroll to position [0, 0]
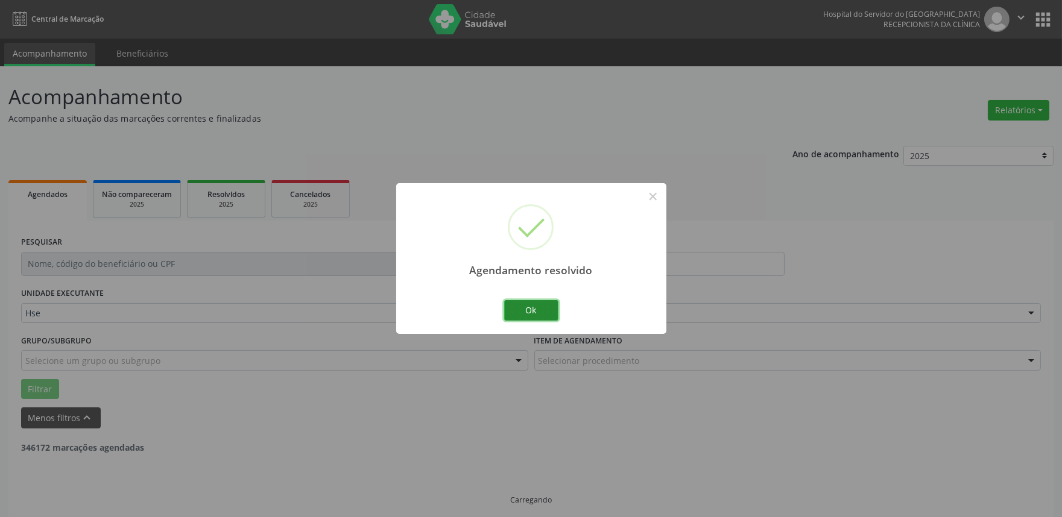
click at [539, 318] on button "Ok" at bounding box center [531, 310] width 54 height 20
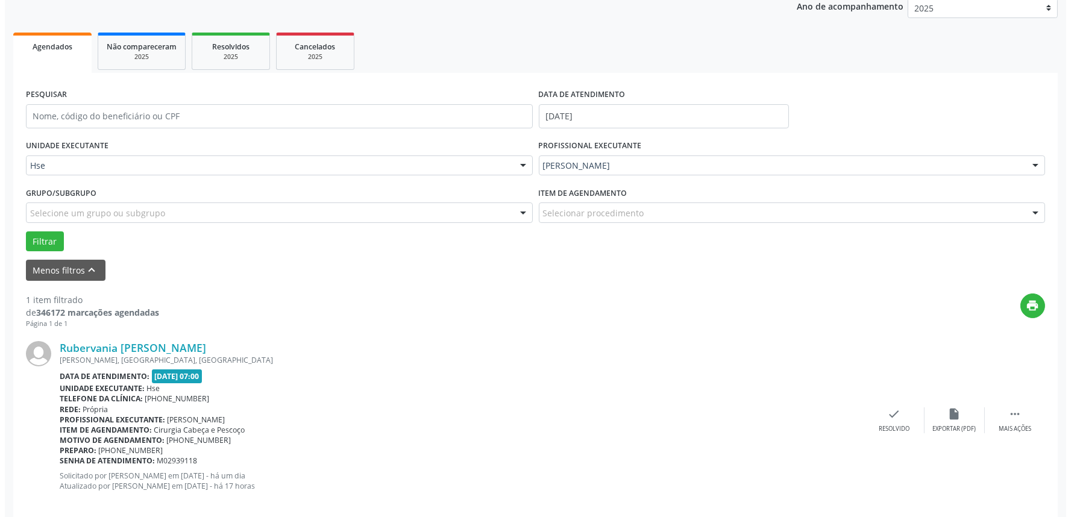
scroll to position [163, 0]
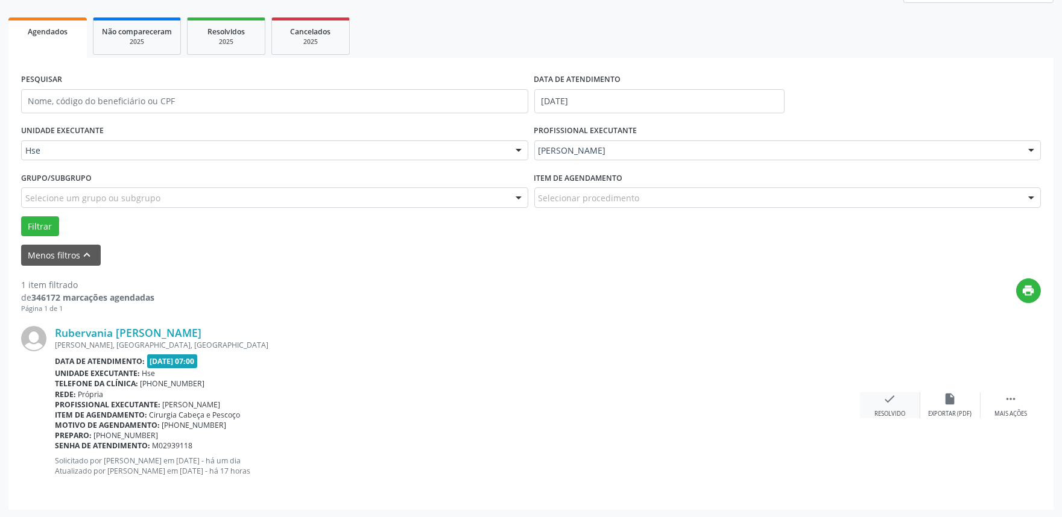
click at [891, 400] on icon "check" at bounding box center [889, 398] width 13 height 13
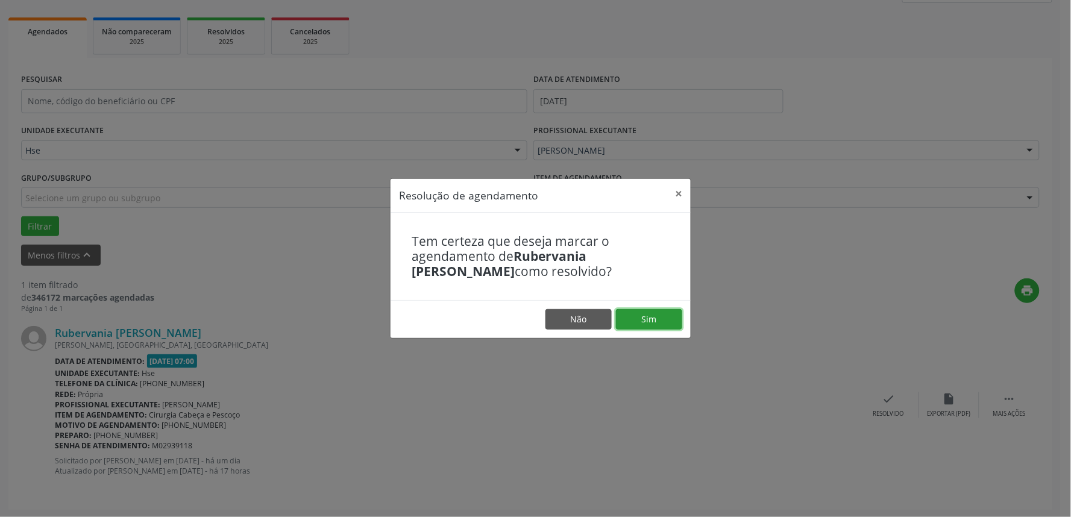
click at [672, 323] on button "Sim" at bounding box center [649, 319] width 66 height 20
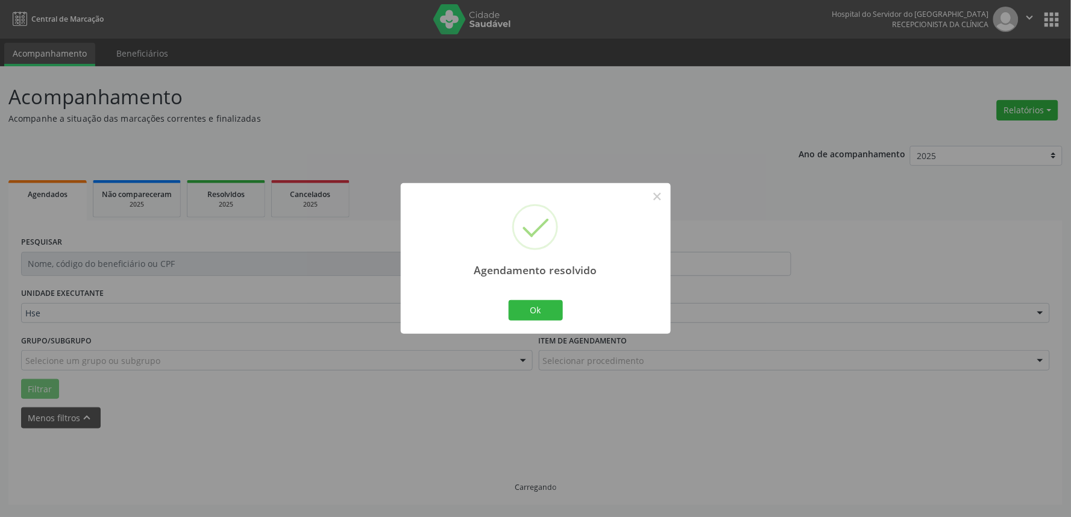
scroll to position [0, 0]
click at [534, 312] on button "Ok" at bounding box center [536, 310] width 54 height 20
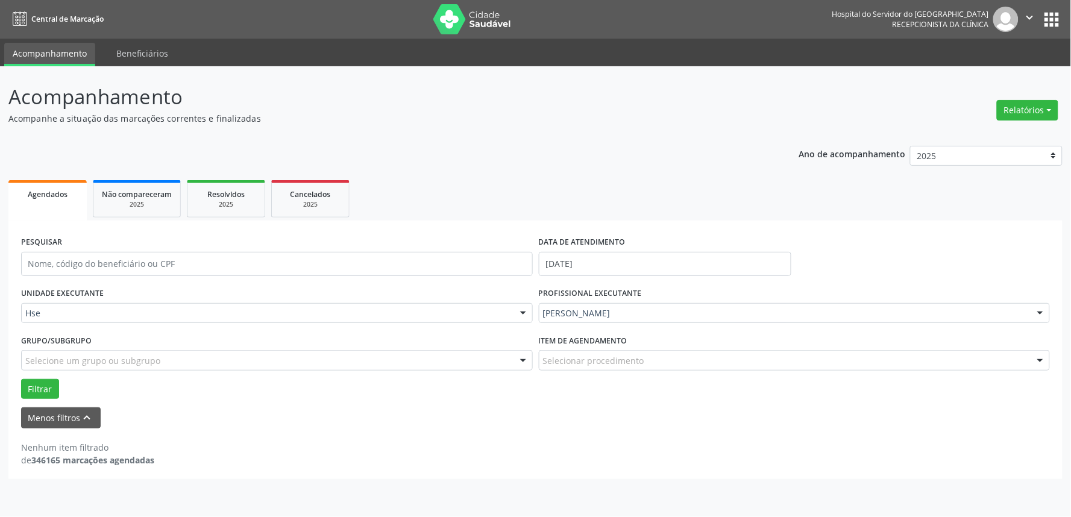
click at [1050, 98] on div "Relatórios Agendamentos Procedimentos realizados" at bounding box center [1028, 110] width 70 height 29
click at [1031, 109] on button "Relatórios" at bounding box center [1027, 110] width 61 height 20
click at [993, 128] on link "Agendamentos" at bounding box center [994, 135] width 130 height 17
select select "8"
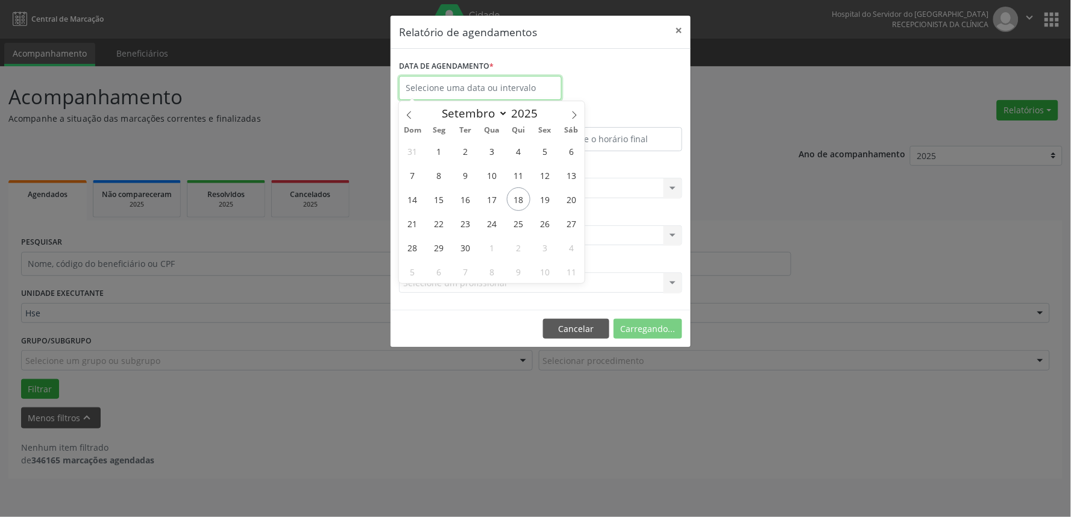
click at [497, 77] on input "text" at bounding box center [480, 88] width 163 height 24
click at [517, 197] on span "18" at bounding box center [519, 200] width 24 height 24
type input "[DATE]"
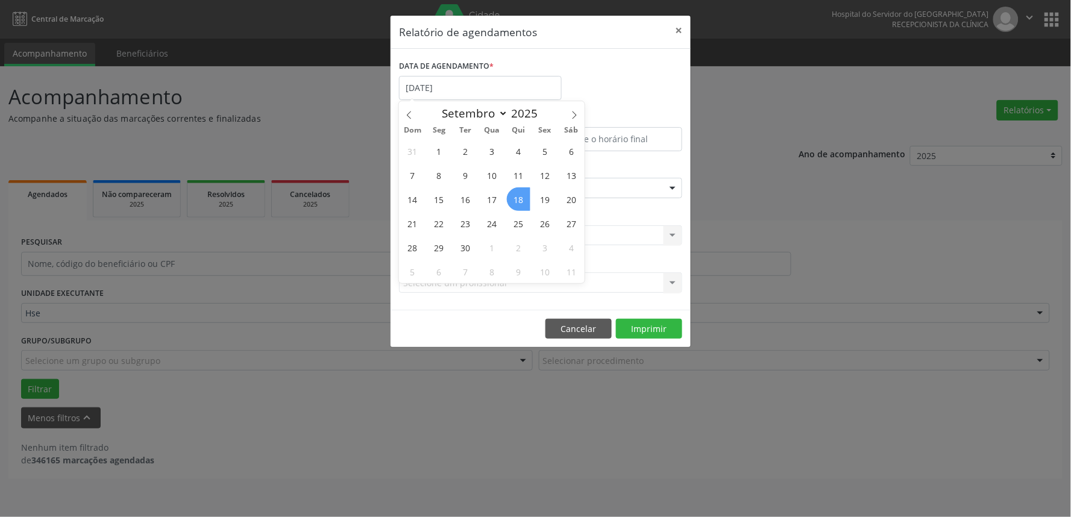
click at [517, 197] on span "18" at bounding box center [519, 200] width 24 height 24
select select "8"
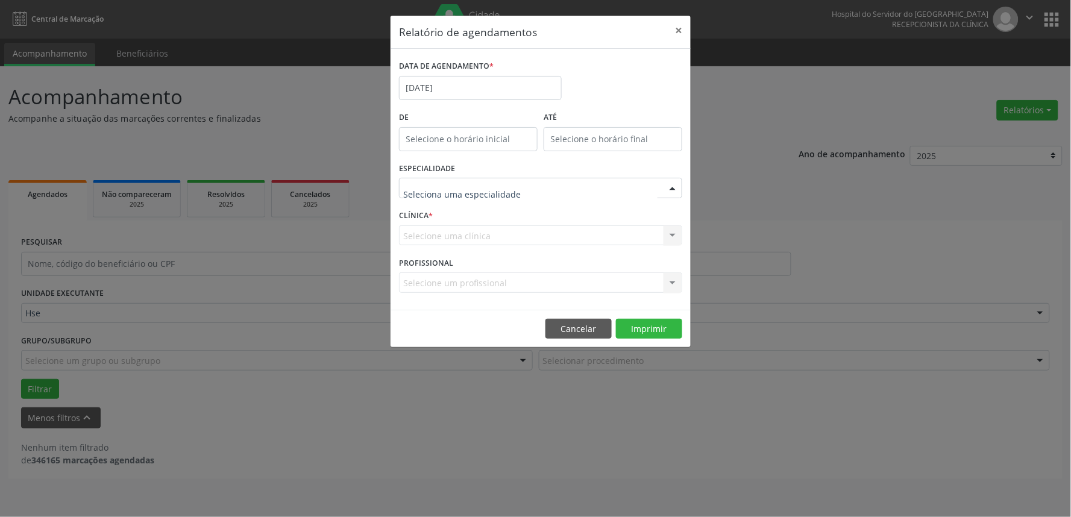
click at [517, 189] on div at bounding box center [540, 188] width 283 height 20
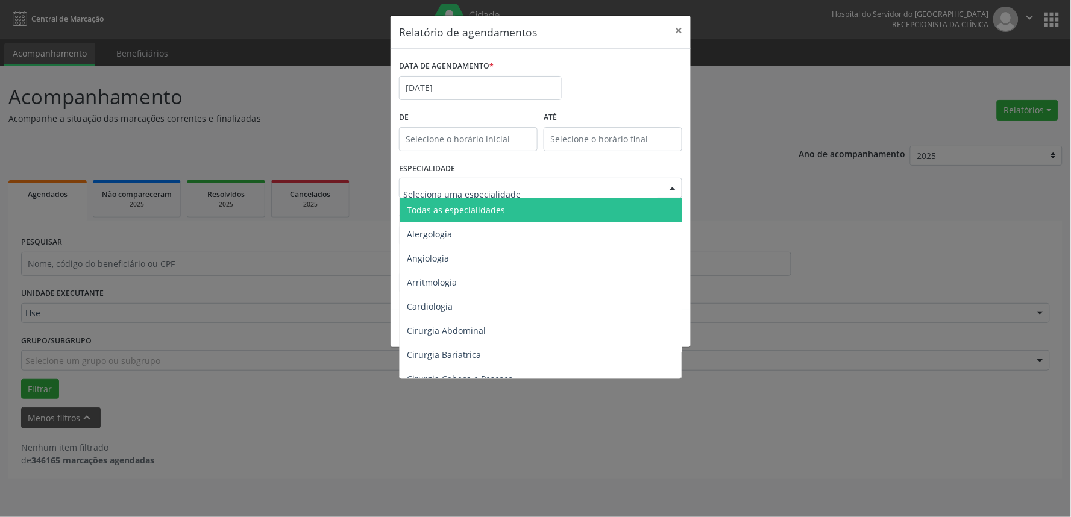
click at [492, 206] on span "Todas as especialidades" at bounding box center [456, 209] width 98 height 11
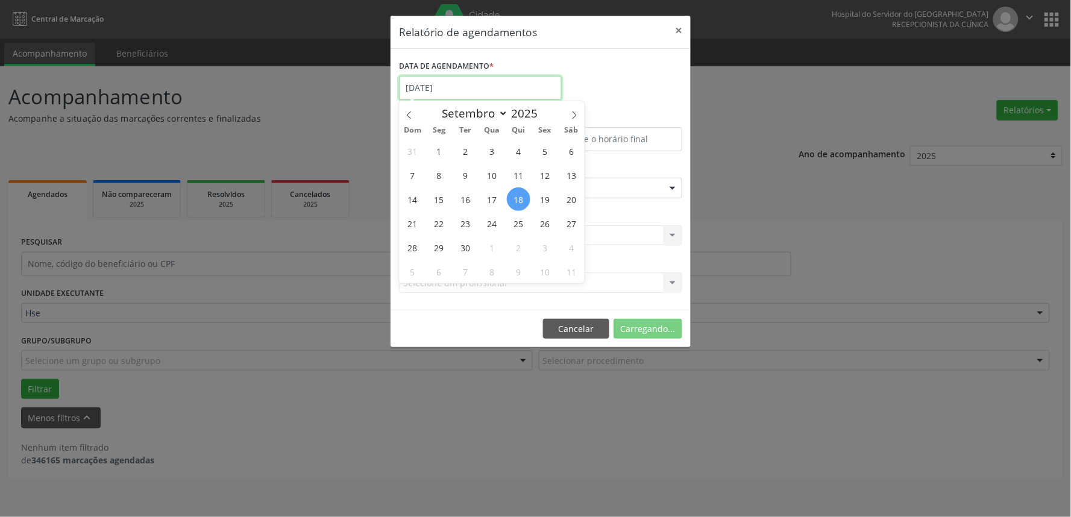
click at [470, 93] on input "[DATE]" at bounding box center [480, 88] width 163 height 24
click at [444, 203] on span "15" at bounding box center [439, 200] width 24 height 24
type input "[DATE]"
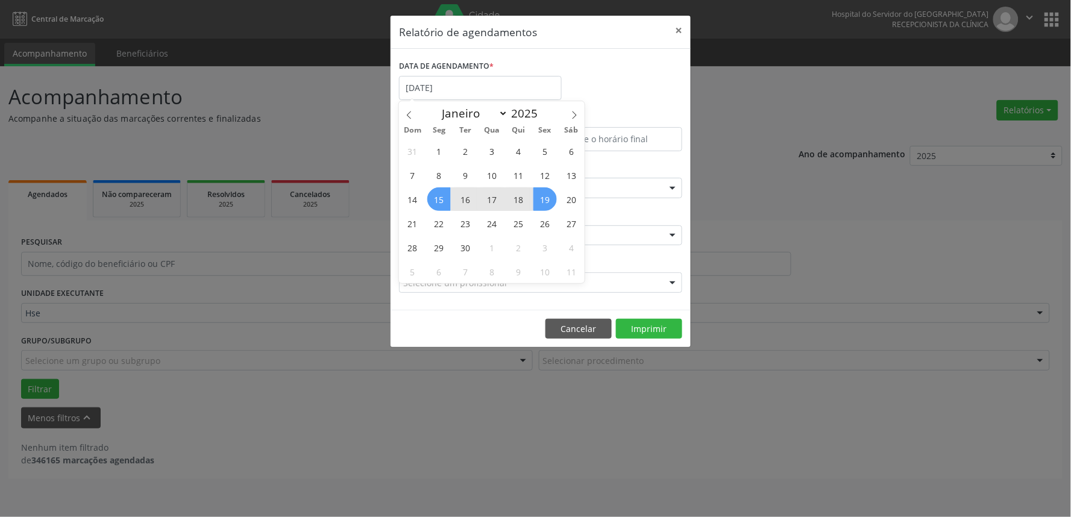
click at [553, 196] on span "19" at bounding box center [546, 200] width 24 height 24
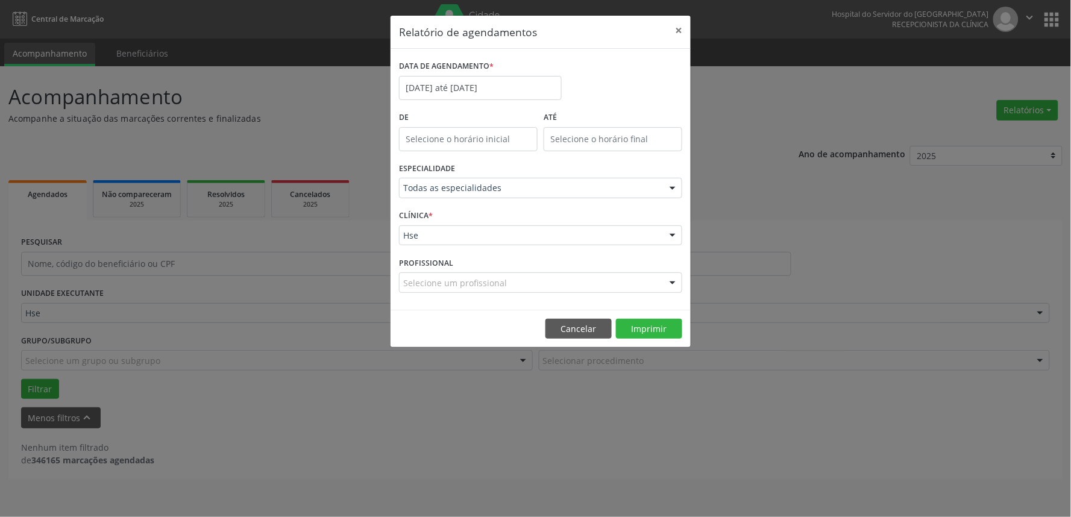
click at [525, 242] on div "Hse" at bounding box center [540, 235] width 283 height 20
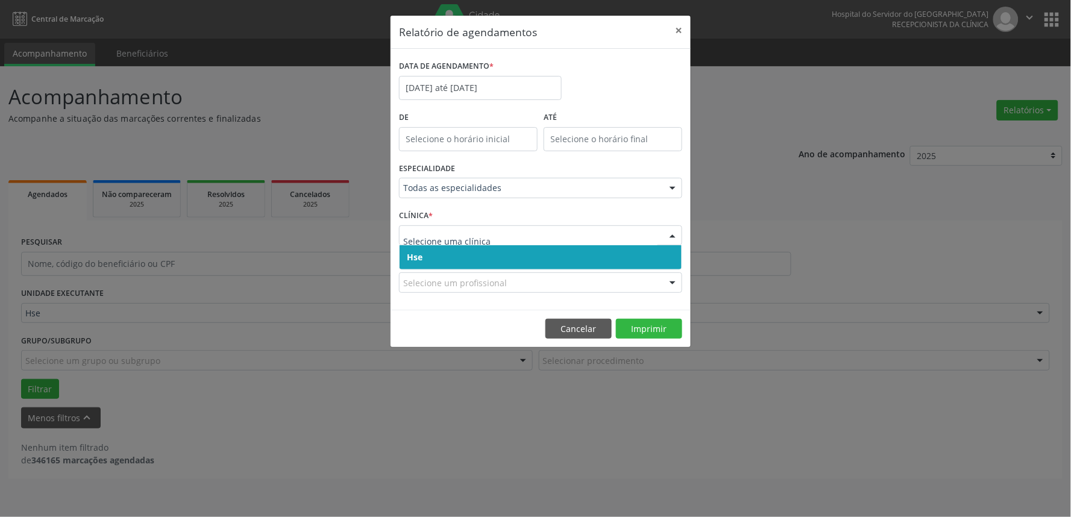
click at [518, 254] on span "Hse" at bounding box center [541, 257] width 282 height 24
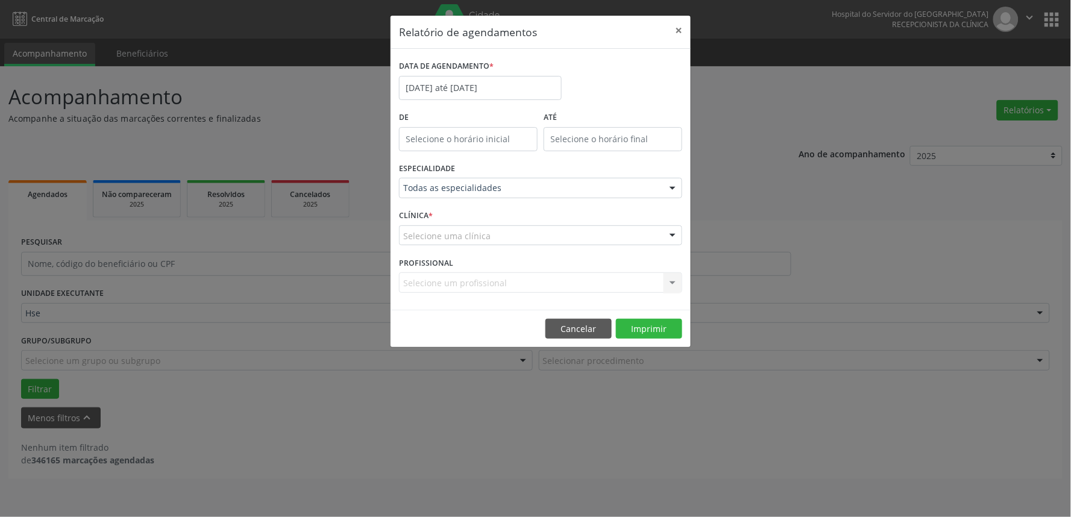
click at [509, 232] on div "Selecione uma clínica" at bounding box center [540, 235] width 283 height 20
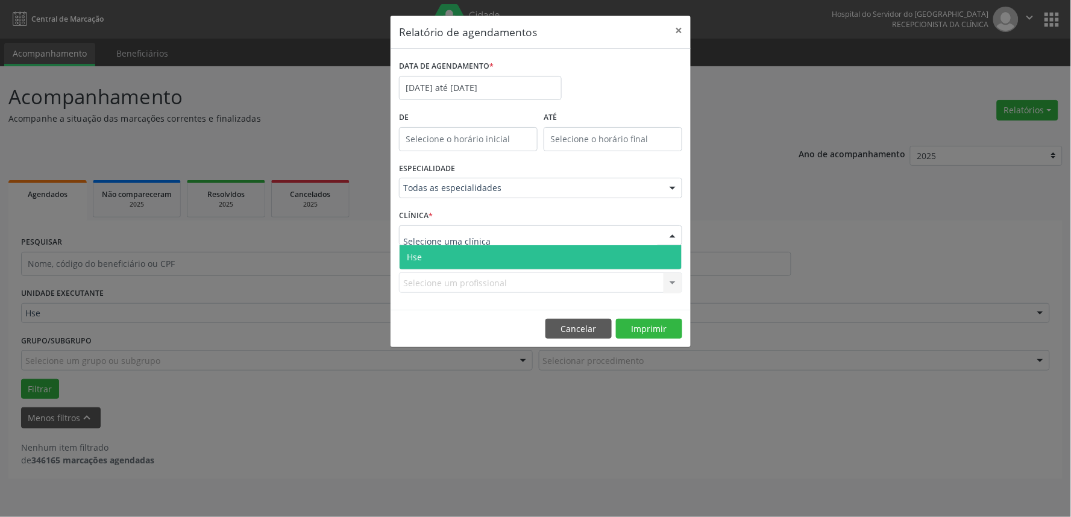
click at [509, 248] on span "Hse" at bounding box center [541, 257] width 282 height 24
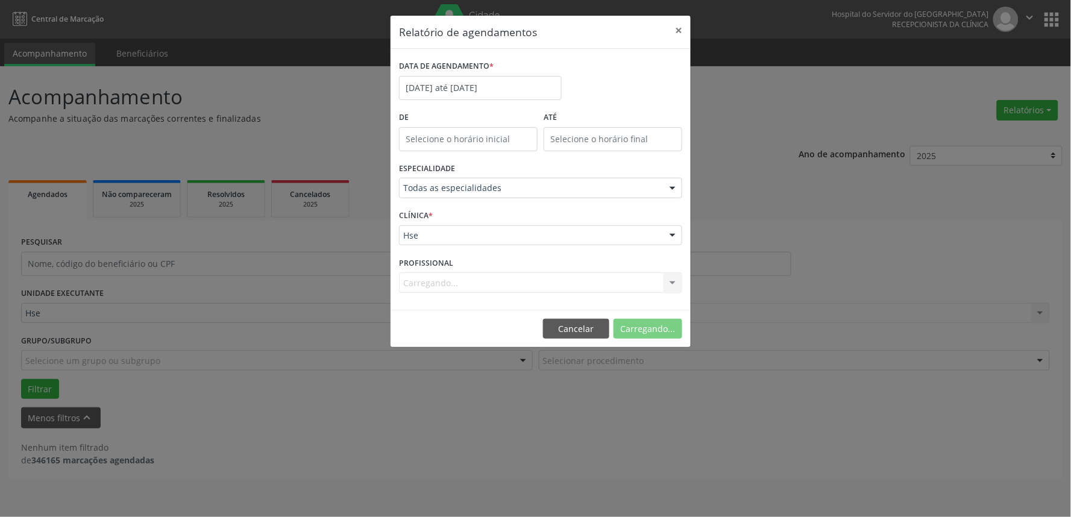
click at [485, 275] on div "Carregando... Nenhum resultado encontrado para: " " Não há nenhuma opção para s…" at bounding box center [540, 283] width 283 height 20
click at [491, 295] on div "PROFISSIONAL Selecione um profissional Todos os profissionais [PERSON_NAME] Int…" at bounding box center [540, 277] width 289 height 47
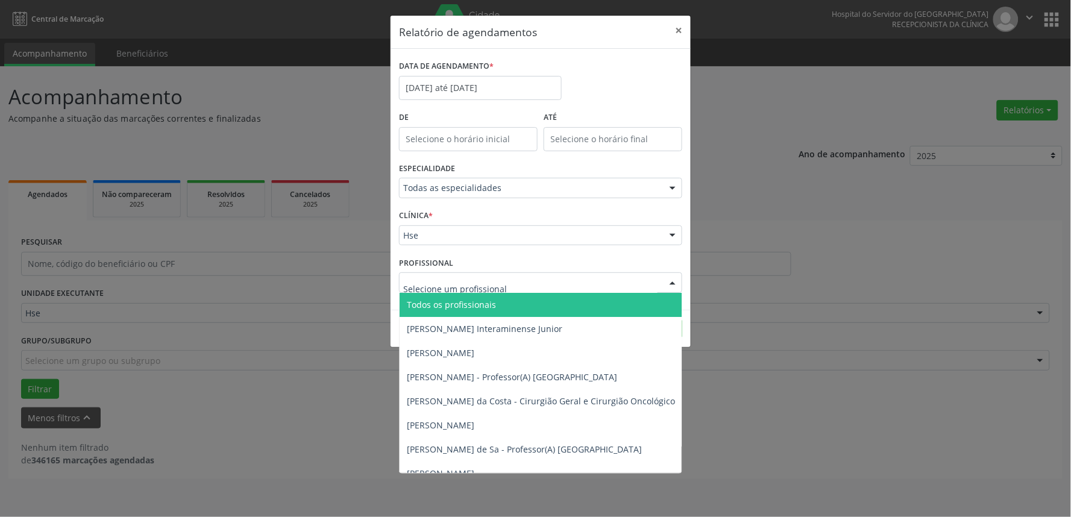
click at [490, 290] on div at bounding box center [540, 283] width 283 height 20
click at [489, 286] on input "text" at bounding box center [530, 289] width 254 height 24
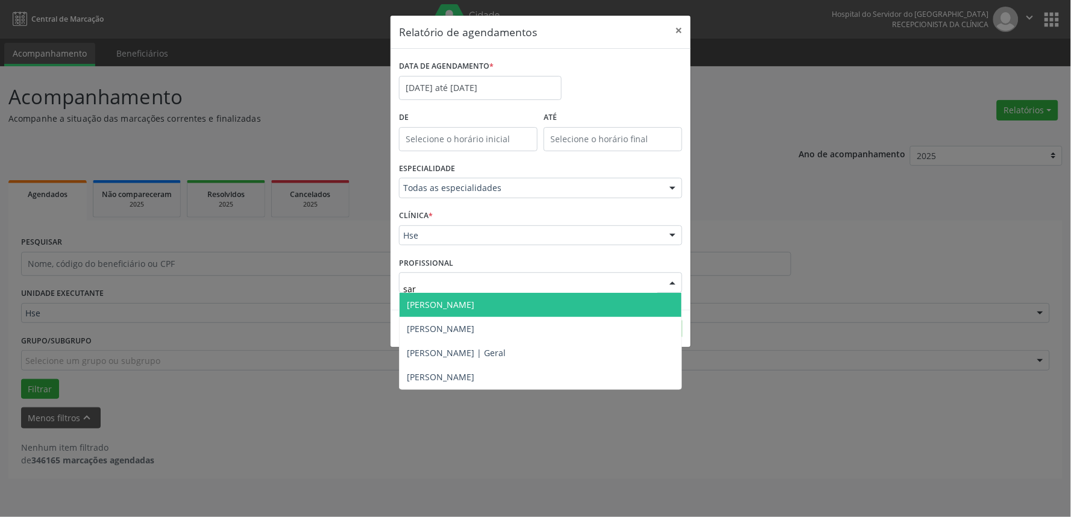
type input "[PERSON_NAME]"
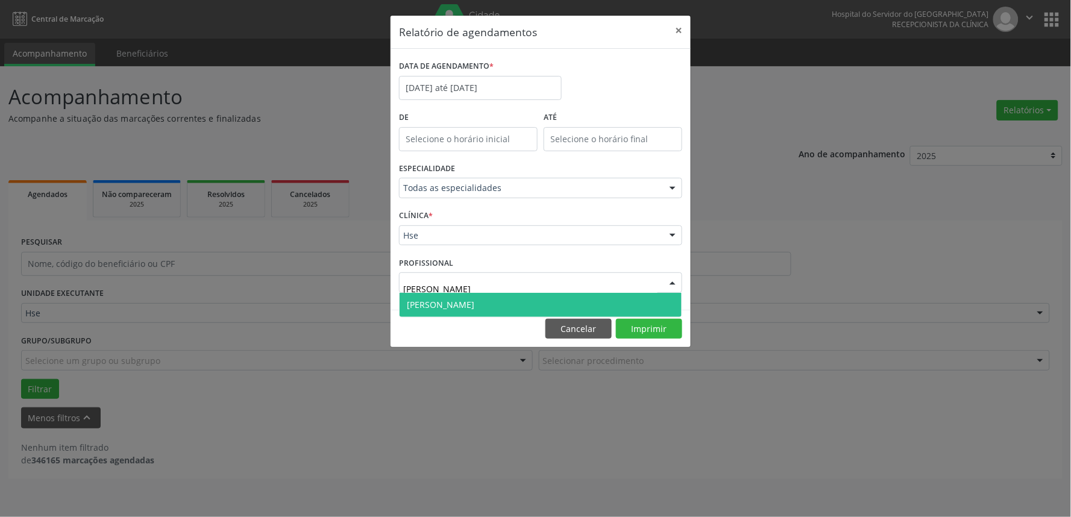
click at [474, 300] on span "[PERSON_NAME]" at bounding box center [441, 304] width 68 height 11
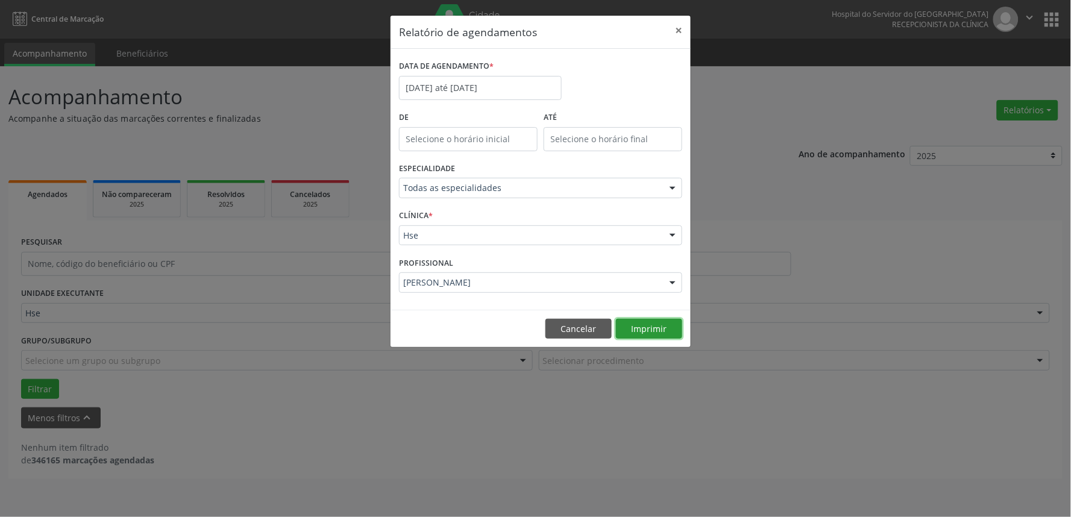
click at [662, 321] on button "Imprimir" at bounding box center [649, 329] width 66 height 20
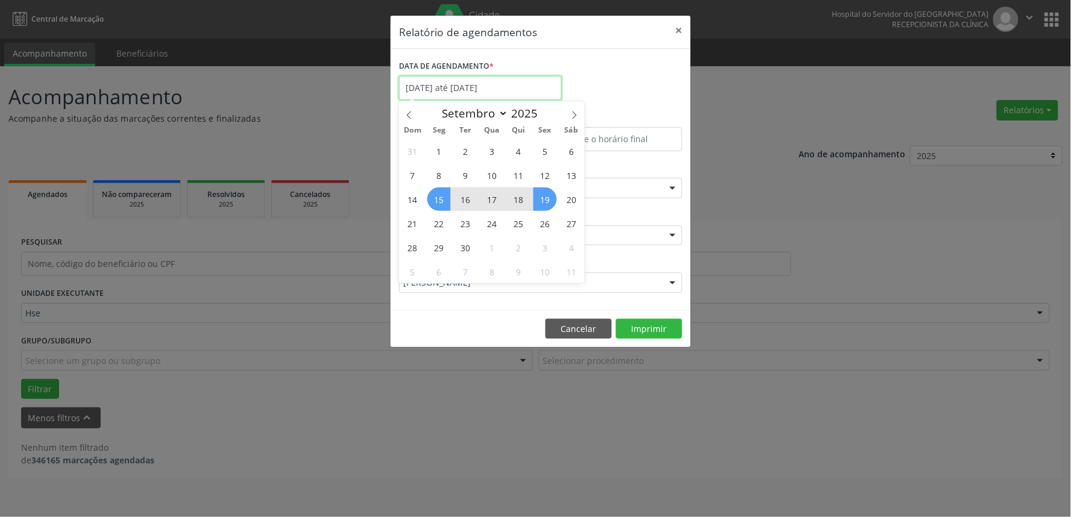
drag, startPoint x: 456, startPoint y: 78, endPoint x: 461, endPoint y: 139, distance: 60.5
click at [456, 80] on input "[DATE] até [DATE]" at bounding box center [480, 88] width 163 height 24
click at [435, 218] on span "22" at bounding box center [439, 224] width 24 height 24
type input "22/09/2025"
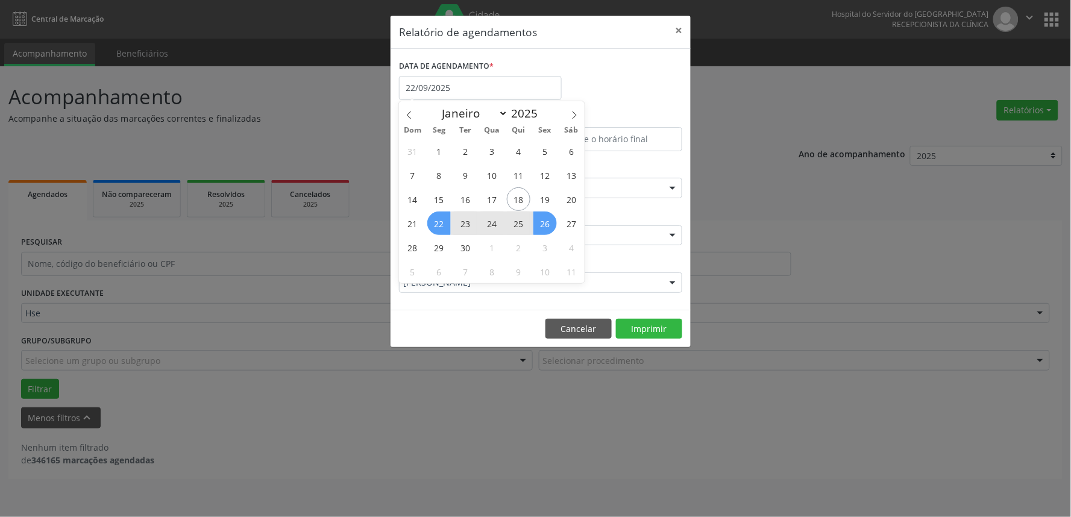
click at [544, 219] on span "26" at bounding box center [546, 224] width 24 height 24
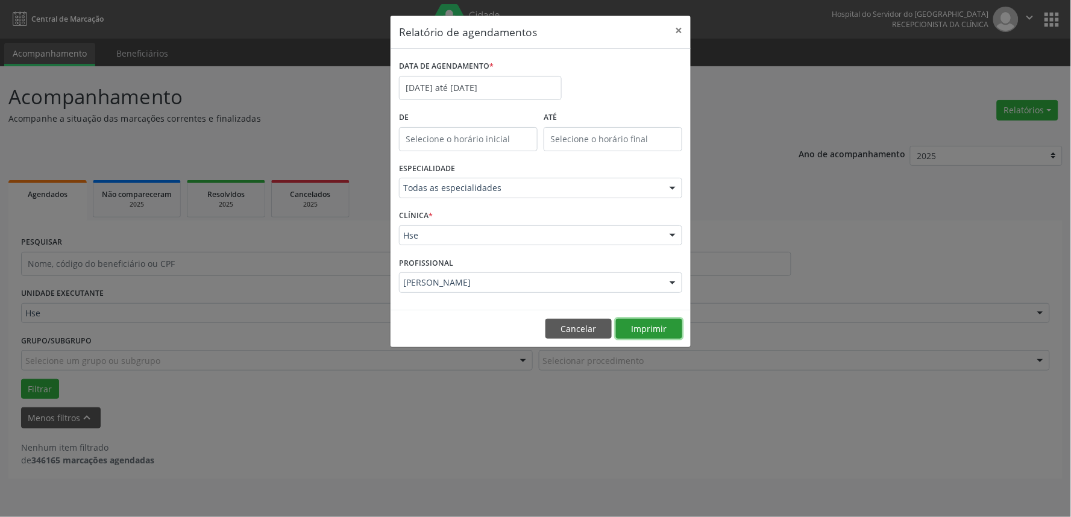
click at [639, 336] on button "Imprimir" at bounding box center [649, 329] width 66 height 20
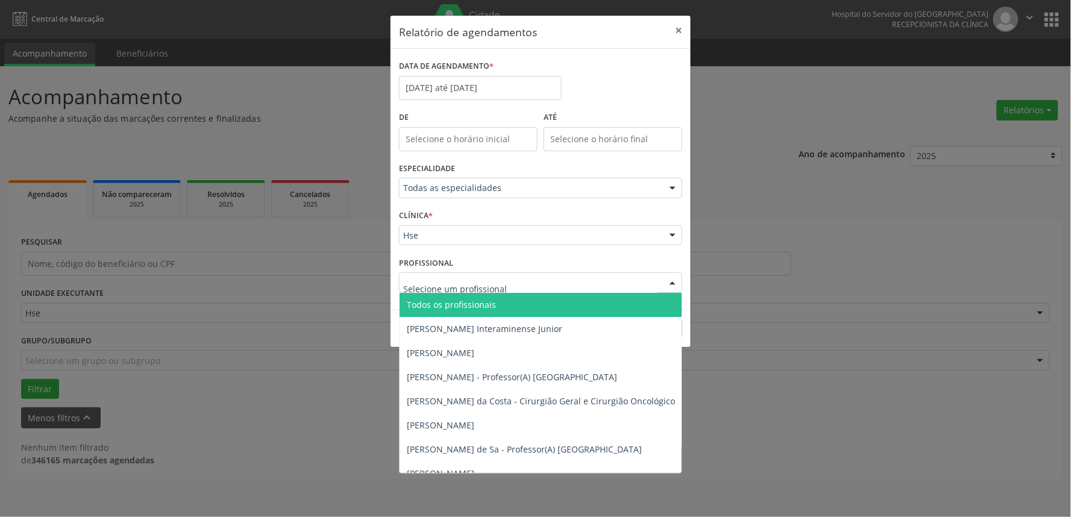
click at [519, 275] on div at bounding box center [540, 283] width 283 height 20
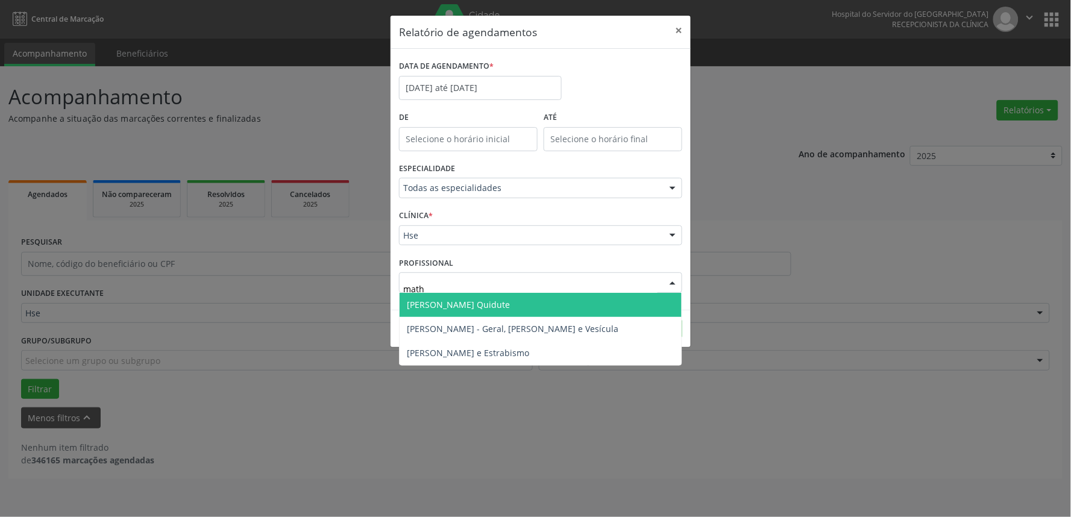
type input "mathe"
click at [680, 31] on button "×" at bounding box center [679, 31] width 24 height 30
